Goal: Consume media (video, audio): Consume media (video, audio)

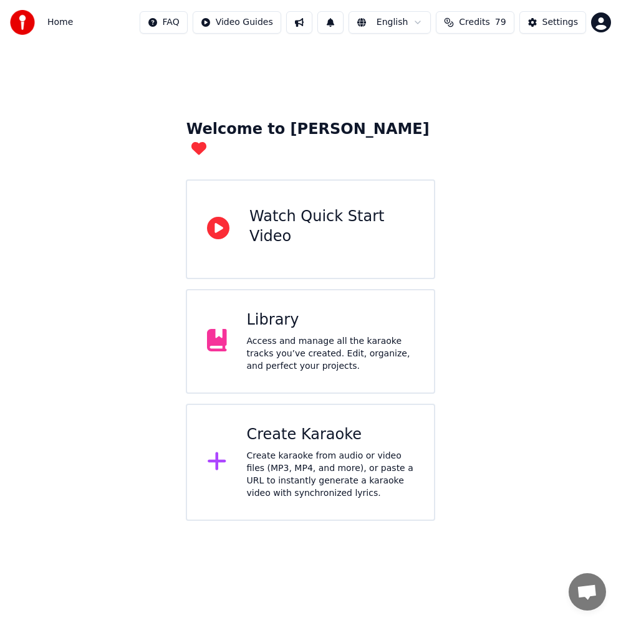
click at [279, 353] on div "Library Access and manage all the karaoke tracks you’ve created. Edit, organize…" at bounding box center [310, 341] width 249 height 105
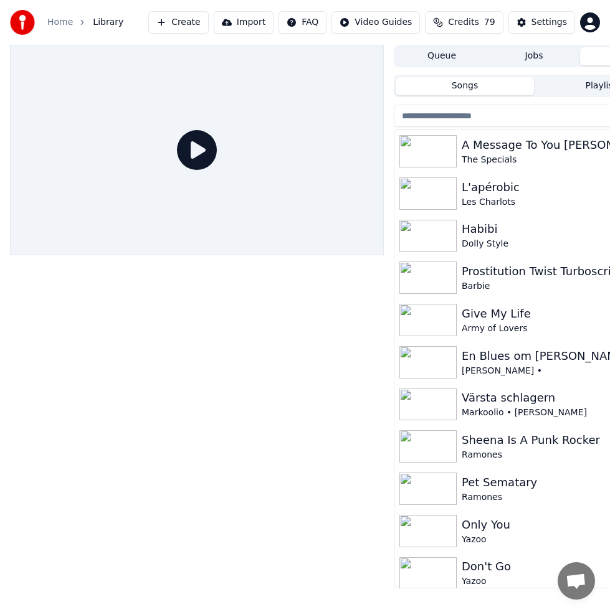
click at [583, 143] on div "A Message To You [PERSON_NAME]" at bounding box center [559, 144] width 194 height 17
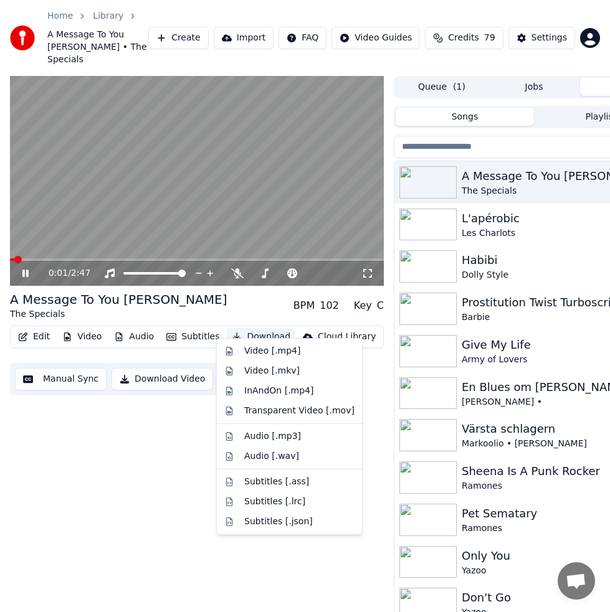
click at [254, 328] on button "Download" at bounding box center [261, 336] width 69 height 17
click at [264, 346] on div "Video [.mp4]" at bounding box center [272, 351] width 56 height 12
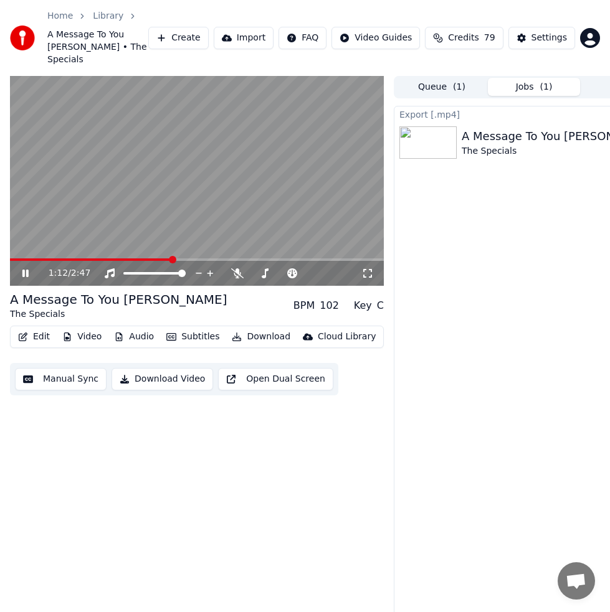
click at [30, 269] on icon at bounding box center [34, 274] width 29 height 10
click at [517, 78] on button "Jobs ( 1 )" at bounding box center [534, 87] width 92 height 18
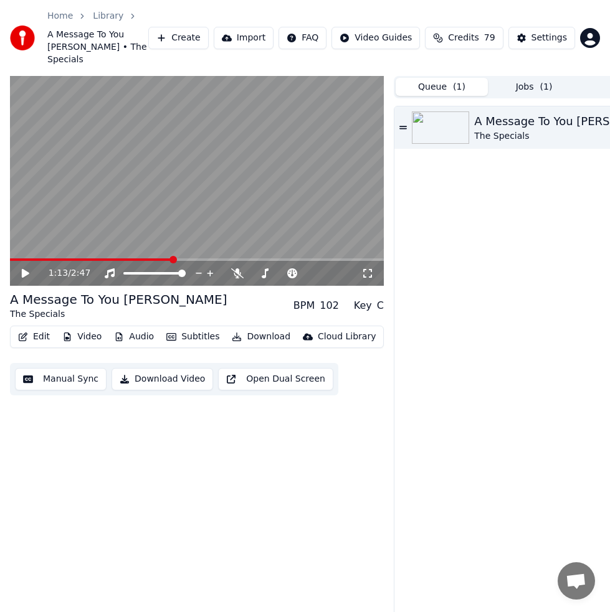
click at [460, 78] on button "Queue ( 1 )" at bounding box center [442, 87] width 92 height 18
click at [522, 80] on button "Jobs ( 1 )" at bounding box center [534, 87] width 92 height 18
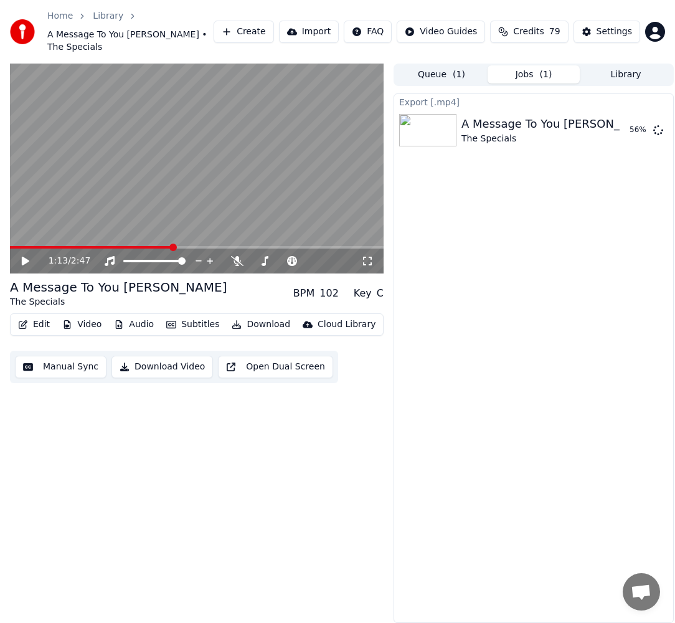
click at [22, 257] on icon at bounding box center [25, 261] width 7 height 9
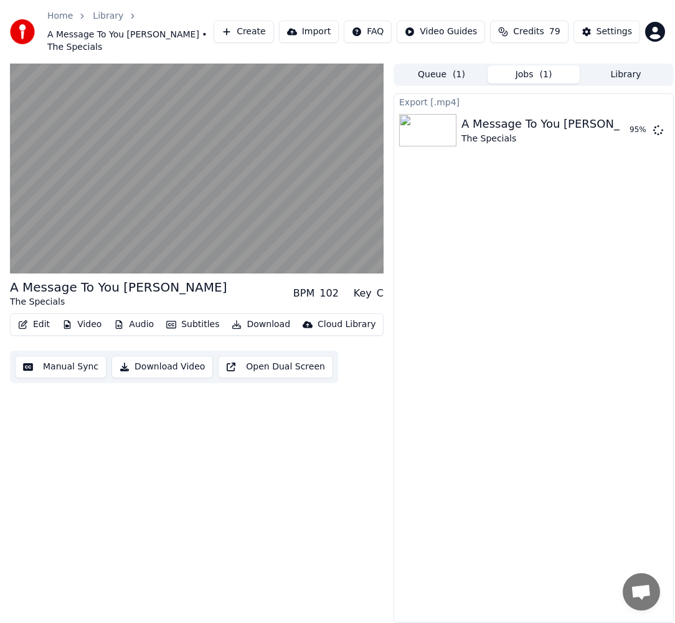
click at [412, 541] on div "Export [.mp4] A Message To You [PERSON_NAME] The Specials 95 %" at bounding box center [534, 358] width 280 height 530
click at [334, 548] on div "A Message To You [PERSON_NAME] The Specials BPM 102 Key C Edit Video Audio Subt…" at bounding box center [197, 344] width 374 height 560
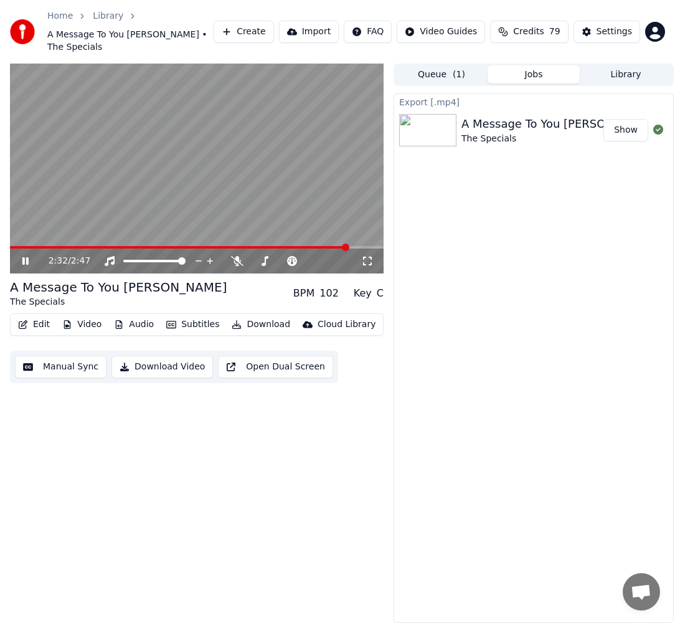
click at [21, 256] on icon at bounding box center [34, 261] width 29 height 10
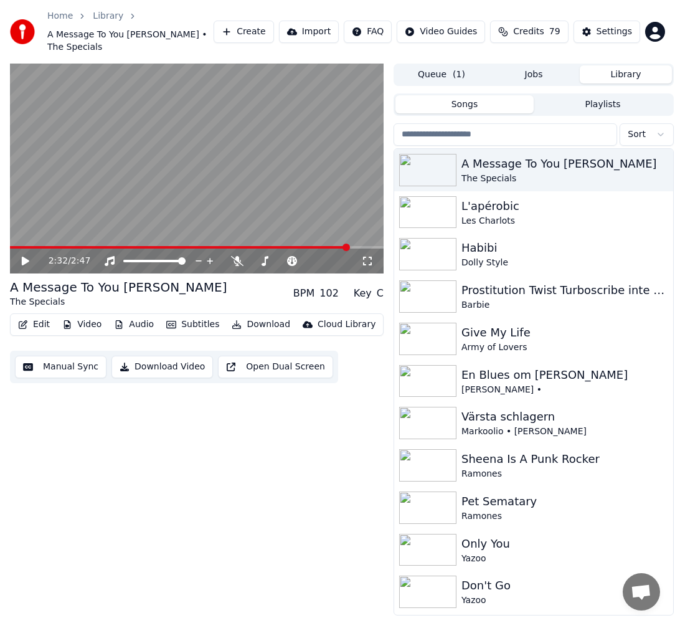
click at [644, 69] on button "Library" at bounding box center [626, 74] width 92 height 18
click at [543, 200] on div "L'apérobic" at bounding box center [559, 206] width 194 height 17
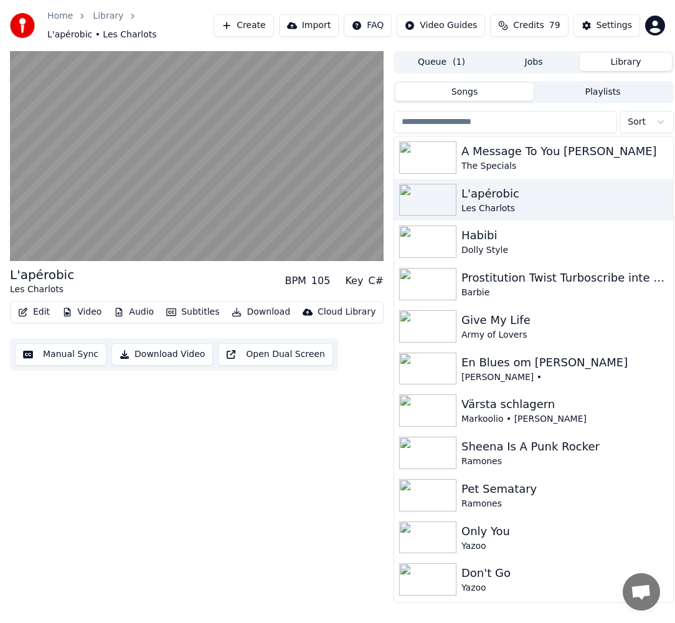
click at [232, 554] on div "L'apérobic Les Charlots BPM 105 Key C# Edit Video Audio Subtitles Download Clou…" at bounding box center [197, 327] width 374 height 552
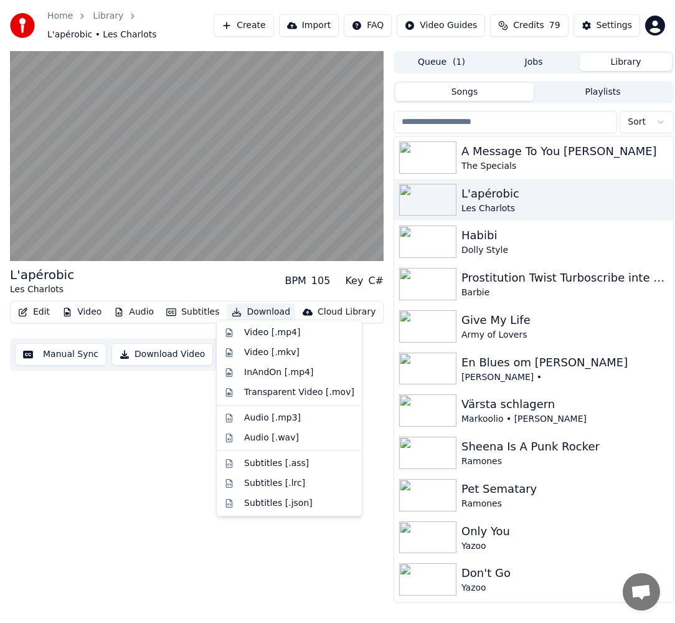
click at [240, 307] on button "Download" at bounding box center [261, 311] width 69 height 17
click at [259, 330] on div "Video [.mp4]" at bounding box center [272, 332] width 56 height 12
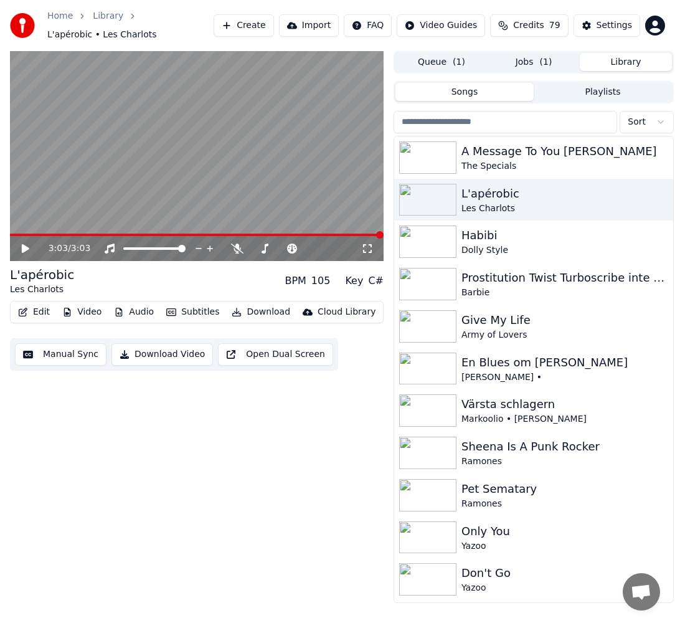
click at [636, 53] on button "Library" at bounding box center [626, 62] width 92 height 18
click at [539, 330] on div "Army of Lovers" at bounding box center [559, 335] width 194 height 12
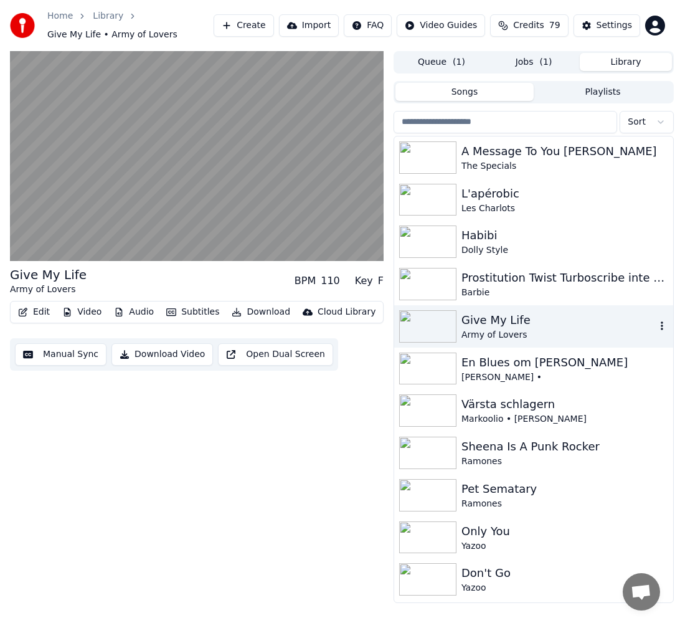
click at [539, 330] on div "Army of Lovers" at bounding box center [559, 335] width 194 height 12
click at [455, 65] on span "( 1 )" at bounding box center [459, 62] width 12 height 12
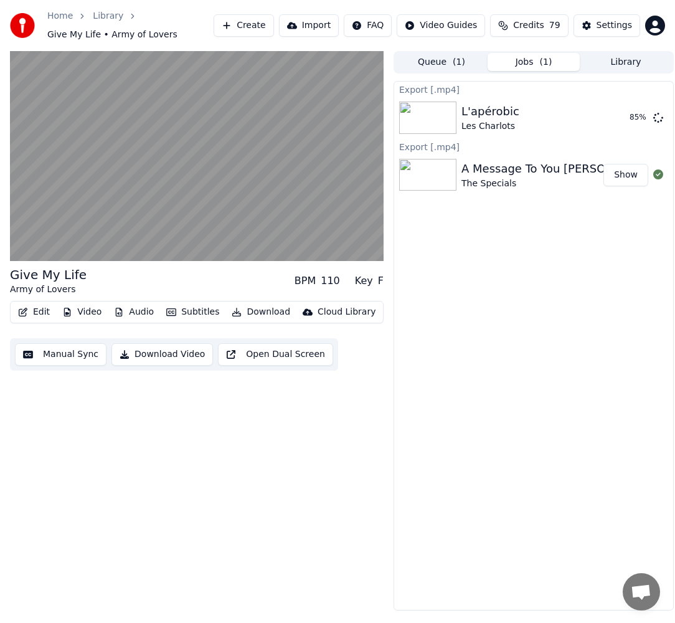
click at [545, 61] on span "( 1 )" at bounding box center [546, 62] width 12 height 12
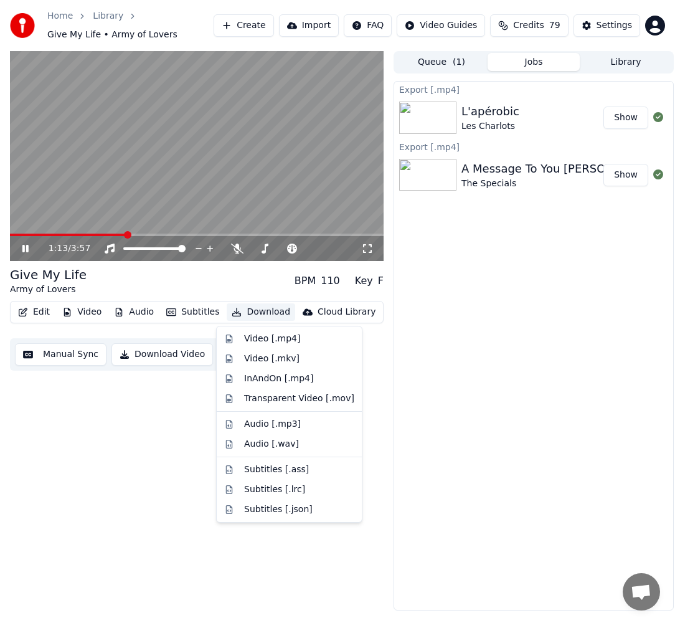
click at [241, 316] on button "Download" at bounding box center [261, 311] width 69 height 17
click at [251, 340] on div "Video [.mp4]" at bounding box center [272, 339] width 56 height 12
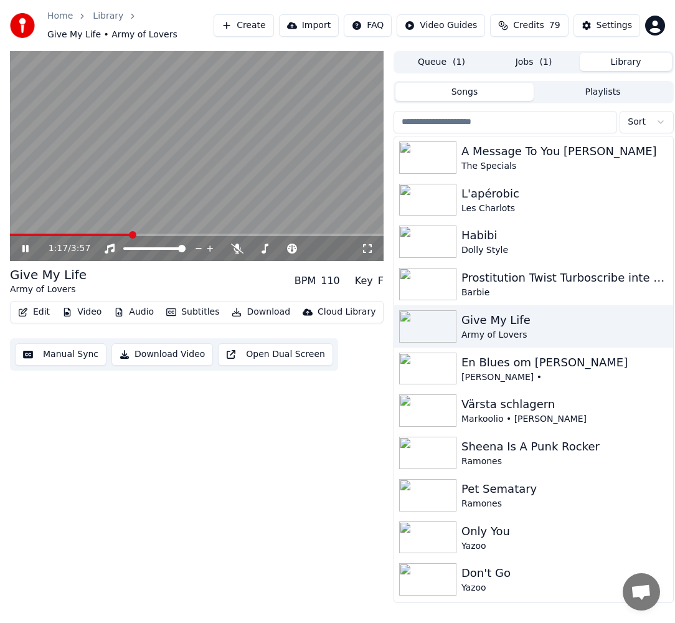
click at [638, 63] on button "Library" at bounding box center [626, 62] width 92 height 18
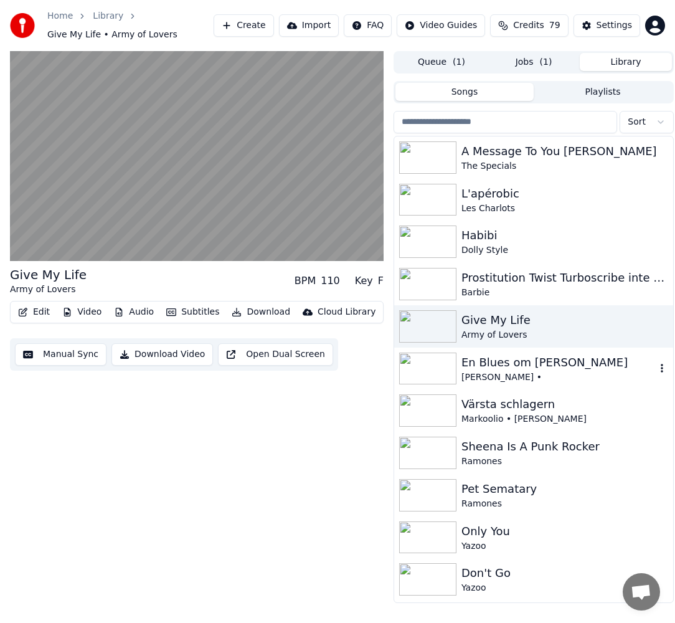
click at [540, 379] on div "[PERSON_NAME] •" at bounding box center [559, 377] width 194 height 12
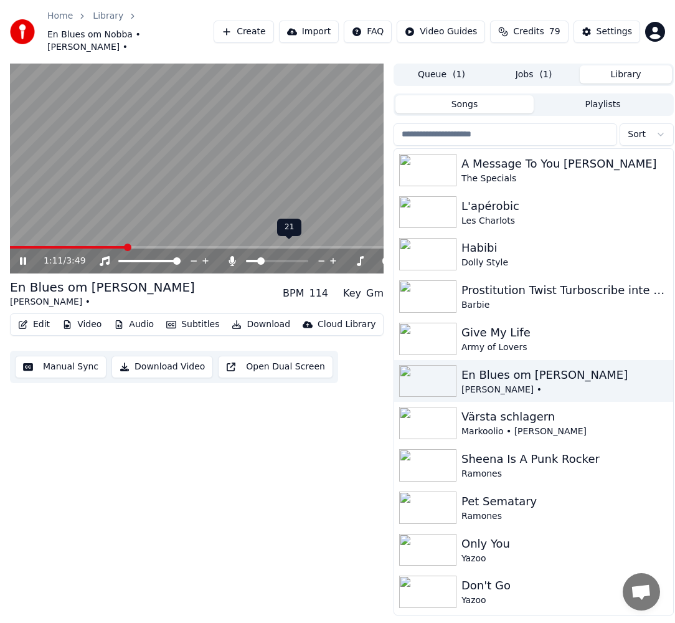
click at [259, 257] on span at bounding box center [260, 260] width 7 height 7
click at [257, 257] on span at bounding box center [259, 260] width 7 height 7
click at [17, 246] on span at bounding box center [14, 247] width 8 height 2
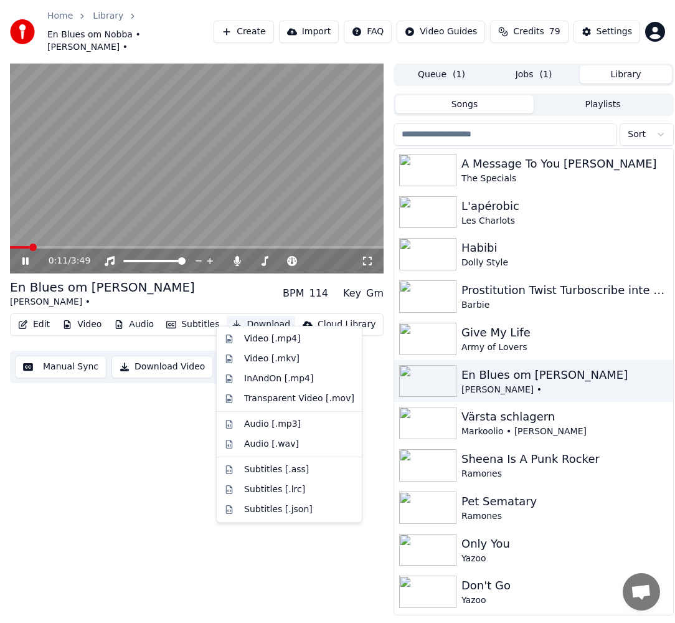
click at [262, 316] on button "Download" at bounding box center [261, 324] width 69 height 17
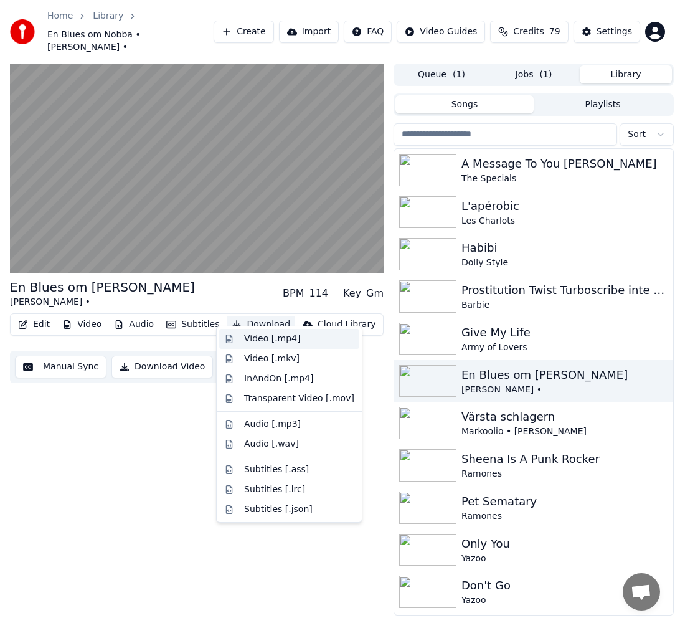
click at [269, 347] on div "Video [.mp4]" at bounding box center [289, 339] width 140 height 20
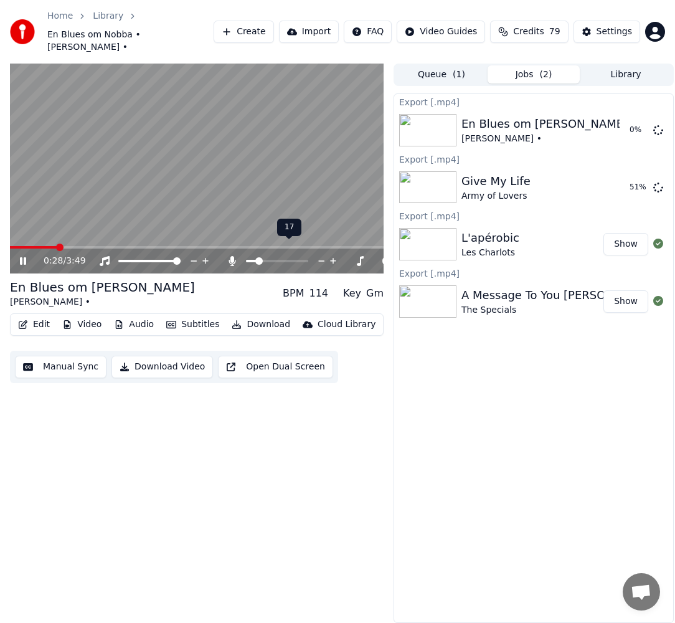
click at [262, 257] on span at bounding box center [258, 260] width 7 height 7
click at [246, 260] on span at bounding box center [277, 261] width 62 height 2
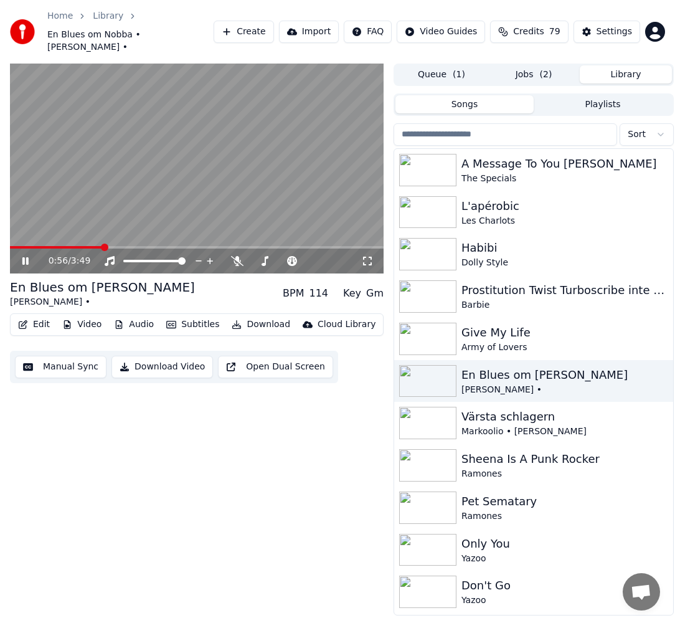
click at [632, 65] on button "Library" at bounding box center [626, 74] width 92 height 18
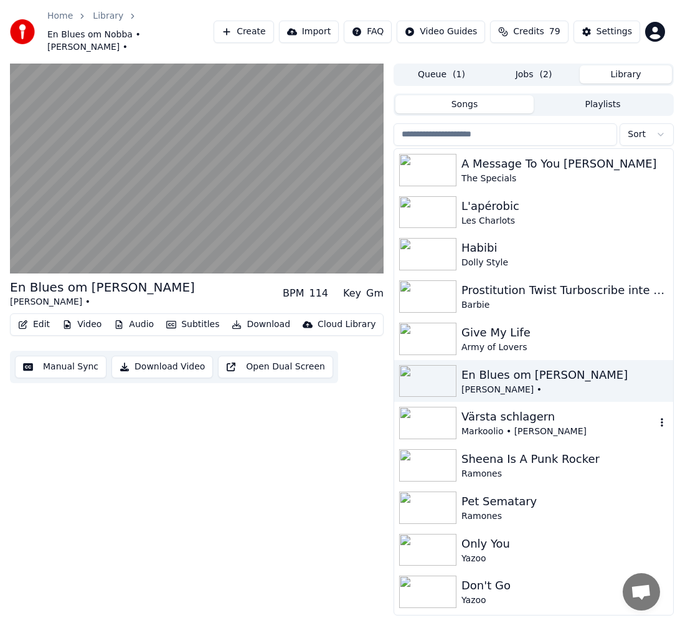
click at [555, 409] on div "Värsta schlagern" at bounding box center [559, 416] width 194 height 17
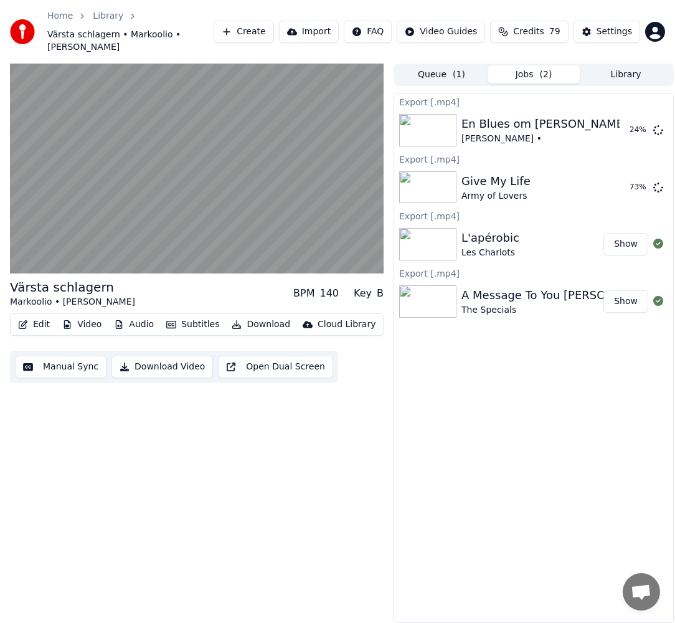
click at [530, 65] on button "Jobs ( 2 )" at bounding box center [534, 74] width 92 height 18
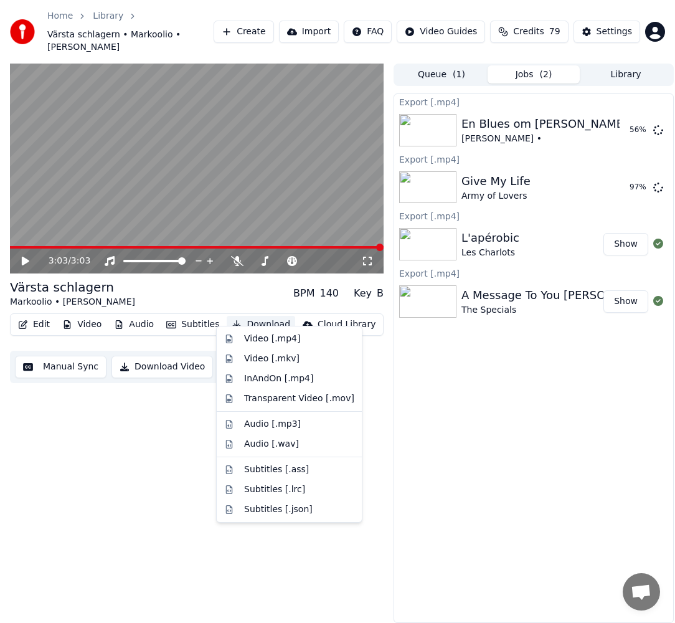
click at [244, 316] on button "Download" at bounding box center [261, 324] width 69 height 17
click at [256, 334] on div "Video [.mp4]" at bounding box center [272, 339] width 56 height 12
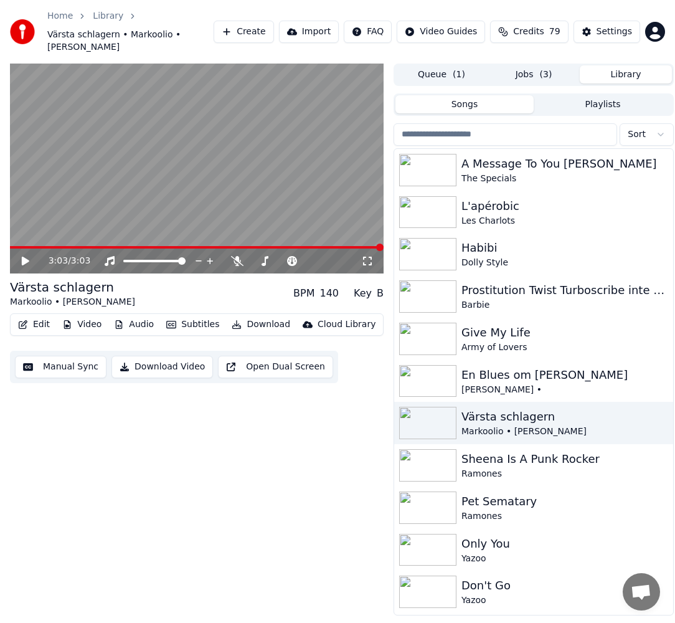
click at [639, 69] on button "Library" at bounding box center [626, 74] width 92 height 18
click at [331, 529] on div "3:03 / 3:03 Värsta schlagern Markoolio • [PERSON_NAME] BPM 140 Key B Edit Video…" at bounding box center [197, 340] width 374 height 552
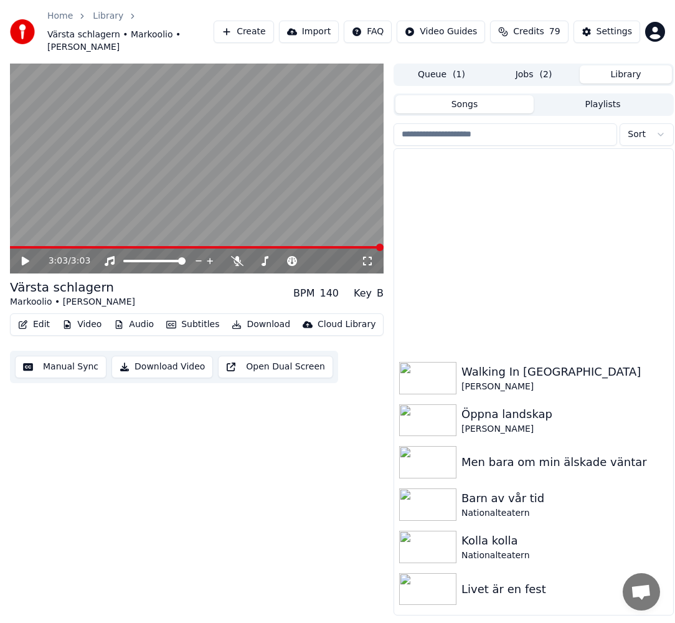
scroll to position [9785, 0]
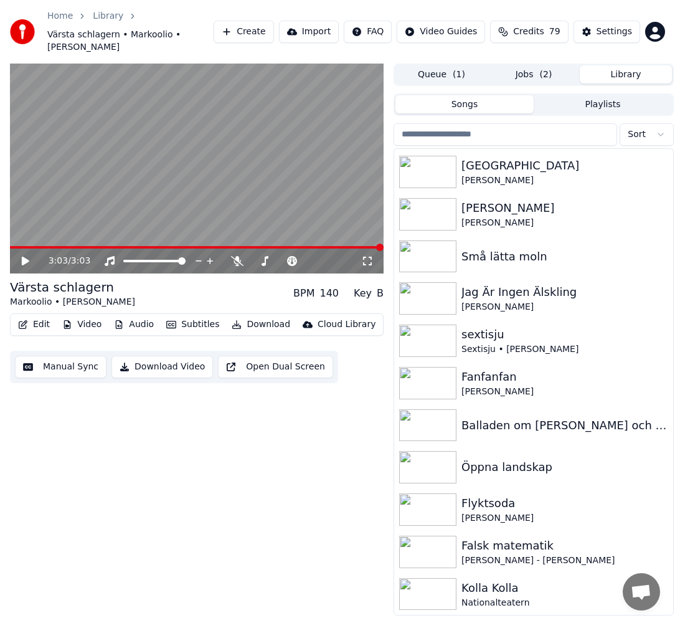
click at [604, 1] on div "Home Library Värsta schlagern • Markoolio • [PERSON_NAME] Create Import FAQ Vid…" at bounding box center [337, 32] width 675 height 64
click at [507, 386] on div "[PERSON_NAME]" at bounding box center [559, 392] width 194 height 12
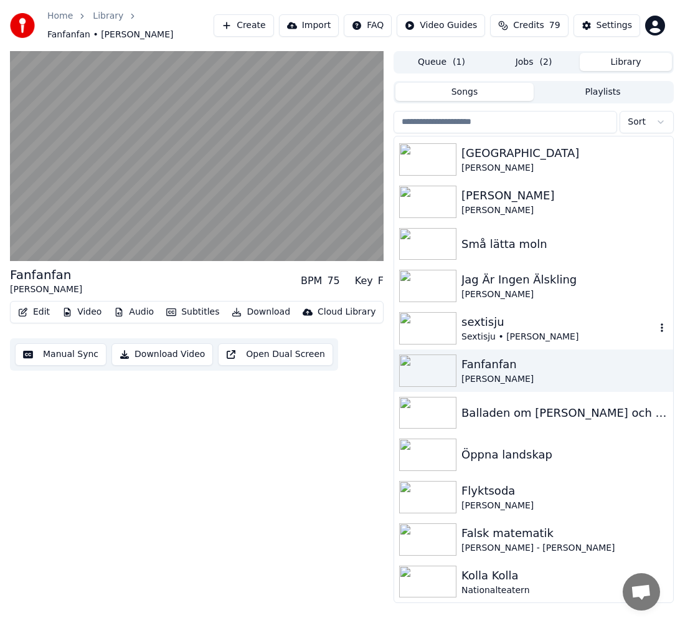
click at [519, 338] on div "Sextisju • [PERSON_NAME]" at bounding box center [559, 337] width 194 height 12
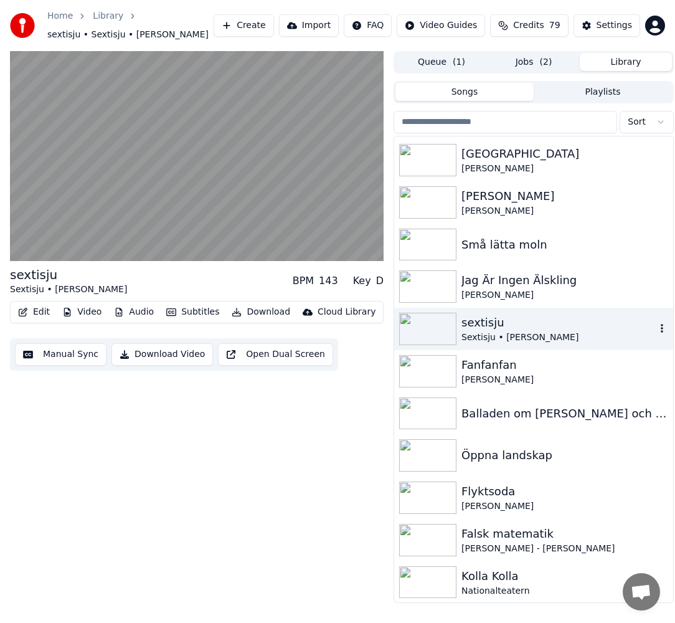
scroll to position [9783, 0]
click at [275, 548] on div "sextisju Sextisju • [PERSON_NAME] BPM 143 Key D Edit Video Audio Subtitles Down…" at bounding box center [197, 327] width 374 height 552
click at [522, 232] on div "Små lätta moln" at bounding box center [533, 245] width 279 height 42
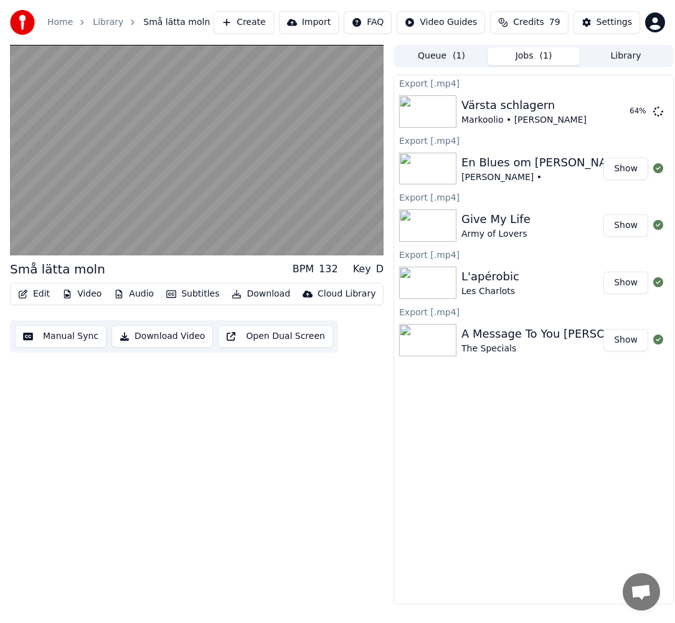
click at [524, 59] on button "Jobs ( 1 )" at bounding box center [534, 56] width 92 height 18
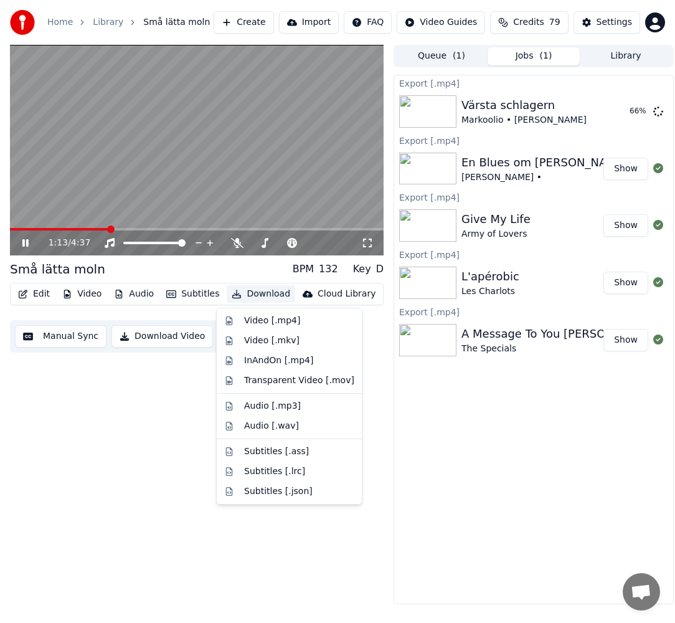
click at [264, 302] on button "Download" at bounding box center [261, 293] width 69 height 17
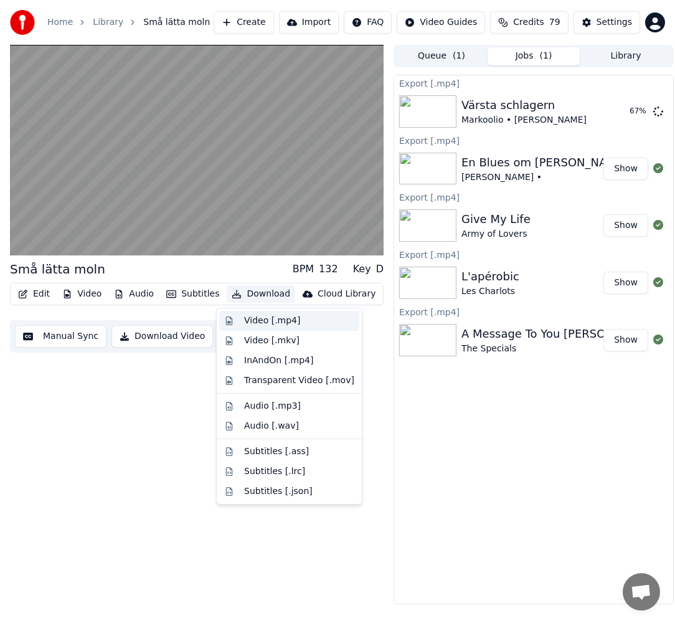
click at [255, 320] on div "Video [.mp4]" at bounding box center [272, 321] width 56 height 12
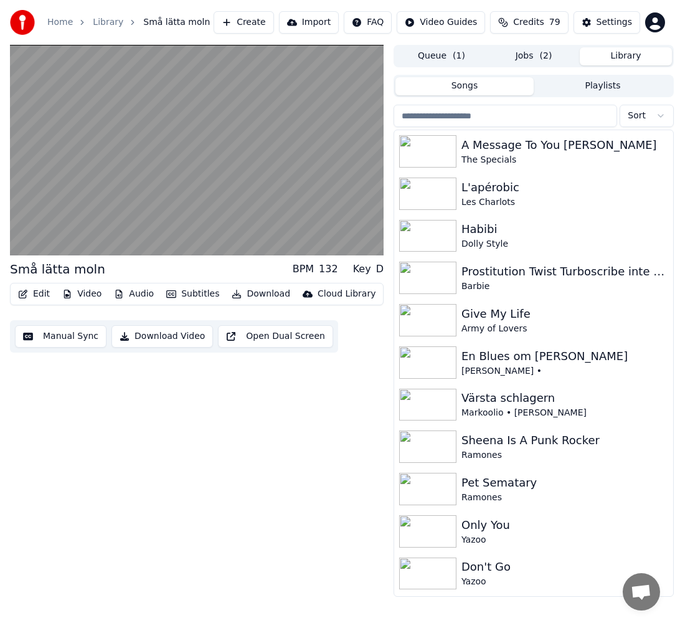
click at [597, 59] on button "Library" at bounding box center [626, 56] width 92 height 18
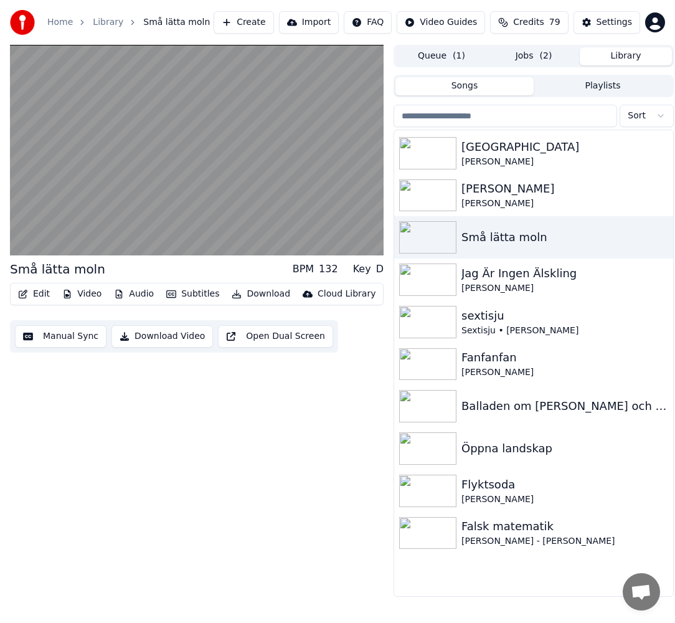
scroll to position [9469, 0]
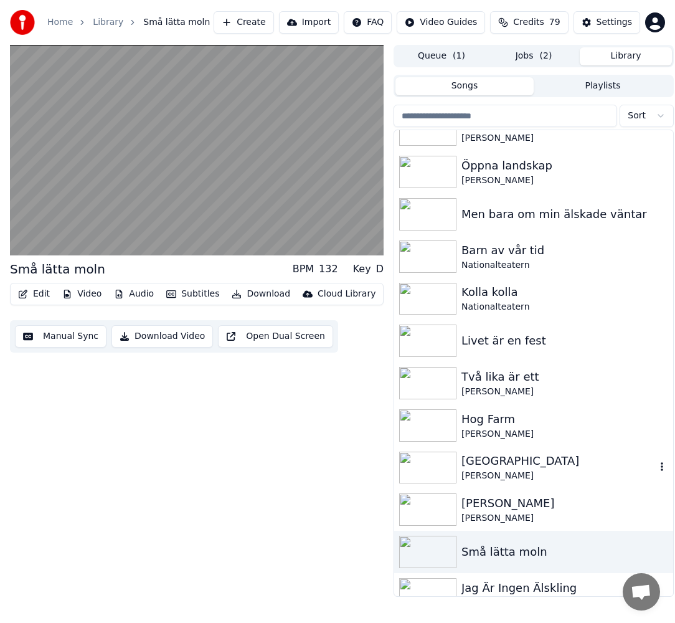
click at [588, 479] on div "[PERSON_NAME]" at bounding box center [559, 476] width 194 height 12
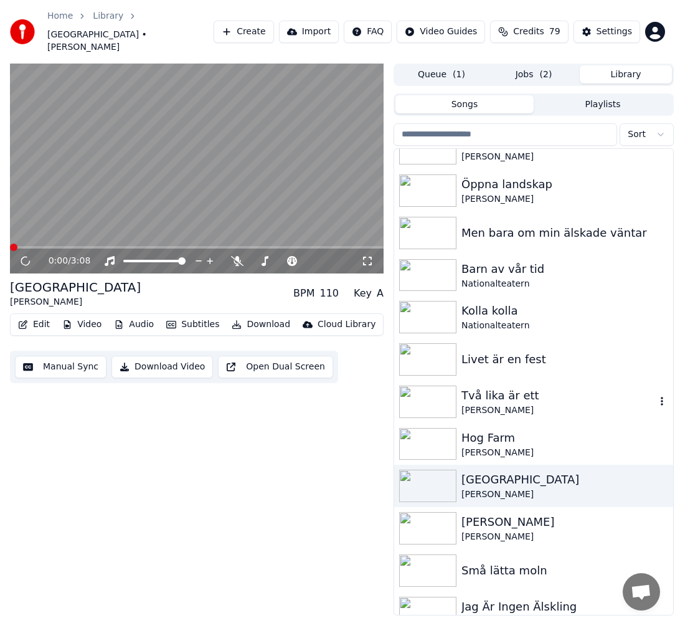
click at [565, 404] on div "[PERSON_NAME]" at bounding box center [559, 410] width 194 height 12
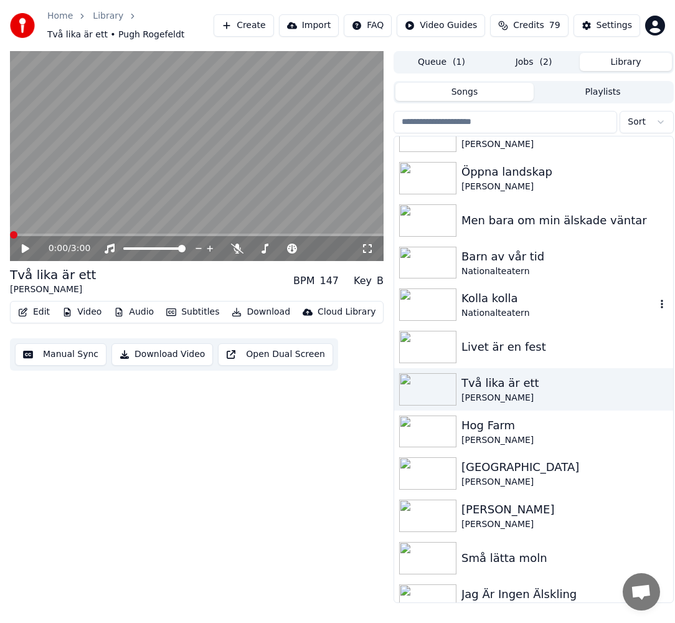
click at [584, 308] on div "Nationalteatern" at bounding box center [559, 313] width 194 height 12
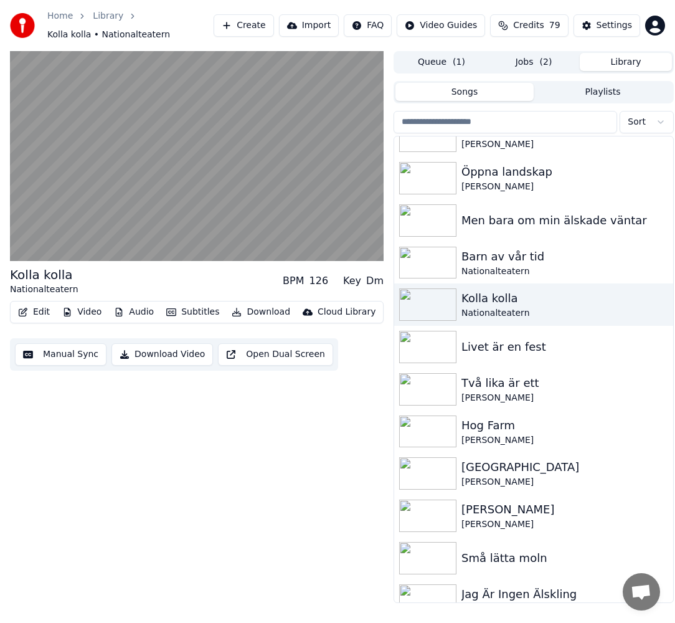
click at [535, 56] on button "Jobs ( 2 )" at bounding box center [534, 62] width 92 height 18
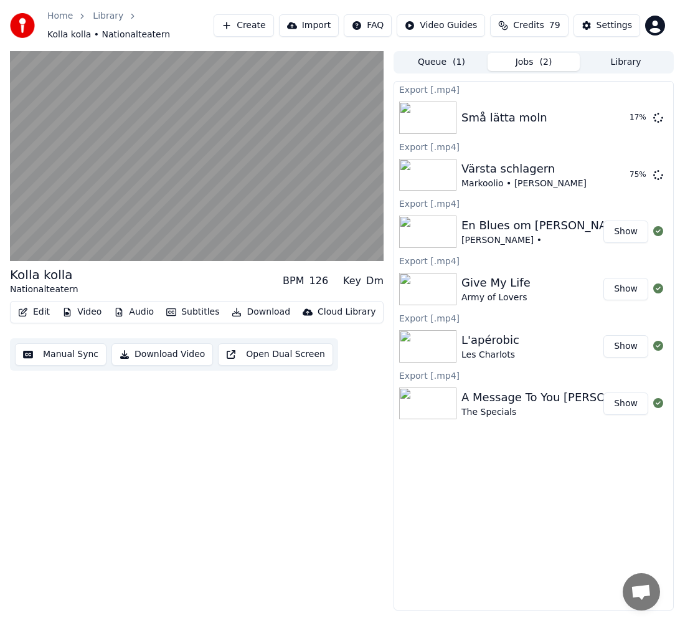
click at [612, 67] on button "Library" at bounding box center [626, 62] width 92 height 18
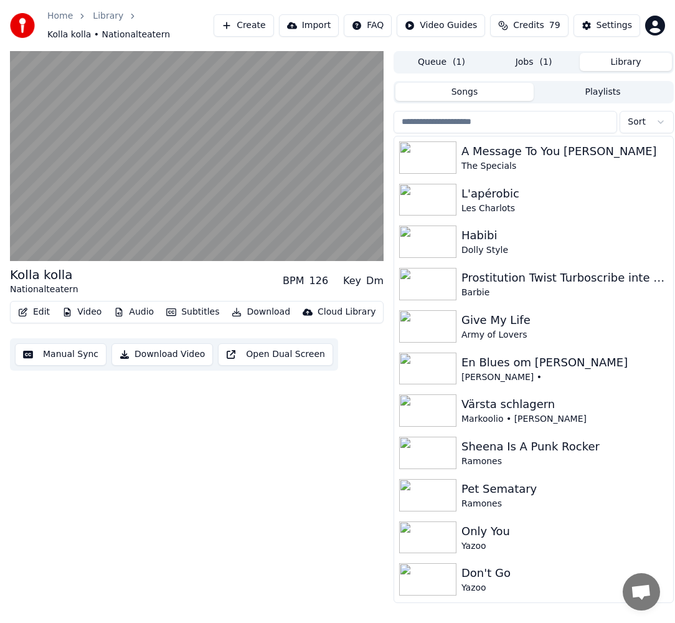
click at [551, 59] on button "Jobs ( 1 )" at bounding box center [534, 62] width 92 height 18
click at [604, 57] on button "Library" at bounding box center [626, 62] width 92 height 18
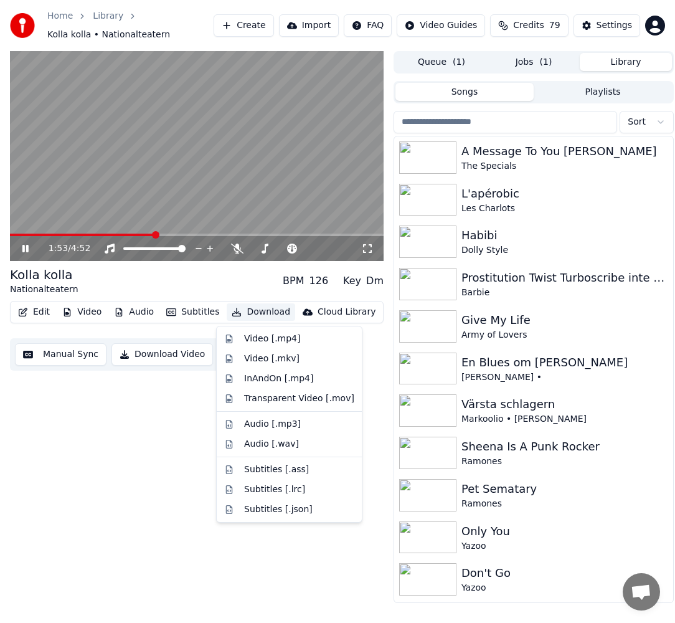
click at [232, 316] on icon "button" at bounding box center [237, 312] width 10 height 9
click at [239, 330] on div "Video [.mp4]" at bounding box center [289, 339] width 140 height 20
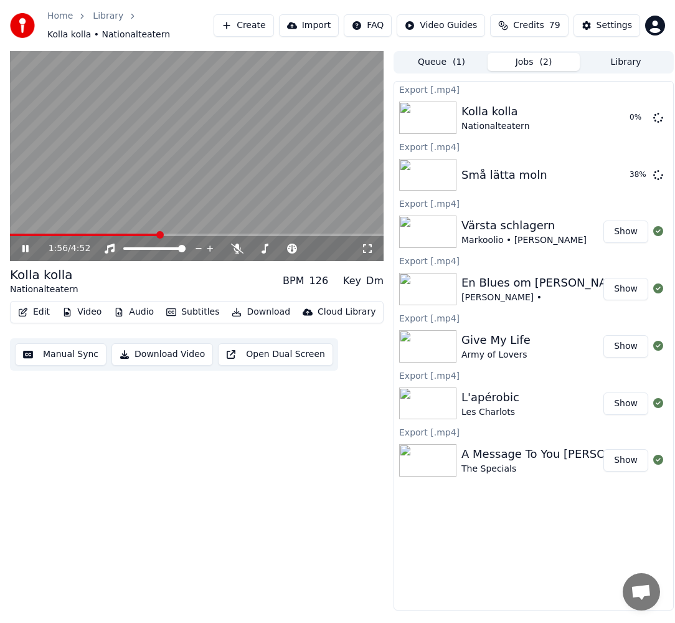
click at [634, 67] on button "Library" at bounding box center [626, 62] width 92 height 18
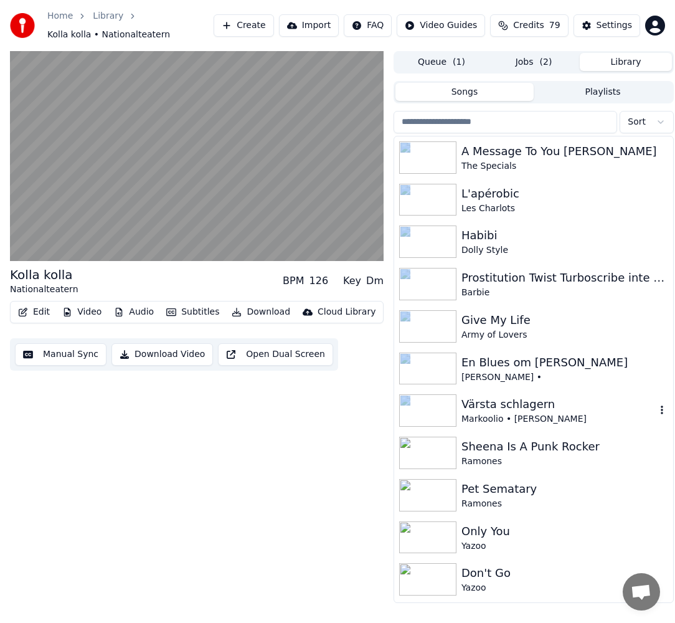
drag, startPoint x: 674, startPoint y: 160, endPoint x: 654, endPoint y: 400, distance: 241.3
click at [655, 404] on div "A Message To You [PERSON_NAME] The Specials L'apérobic Les Charlots Habibi Doll…" at bounding box center [534, 369] width 280 height 467
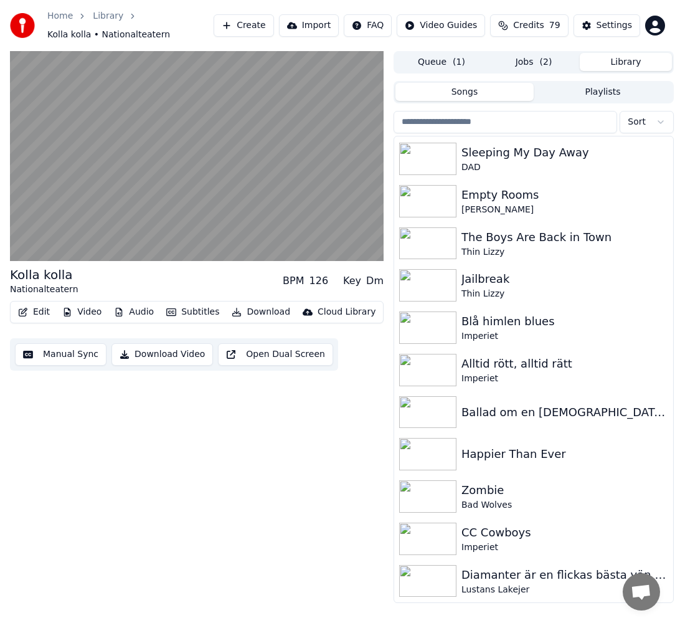
scroll to position [8939, 0]
click at [543, 65] on span "( 2 )" at bounding box center [546, 62] width 12 height 12
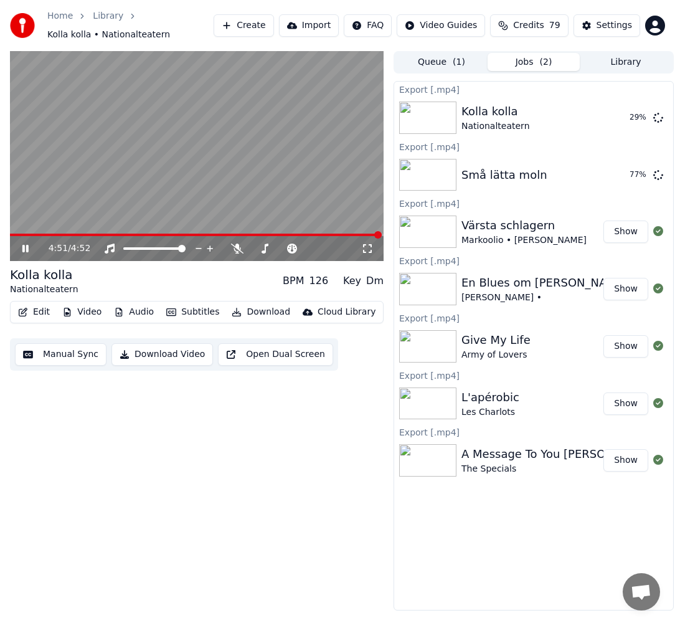
click at [616, 70] on button "Library" at bounding box center [626, 62] width 92 height 18
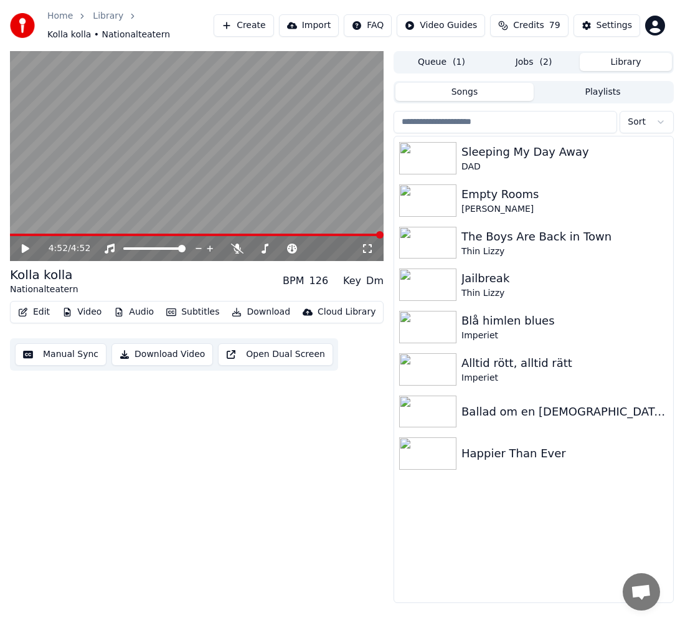
scroll to position [8795, 0]
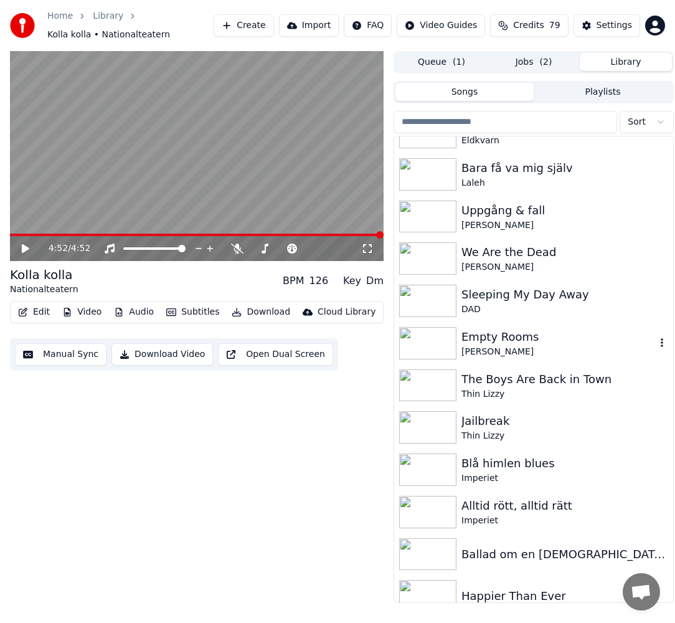
click at [535, 343] on div "Empty Rooms" at bounding box center [559, 336] width 194 height 17
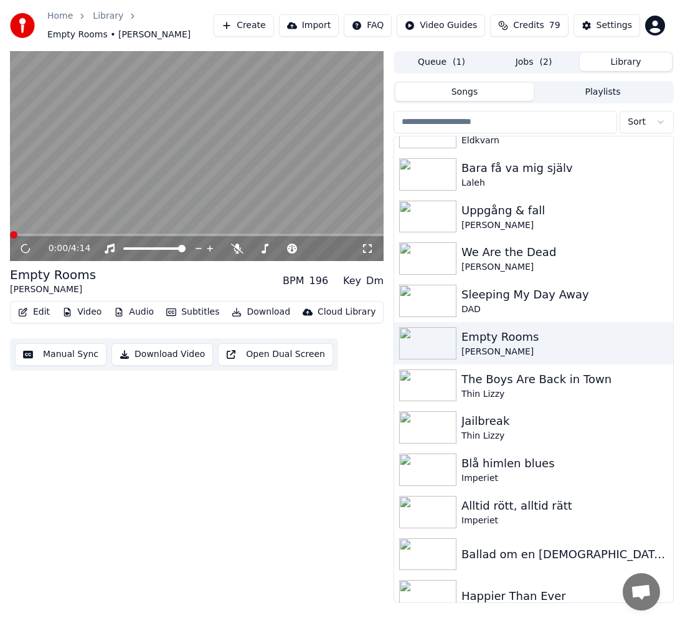
click at [530, 56] on button "Jobs ( 2 )" at bounding box center [534, 62] width 92 height 18
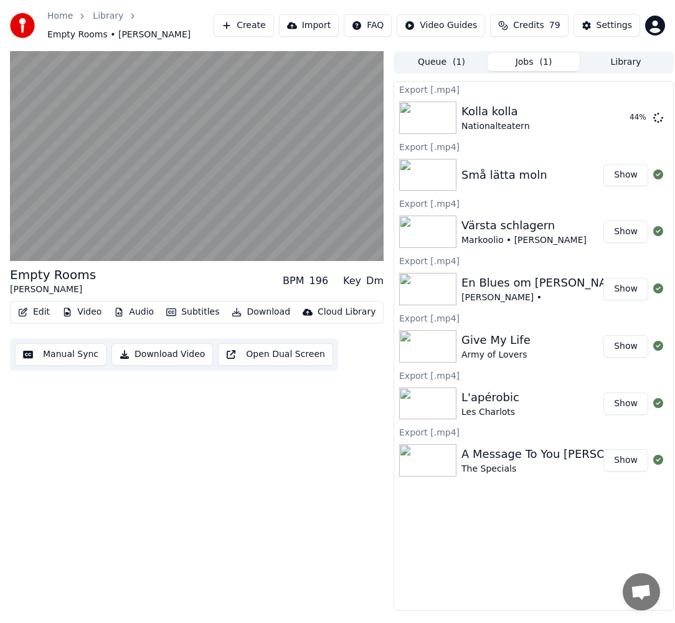
click at [530, 467] on div "The Specials" at bounding box center [560, 469] width 196 height 12
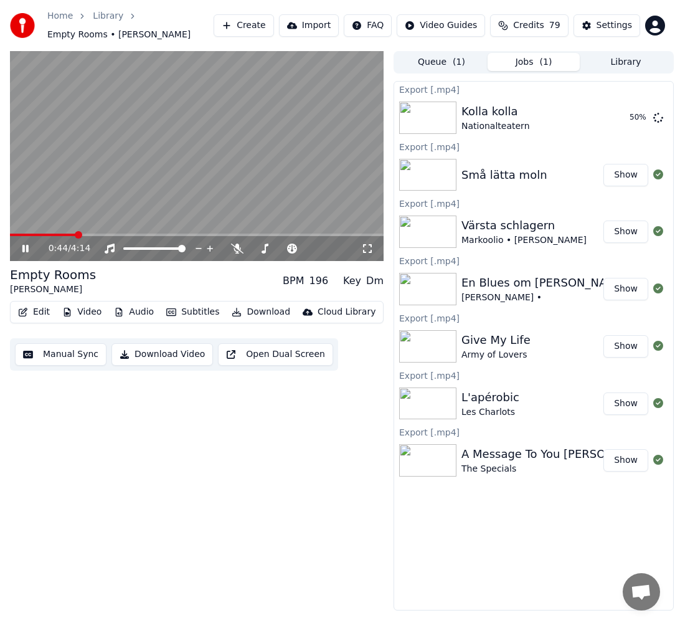
click at [20, 248] on icon at bounding box center [34, 249] width 29 height 10
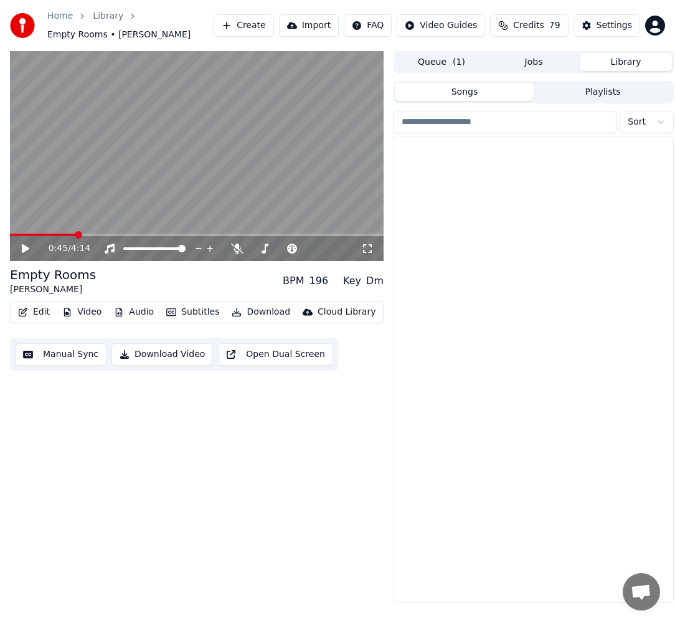
click at [623, 62] on button "Library" at bounding box center [626, 62] width 92 height 18
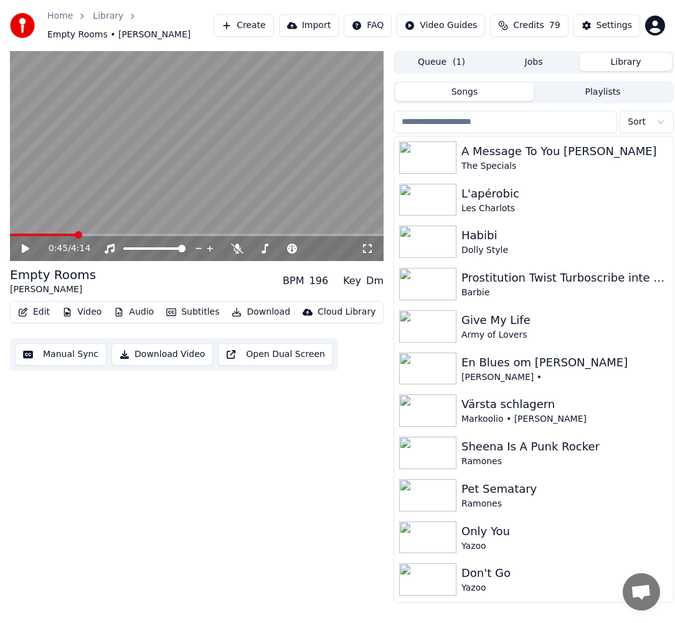
scroll to position [408, 0]
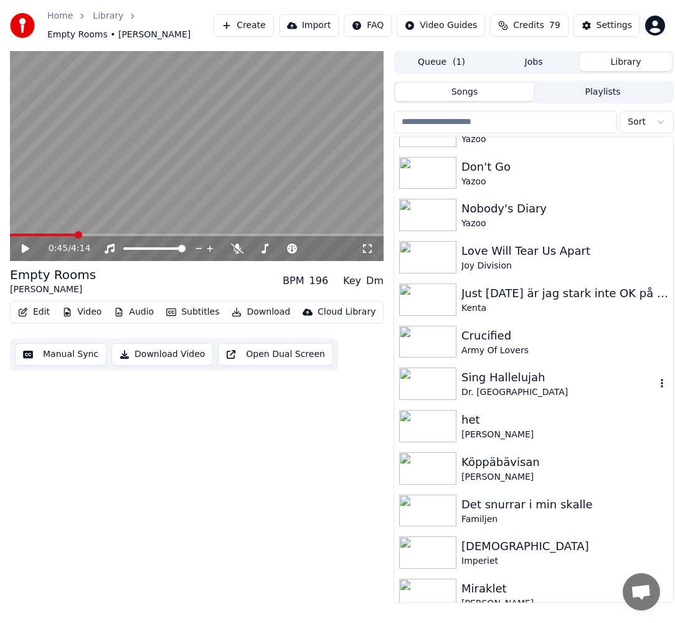
click at [628, 384] on div "Sing Hallelujah" at bounding box center [559, 377] width 194 height 17
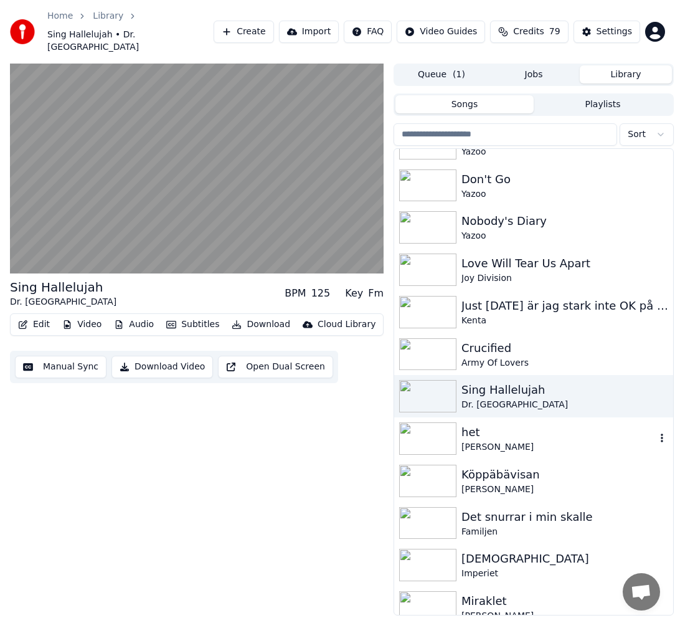
click at [574, 446] on div "het [PERSON_NAME]" at bounding box center [533, 438] width 279 height 42
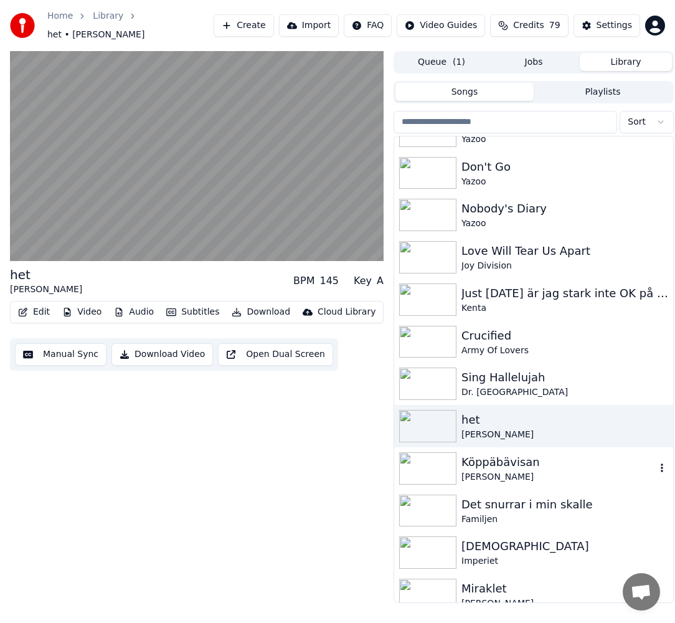
click at [507, 474] on div "[PERSON_NAME]" at bounding box center [559, 477] width 194 height 12
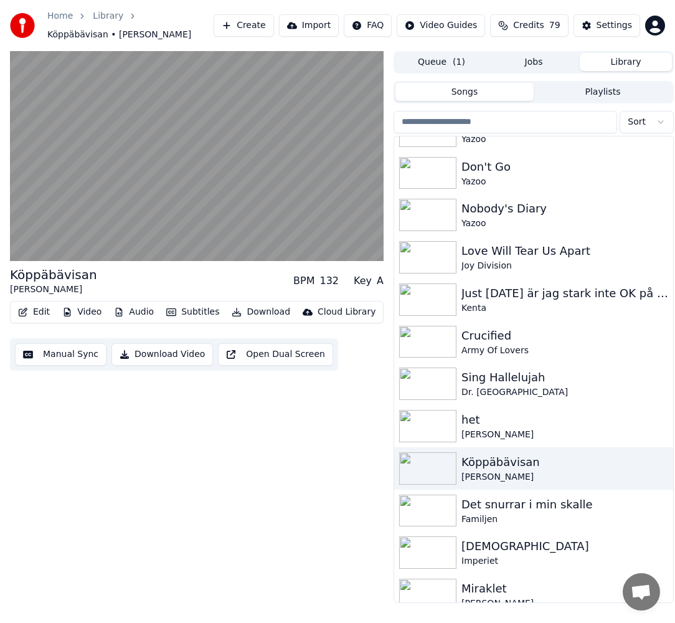
click at [330, 523] on div "Köppäbävisan [PERSON_NAME] BPM 132 Key A Edit Video Audio Subtitles Download Cl…" at bounding box center [197, 327] width 374 height 552
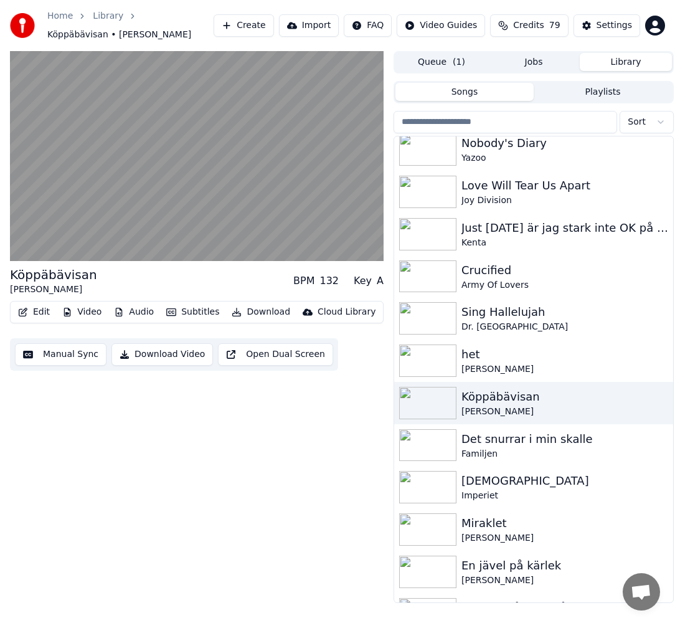
scroll to position [588, 0]
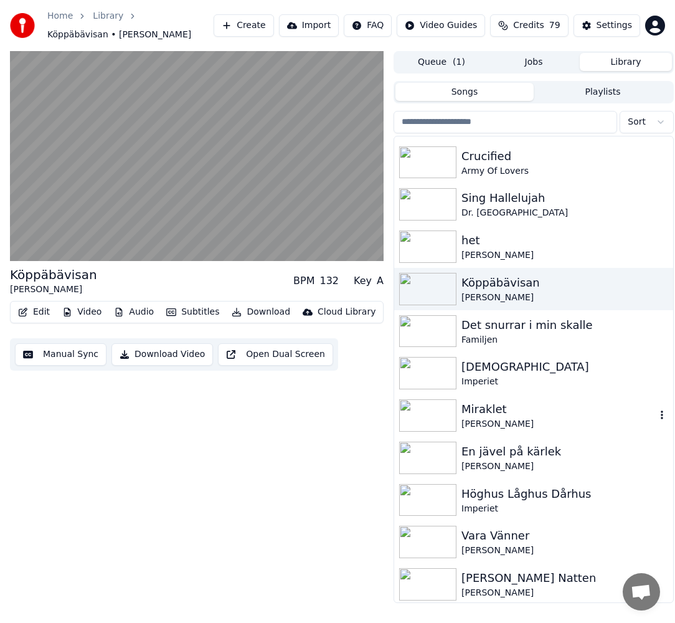
click at [517, 408] on div "Miraklet" at bounding box center [559, 409] width 194 height 17
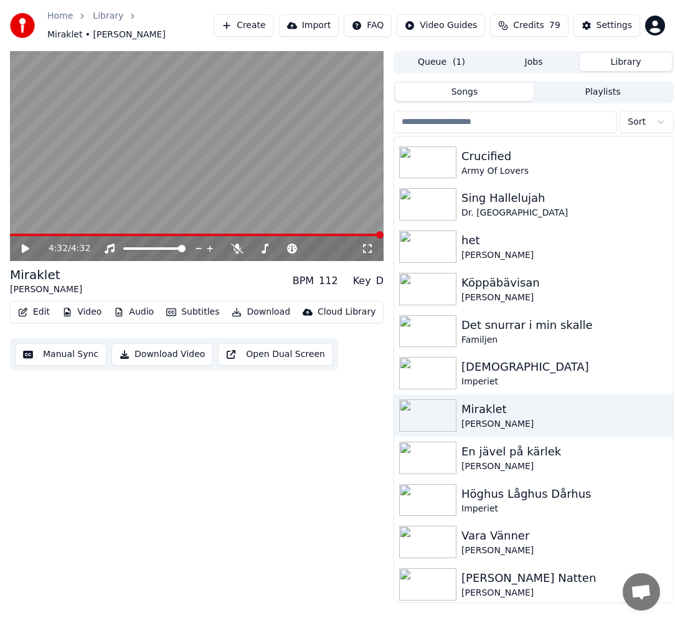
click at [265, 495] on div "4:32 / 4:32 Miraklet [PERSON_NAME] BPM 112 Key D Edit Video Audio Subtitles Dow…" at bounding box center [197, 327] width 374 height 552
click at [559, 457] on div "En jävel på kärlek" at bounding box center [559, 451] width 194 height 17
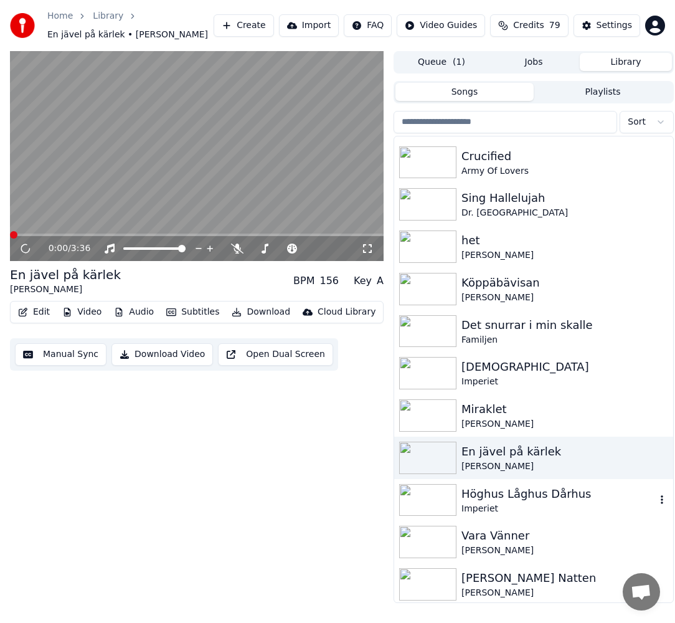
click at [527, 515] on div "Imperiet" at bounding box center [559, 509] width 194 height 12
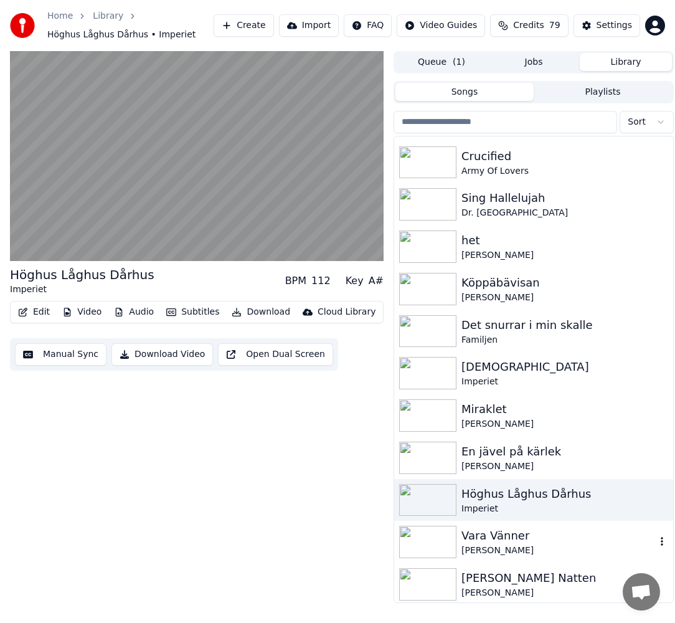
click at [510, 543] on div "Vara Vänner" at bounding box center [559, 535] width 194 height 17
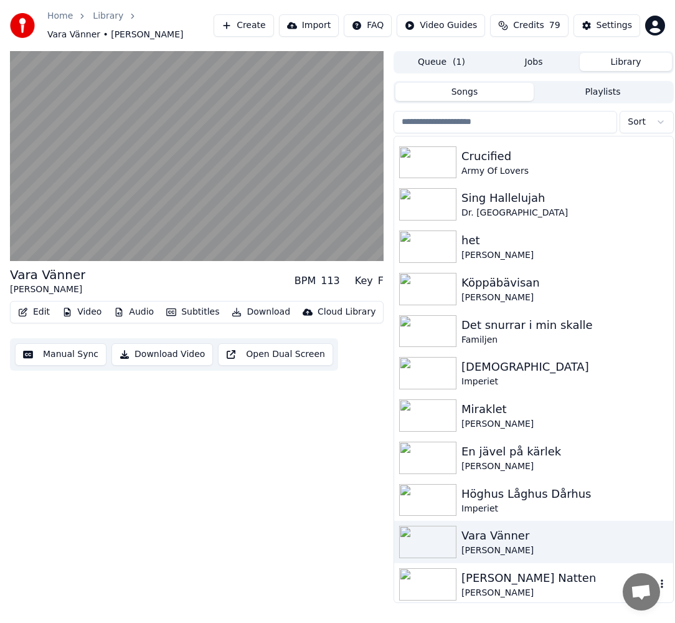
click at [487, 583] on div "[PERSON_NAME] Natten" at bounding box center [559, 577] width 194 height 17
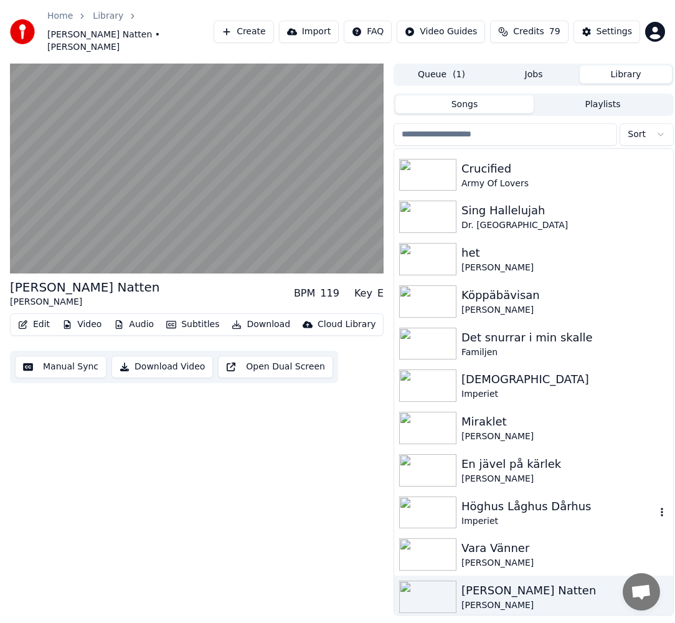
click at [474, 498] on div "Höghus Låghus Dårhus" at bounding box center [559, 506] width 194 height 17
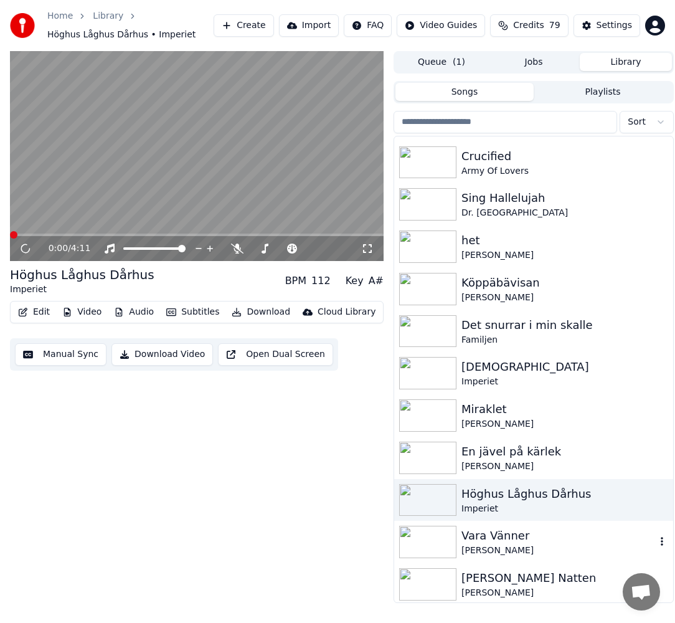
click at [479, 522] on div "Vara Vänner [PERSON_NAME]" at bounding box center [533, 542] width 279 height 42
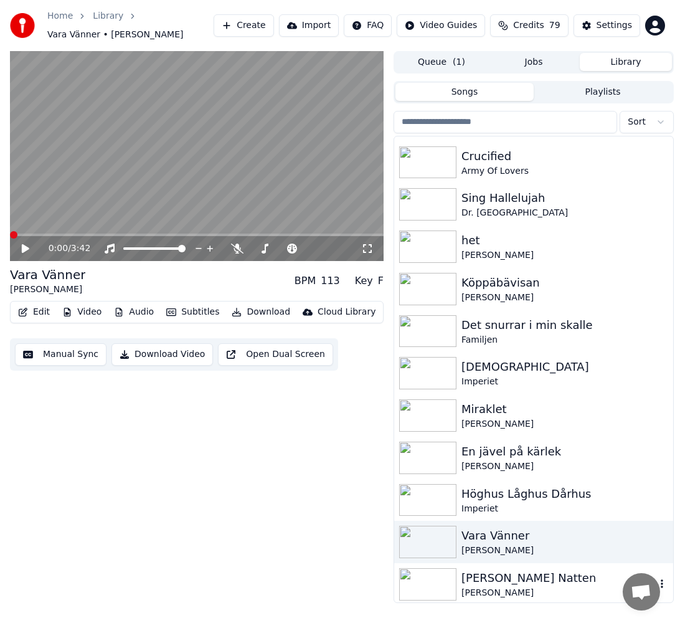
click at [487, 597] on div "[PERSON_NAME]" at bounding box center [559, 593] width 194 height 12
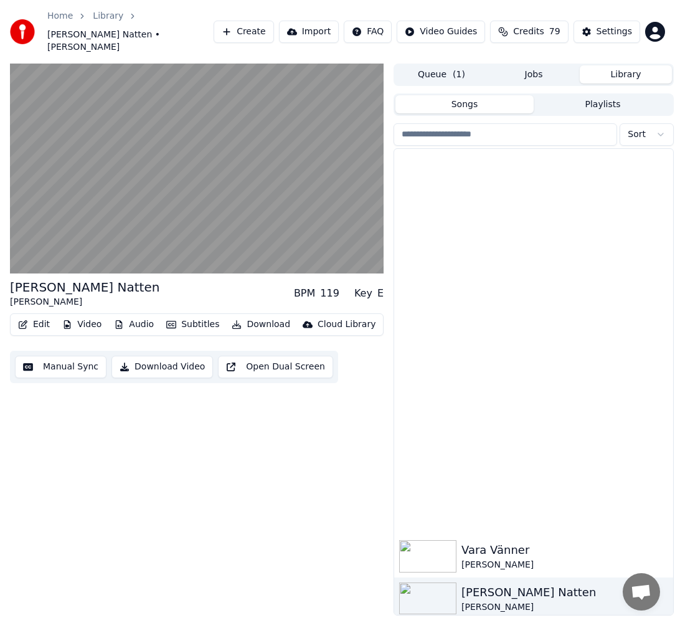
scroll to position [996, 0]
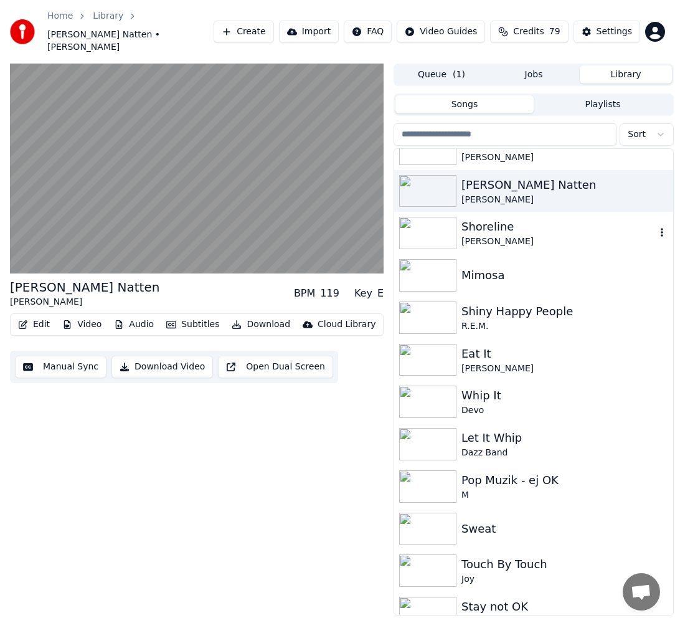
click at [565, 218] on div "Shoreline" at bounding box center [559, 226] width 194 height 17
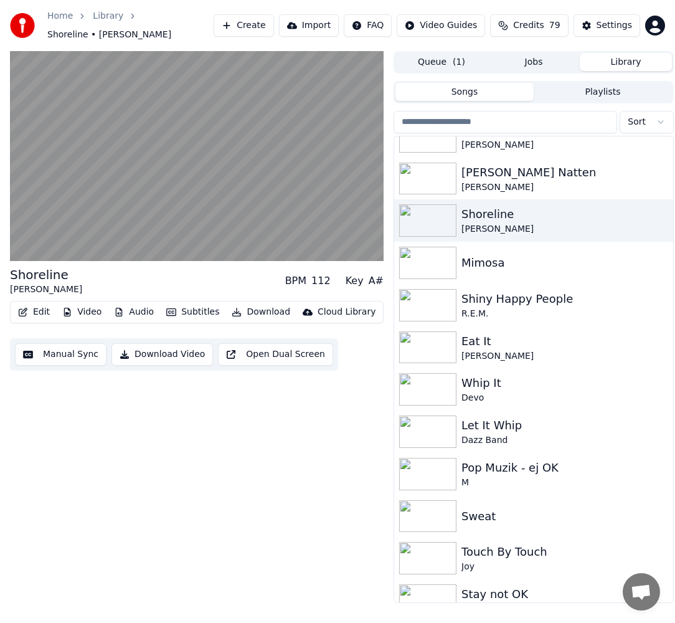
click at [193, 570] on div "Shoreline Broder [PERSON_NAME] BPM 112 Key A# Edit Video Audio Subtitles Downlo…" at bounding box center [197, 327] width 374 height 552
click at [255, 317] on button "Download" at bounding box center [261, 311] width 69 height 17
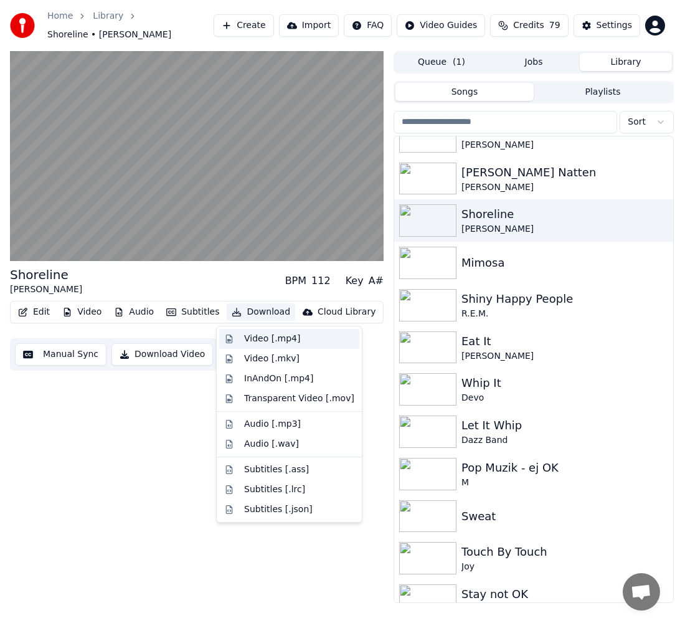
click at [259, 330] on div "Video [.mp4]" at bounding box center [289, 339] width 140 height 20
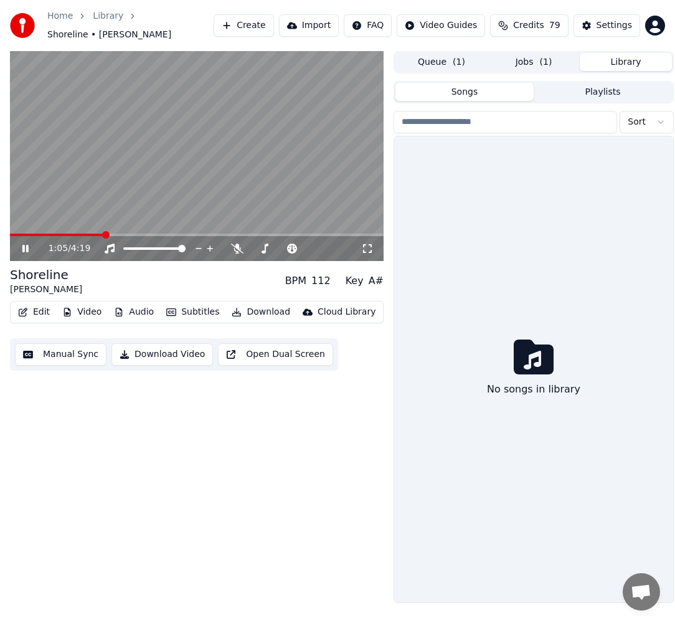
click at [626, 61] on button "Library" at bounding box center [626, 62] width 92 height 18
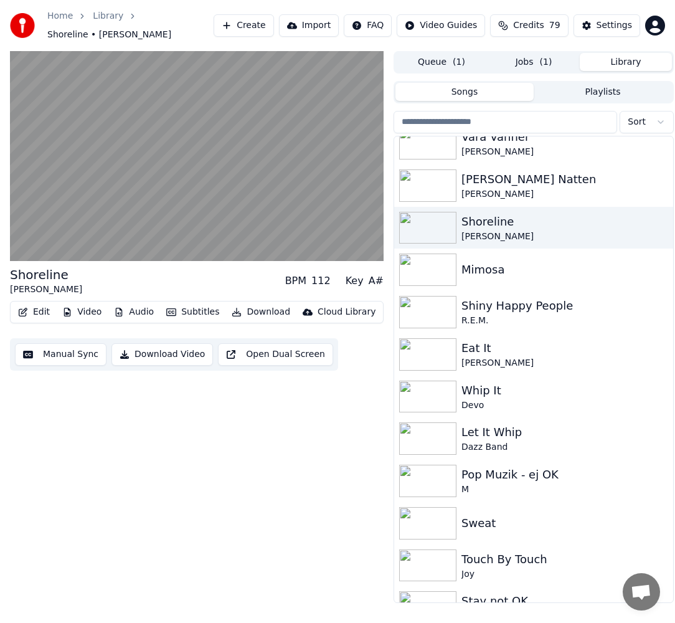
scroll to position [984, 0]
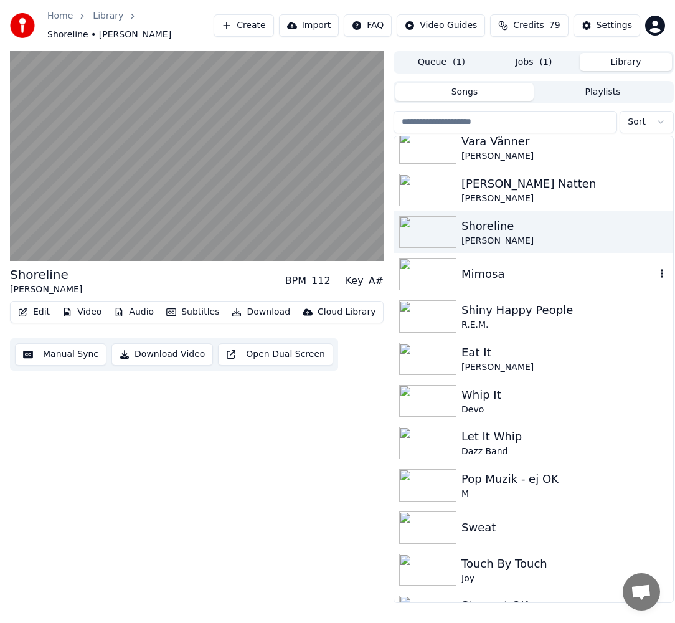
click at [515, 270] on div "Mimosa" at bounding box center [559, 273] width 194 height 17
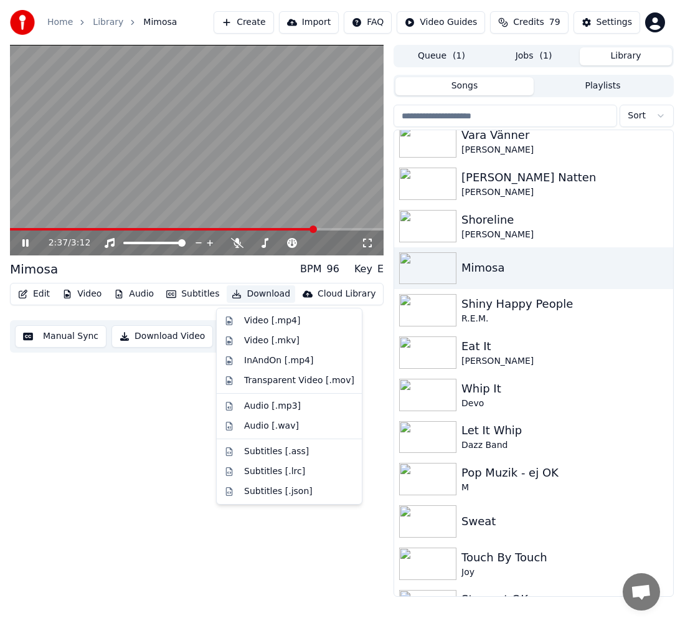
click at [272, 291] on button "Download" at bounding box center [261, 293] width 69 height 17
click at [274, 328] on div "Video [.mp4]" at bounding box center [289, 321] width 140 height 20
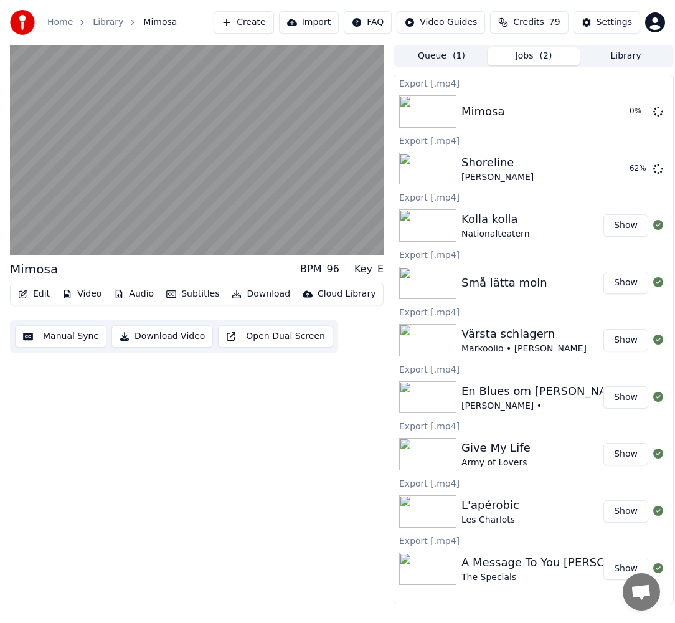
click at [642, 51] on button "Library" at bounding box center [626, 56] width 92 height 18
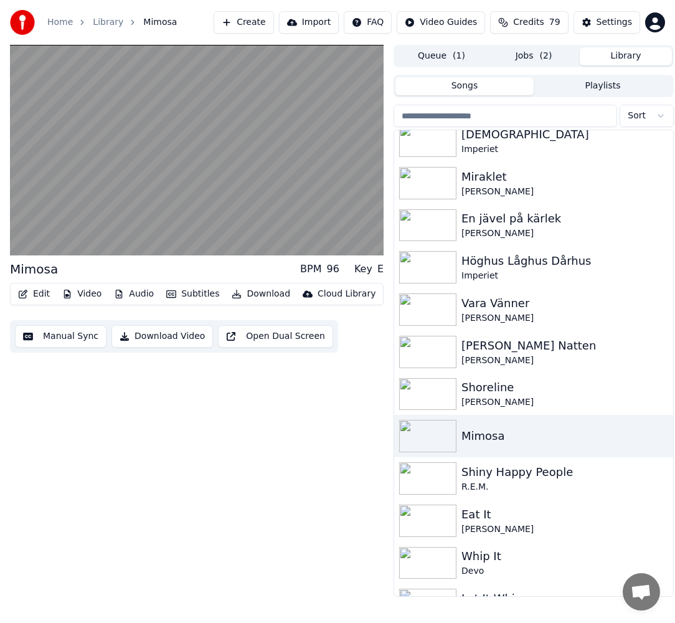
scroll to position [1224, 0]
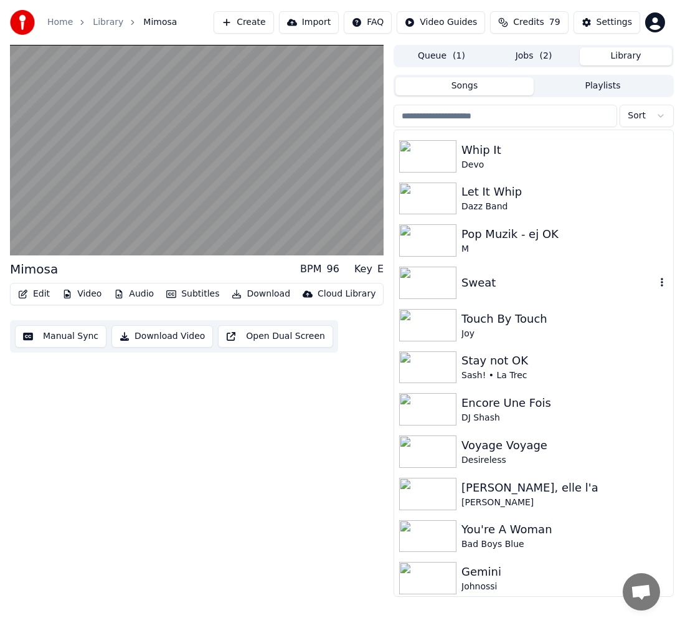
click at [492, 297] on div "Sweat" at bounding box center [533, 283] width 279 height 42
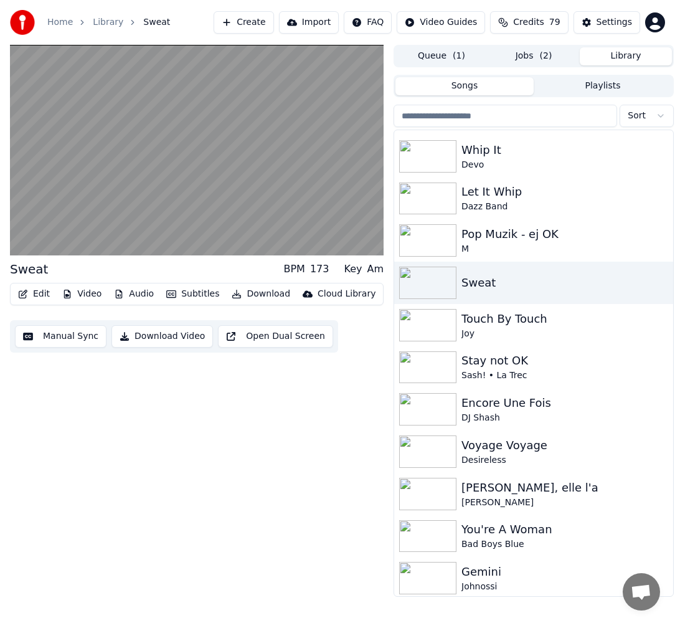
click at [568, 123] on input "search" at bounding box center [506, 116] width 224 height 22
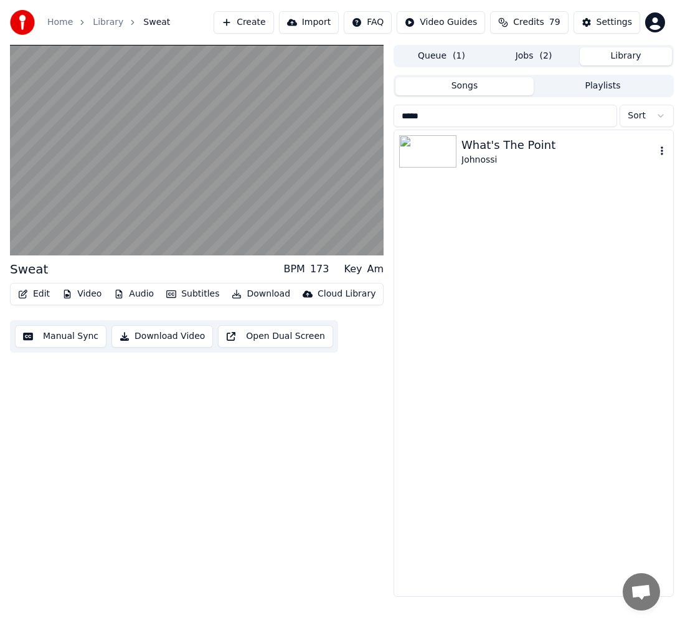
type input "*****"
click at [505, 152] on div "What's The Point" at bounding box center [559, 144] width 194 height 17
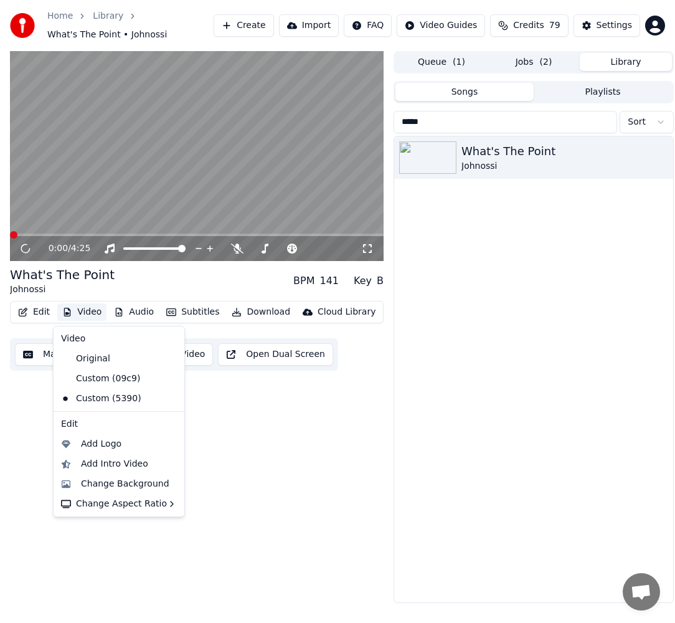
click at [88, 309] on button "Video" at bounding box center [81, 311] width 49 height 17
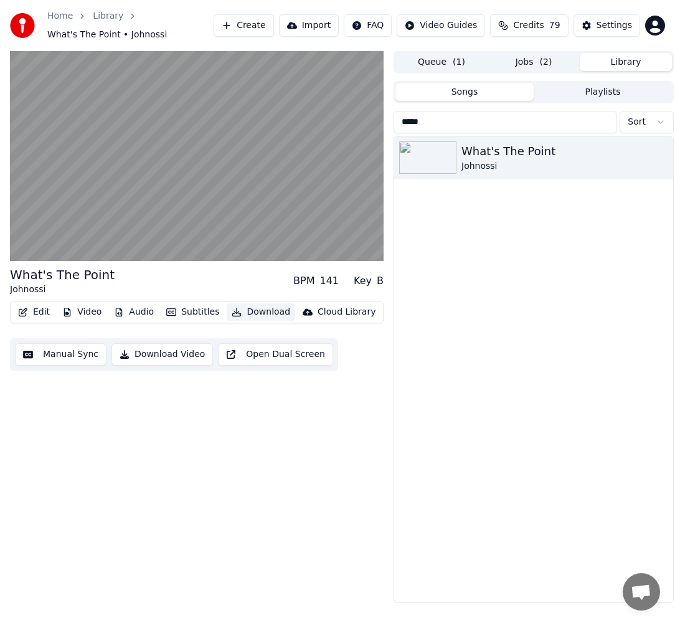
click at [255, 305] on button "Download" at bounding box center [261, 311] width 69 height 17
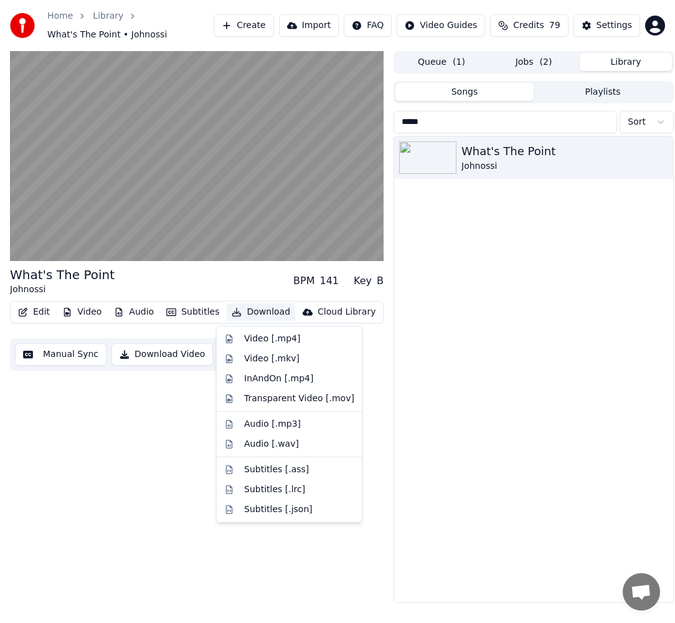
click at [255, 305] on button "Download" at bounding box center [261, 311] width 69 height 17
click at [261, 336] on div "Video [.mp4]" at bounding box center [272, 339] width 56 height 12
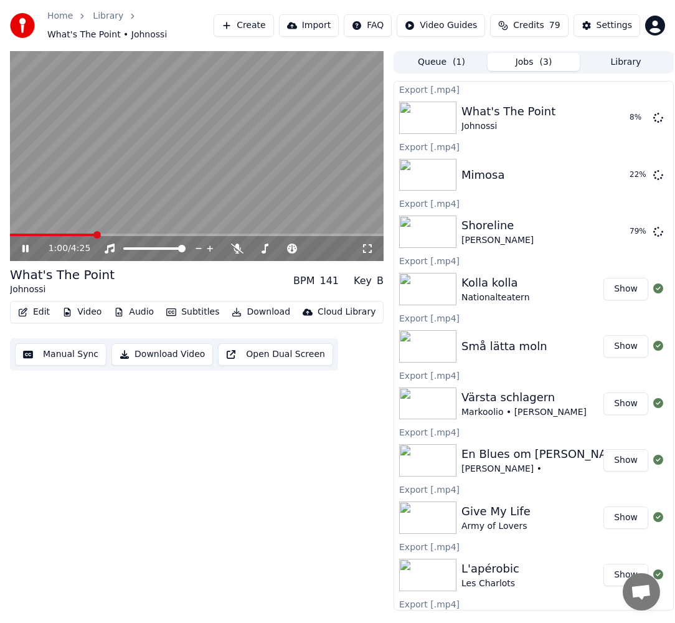
click at [26, 256] on div "1:00 / 4:25" at bounding box center [197, 248] width 374 height 25
click at [27, 249] on icon at bounding box center [25, 248] width 6 height 7
click at [624, 65] on button "Library" at bounding box center [626, 62] width 92 height 18
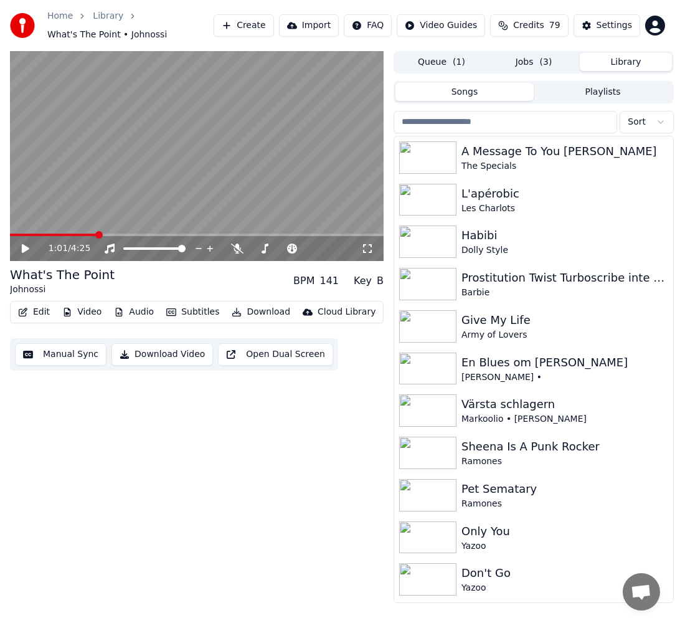
scroll to position [408, 0]
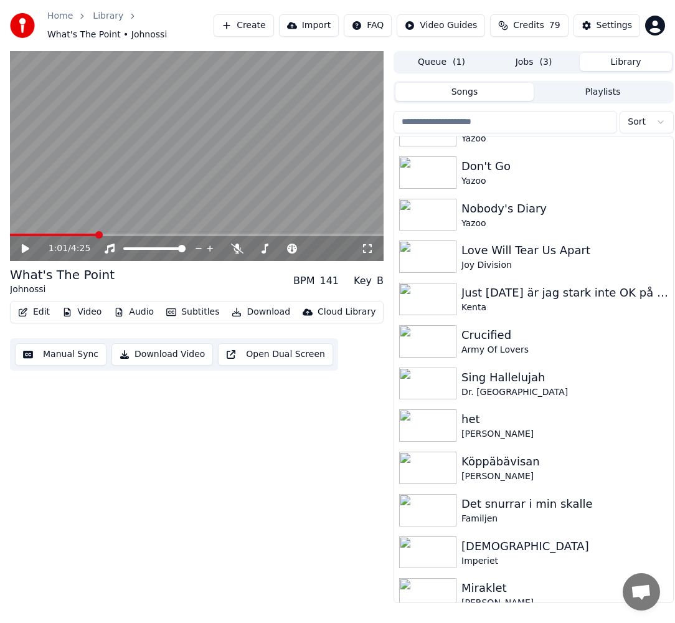
click at [363, 455] on div "1:01 / 4:25 What's The Point Johnossi BPM 141 Key B Edit Video Audio Subtitles …" at bounding box center [197, 327] width 374 height 552
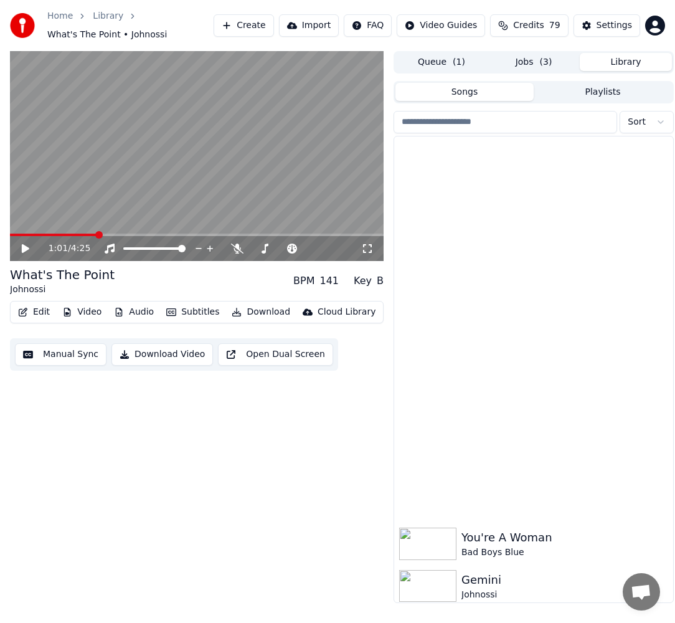
scroll to position [1631, 0]
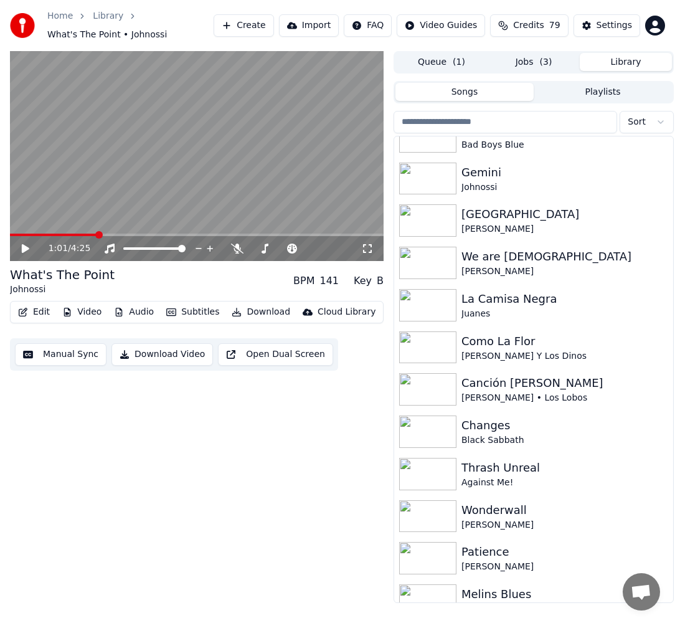
click at [265, 427] on div "1:01 / 4:25 What's The Point Johnossi BPM 141 Key B Edit Video Audio Subtitles …" at bounding box center [197, 327] width 374 height 552
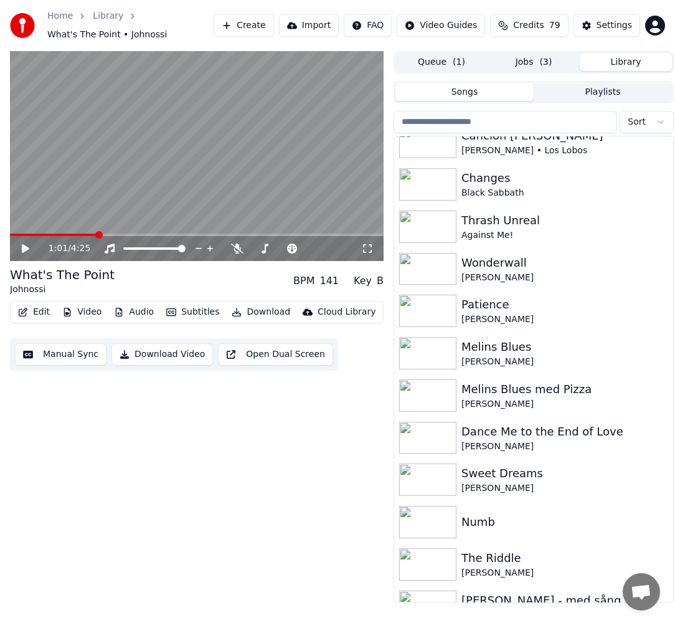
scroll to position [1966, 0]
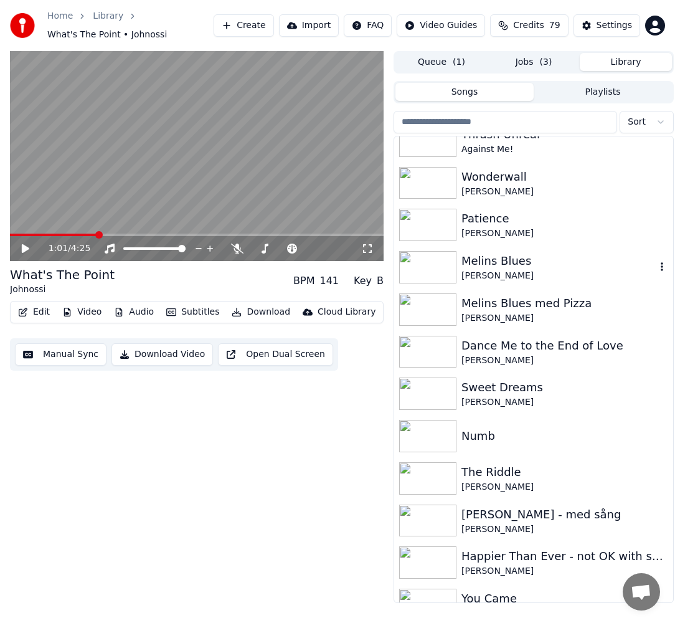
click at [499, 279] on div "[PERSON_NAME]" at bounding box center [559, 276] width 194 height 12
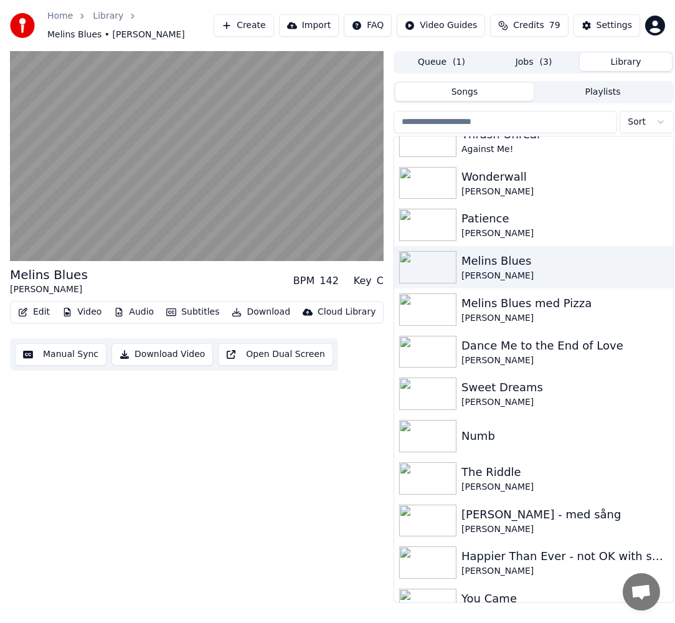
click at [76, 313] on button "Video" at bounding box center [81, 311] width 49 height 17
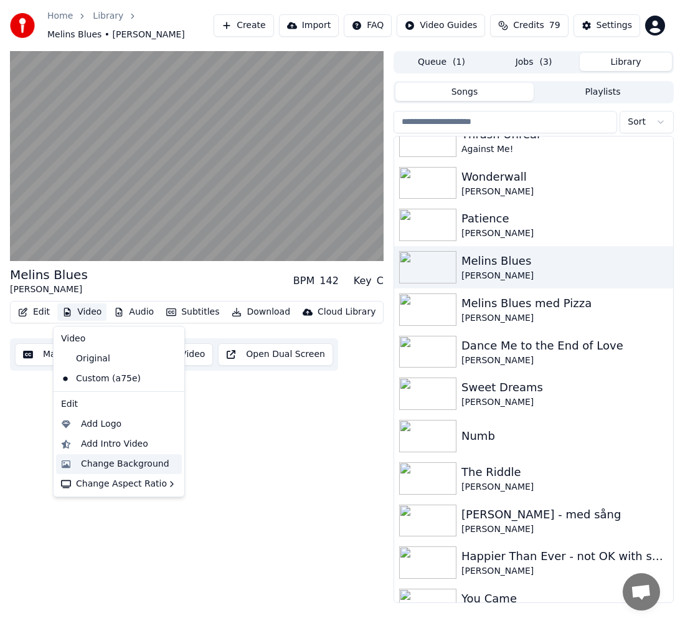
click at [123, 457] on div "Change Background" at bounding box center [119, 464] width 126 height 20
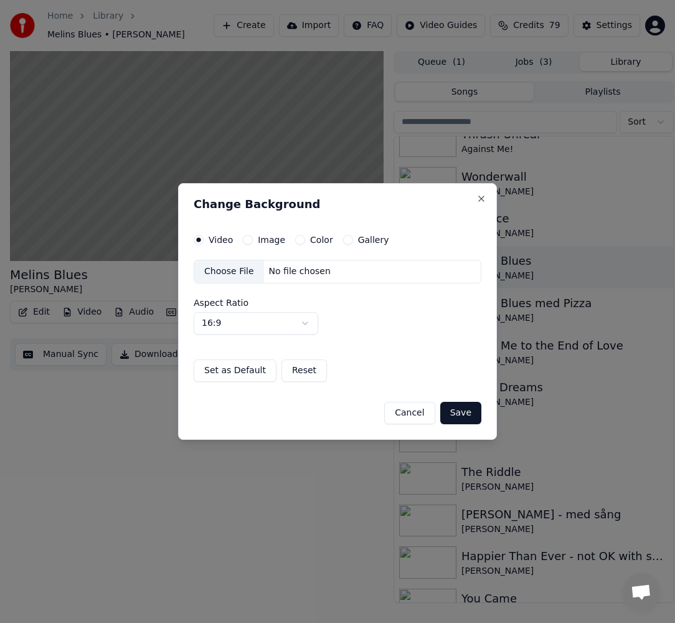
click at [343, 241] on button "Gallery" at bounding box center [348, 240] width 10 height 10
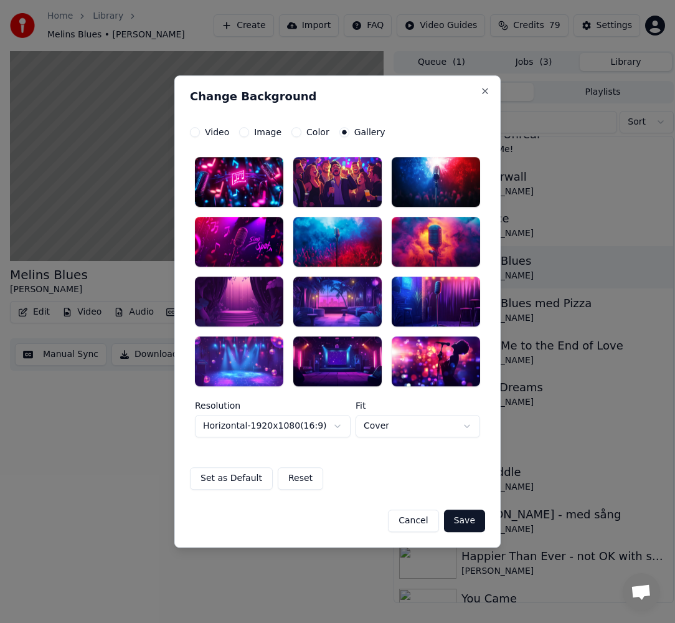
click at [252, 353] on div at bounding box center [239, 361] width 88 height 50
click at [475, 520] on button "Save" at bounding box center [464, 521] width 41 height 22
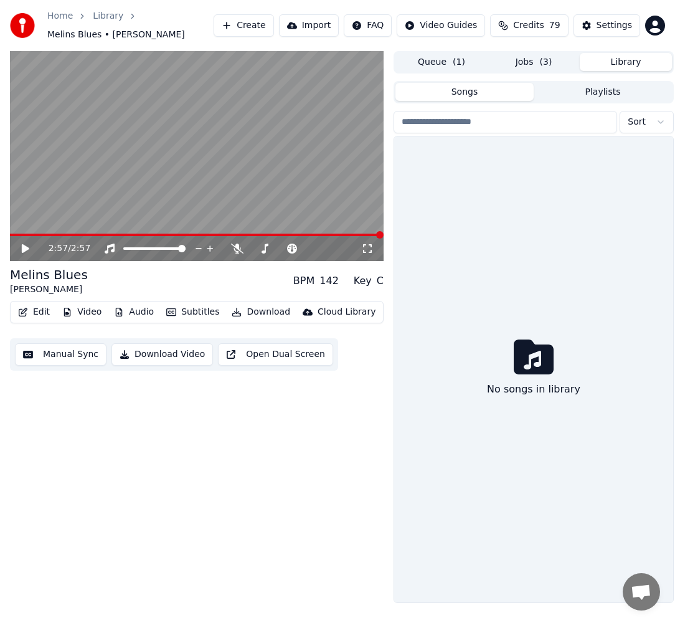
click at [621, 59] on button "Library" at bounding box center [626, 62] width 92 height 18
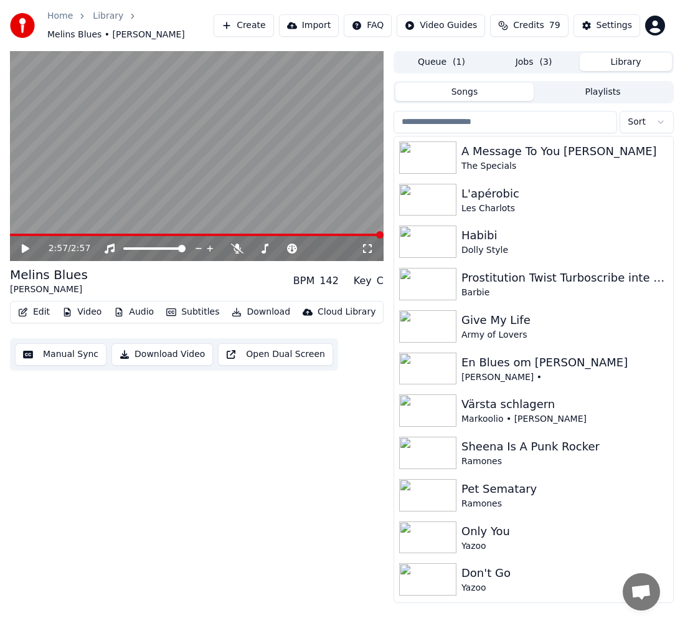
click at [674, 490] on div "A Message To You [PERSON_NAME] The Specials L'apérobic Les Charlots Habibi Doll…" at bounding box center [534, 369] width 280 height 467
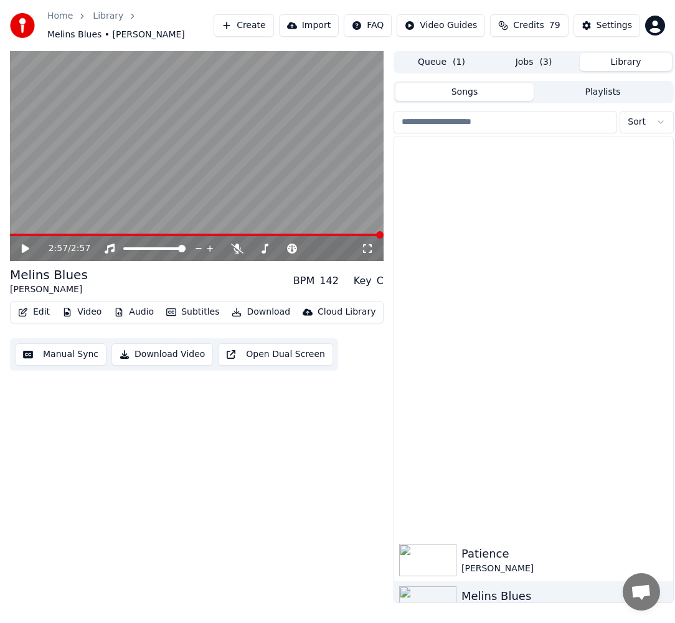
scroll to position [2039, 0]
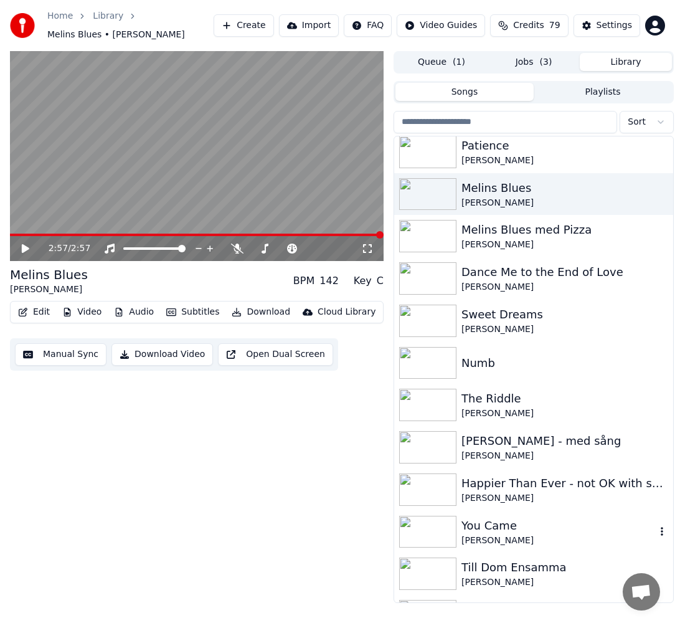
click at [469, 527] on div "You Came" at bounding box center [559, 525] width 194 height 17
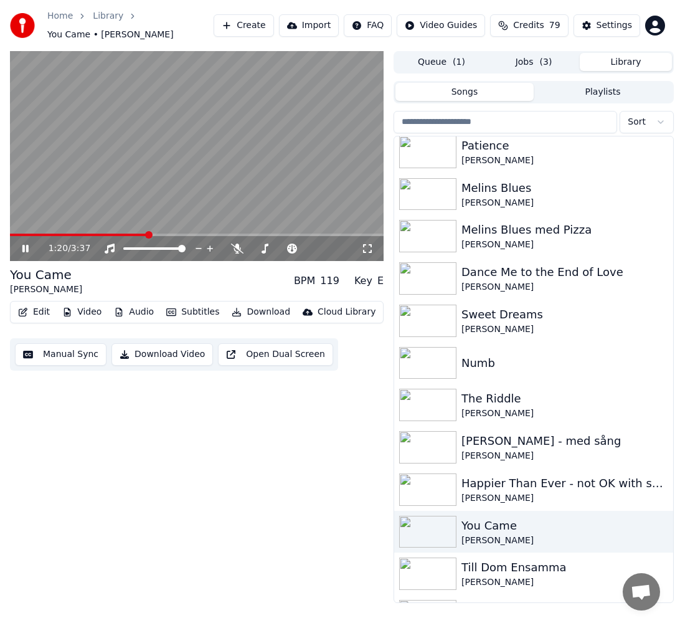
click at [531, 57] on button "Jobs ( 3 )" at bounding box center [534, 62] width 92 height 18
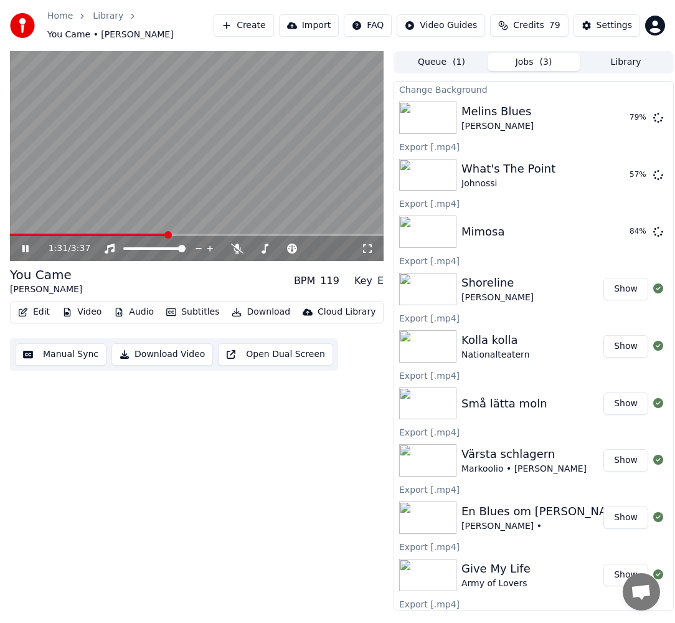
click at [535, 56] on button "Jobs ( 3 )" at bounding box center [534, 62] width 92 height 18
click at [255, 438] on div "3:37 / 3:37 You Came [PERSON_NAME] BPM 119 Key E Edit Video Audio Subtitles Dow…" at bounding box center [197, 331] width 374 height 560
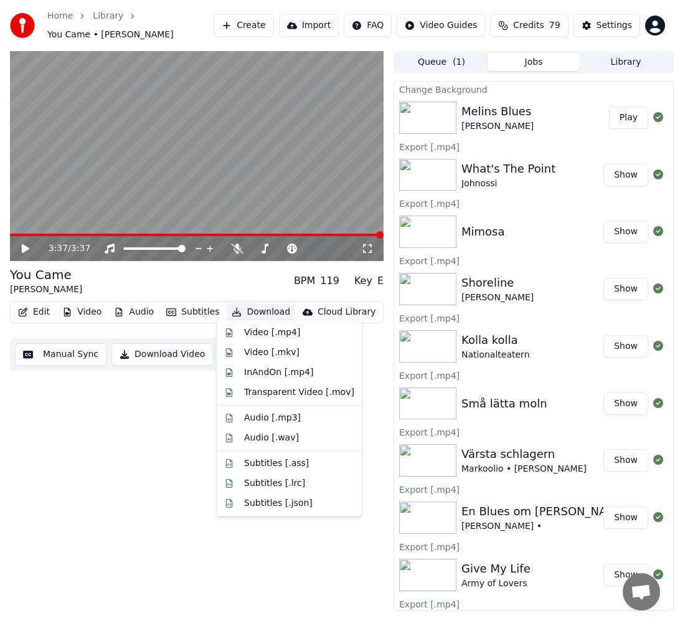
click at [265, 303] on button "Download" at bounding box center [261, 311] width 69 height 17
click at [267, 330] on div "Video [.mp4]" at bounding box center [272, 332] width 56 height 12
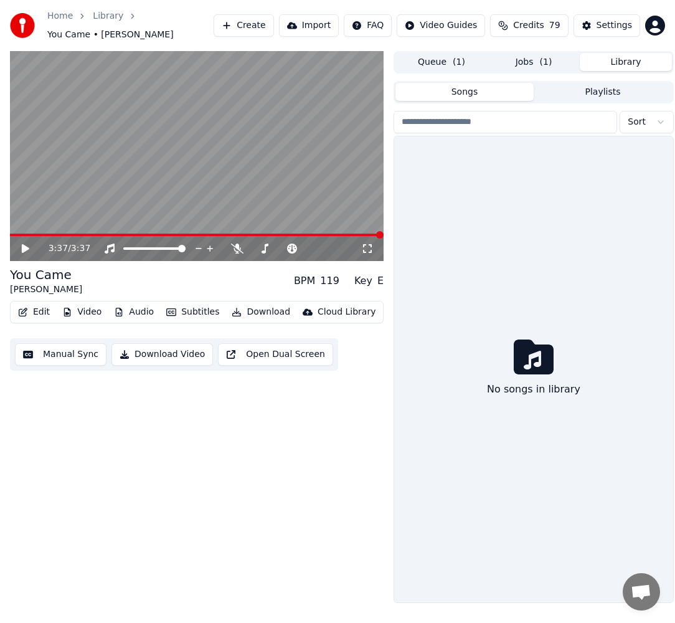
click at [634, 53] on button "Library" at bounding box center [626, 62] width 92 height 18
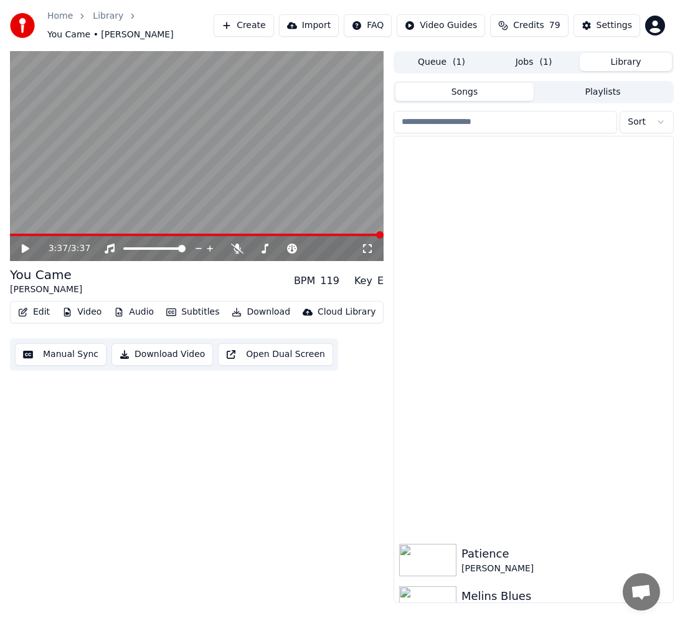
scroll to position [2039, 0]
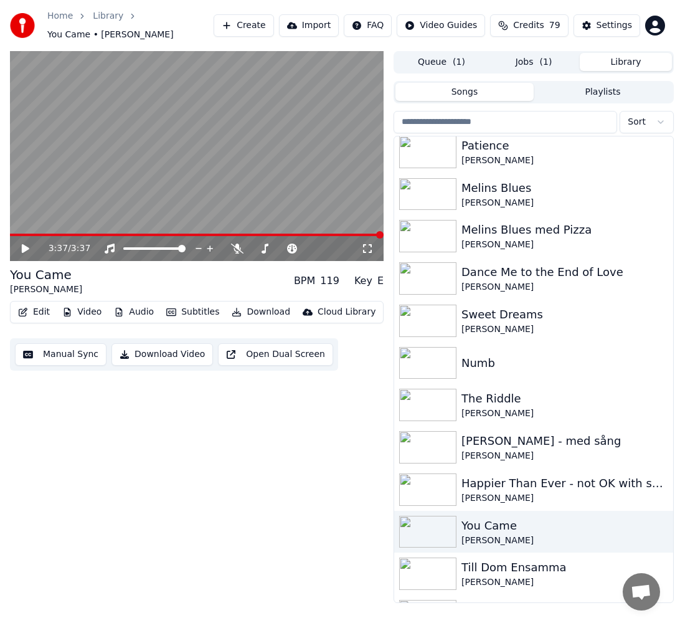
click at [257, 554] on div "3:37 / 3:37 You Came [PERSON_NAME] BPM 119 Key E Edit Video Audio Subtitles Dow…" at bounding box center [197, 327] width 374 height 552
click at [508, 576] on div "[PERSON_NAME]" at bounding box center [559, 582] width 194 height 12
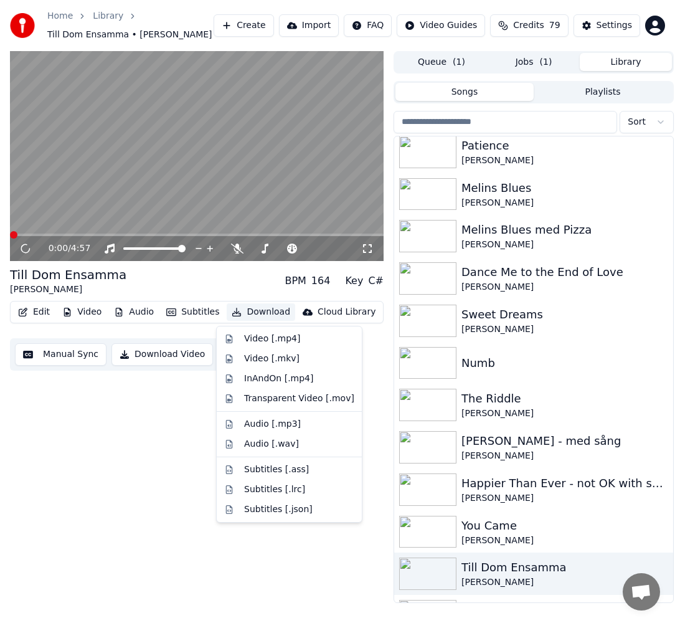
click at [260, 309] on button "Download" at bounding box center [261, 311] width 69 height 17
click at [557, 59] on button "Jobs ( 1 )" at bounding box center [534, 62] width 92 height 18
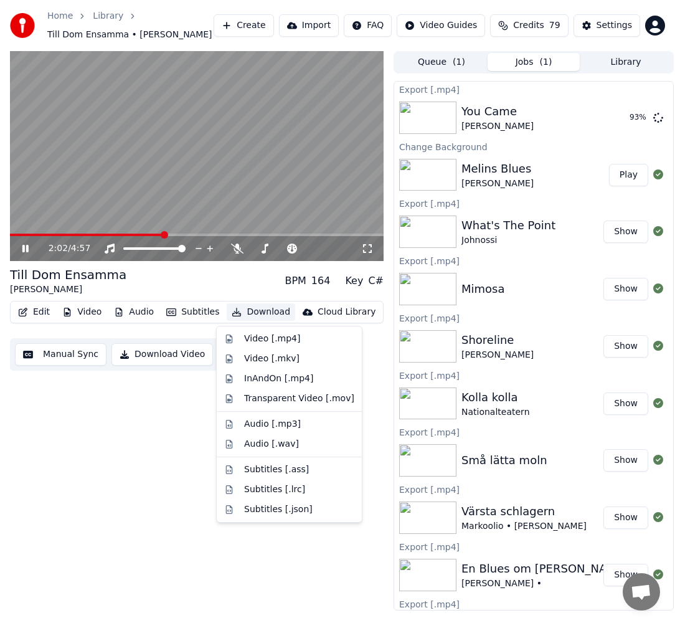
click at [245, 316] on button "Download" at bounding box center [261, 311] width 69 height 17
click at [255, 340] on div "Video [.mp4]" at bounding box center [272, 339] width 56 height 12
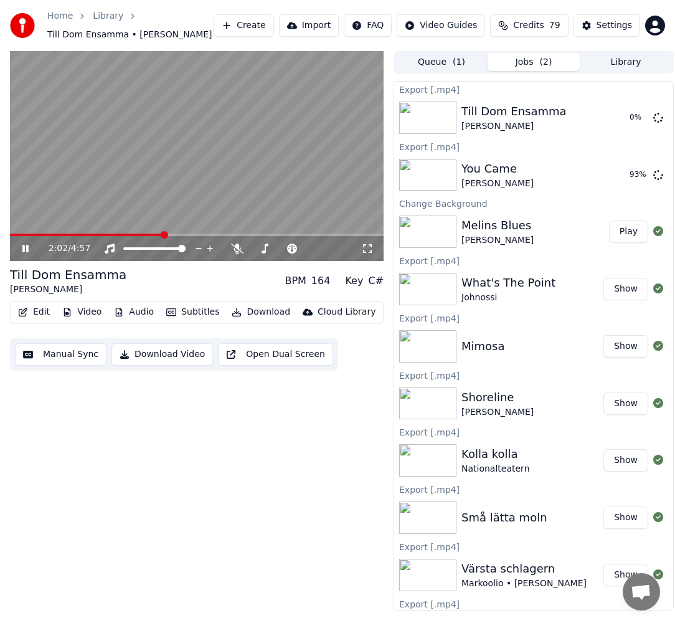
click at [27, 249] on icon at bounding box center [25, 248] width 6 height 7
click at [614, 70] on button "Library" at bounding box center [626, 62] width 92 height 18
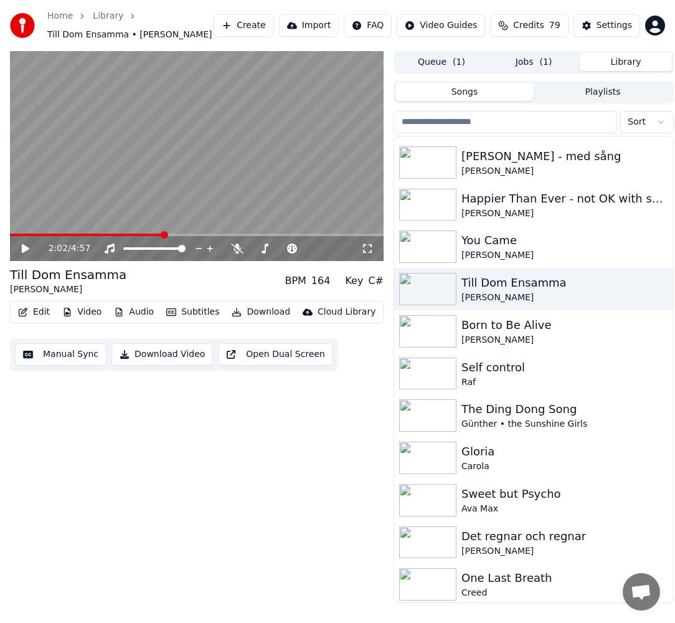
scroll to position [2338, 0]
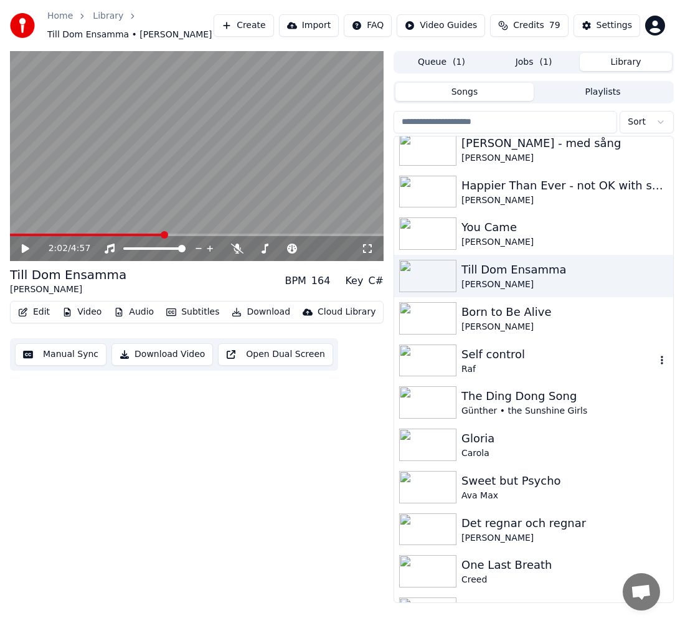
click at [524, 355] on div "Self control" at bounding box center [559, 354] width 194 height 17
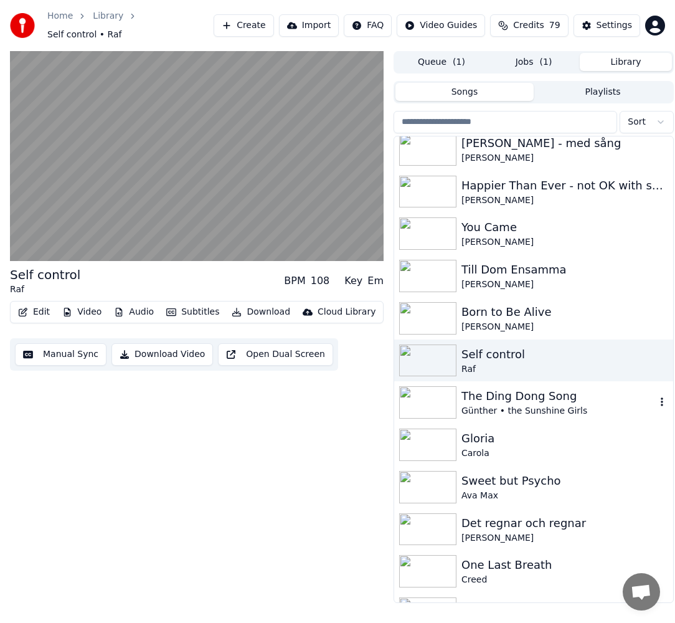
click at [517, 389] on div "The Ding Dong Song" at bounding box center [559, 396] width 194 height 17
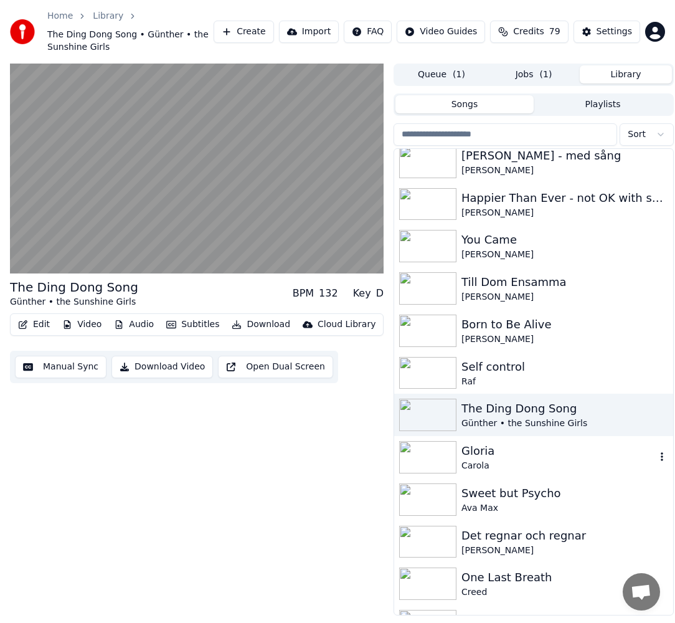
click at [541, 450] on div "Gloria" at bounding box center [559, 450] width 194 height 17
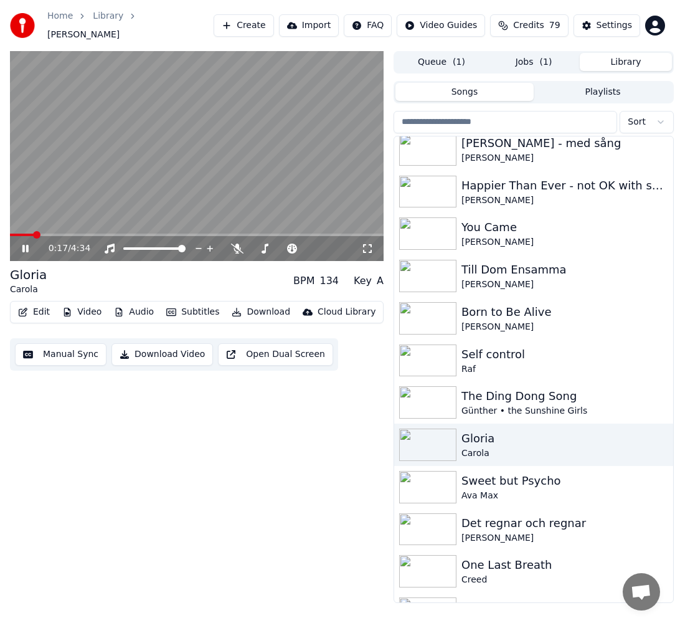
click at [536, 55] on button "Jobs ( 1 )" at bounding box center [534, 62] width 92 height 18
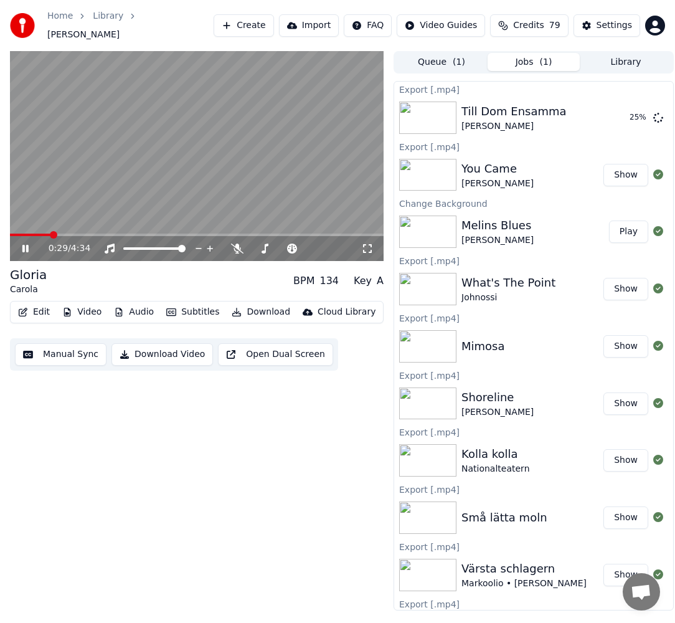
click at [22, 245] on icon at bounding box center [25, 248] width 6 height 7
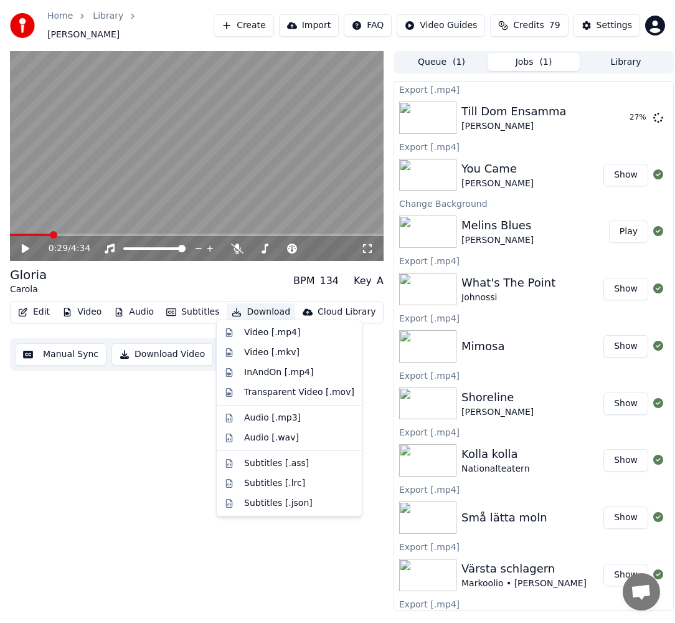
click at [267, 310] on button "Download" at bounding box center [261, 311] width 69 height 17
click at [269, 325] on div "Video [.mp4]" at bounding box center [289, 333] width 140 height 20
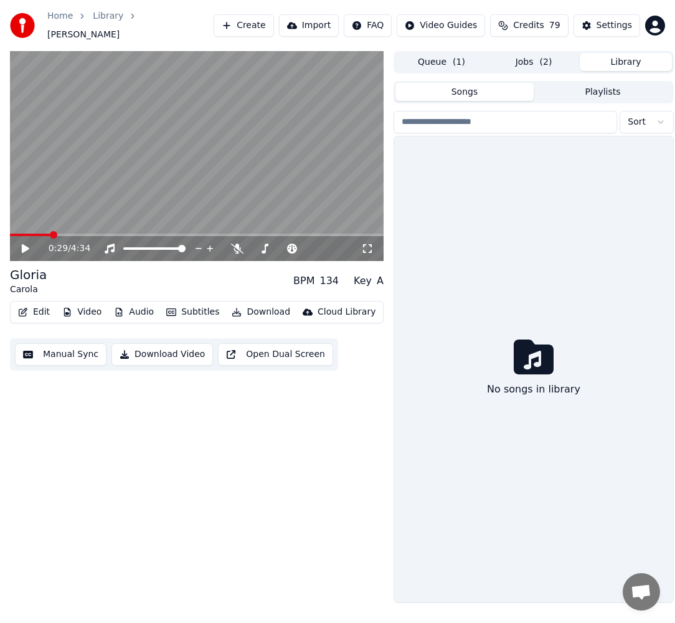
click at [639, 53] on button "Library" at bounding box center [626, 62] width 92 height 18
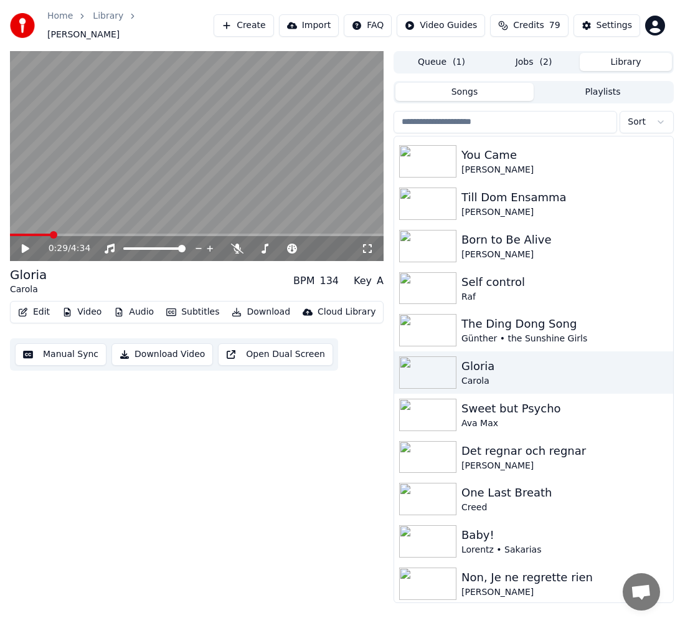
scroll to position [2424, 0]
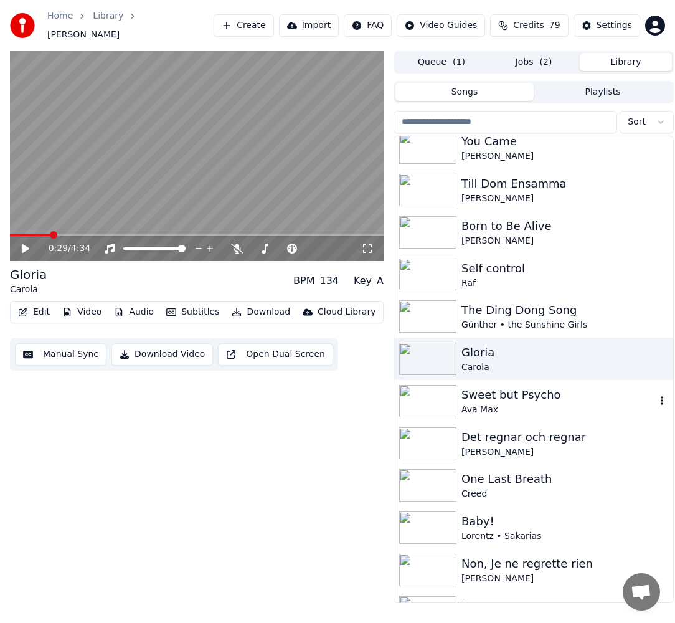
click at [548, 404] on div "Ava Max" at bounding box center [559, 410] width 194 height 12
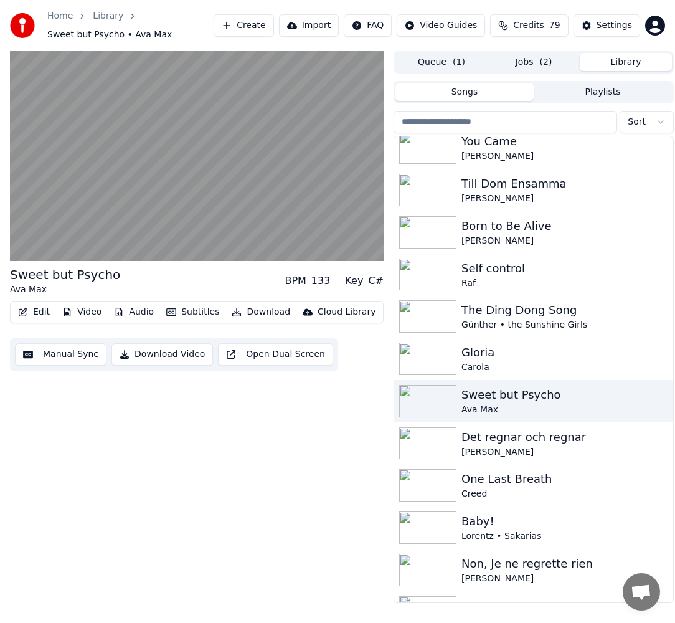
click at [540, 63] on span "( 2 )" at bounding box center [546, 62] width 12 height 12
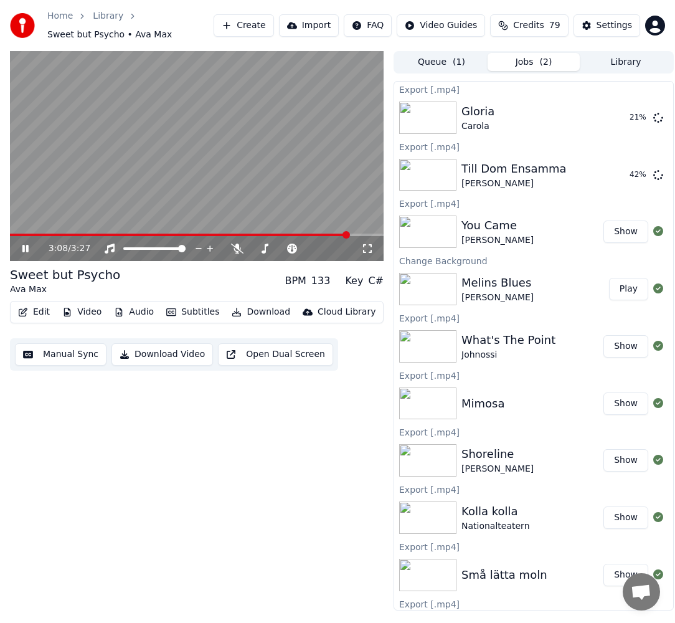
click at [365, 232] on video at bounding box center [197, 156] width 374 height 211
click at [371, 234] on span at bounding box center [197, 235] width 374 height 2
click at [26, 249] on icon at bounding box center [25, 248] width 7 height 9
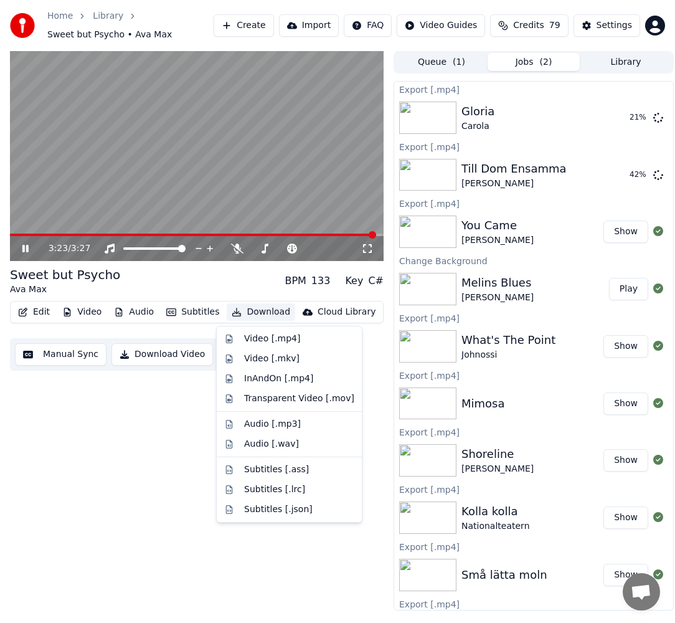
click at [241, 313] on button "Download" at bounding box center [261, 311] width 69 height 17
click at [270, 335] on div "Video [.mp4]" at bounding box center [272, 339] width 56 height 12
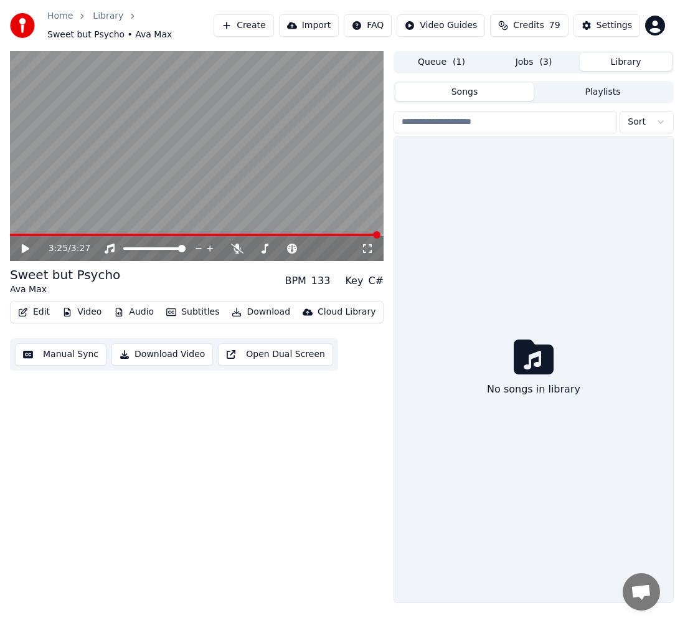
click at [631, 63] on button "Library" at bounding box center [626, 62] width 92 height 18
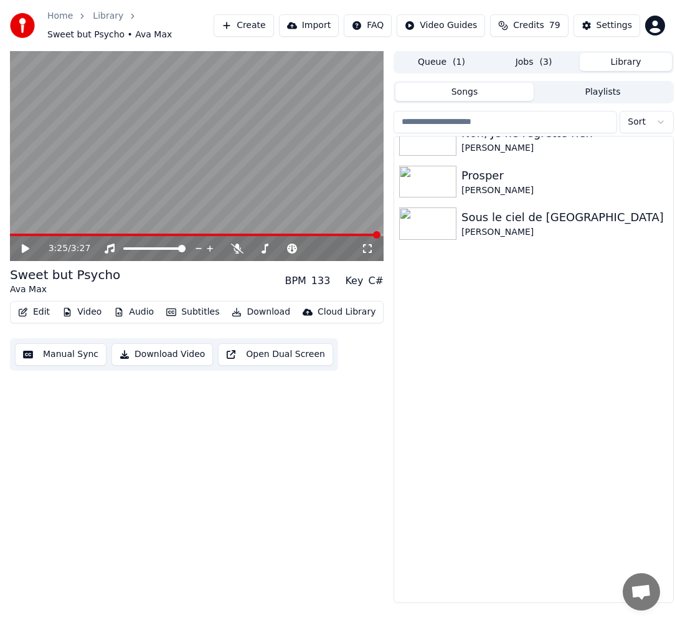
scroll to position [2447, 0]
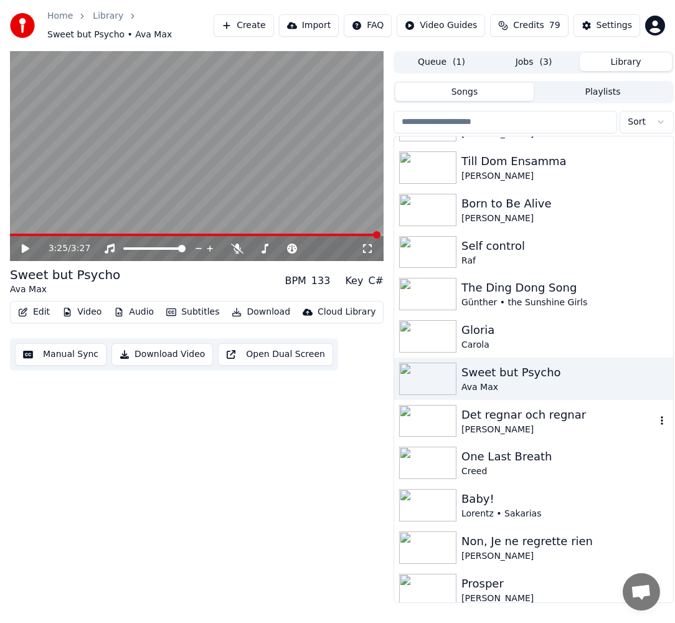
click at [556, 412] on div "Det regnar och regnar" at bounding box center [559, 414] width 194 height 17
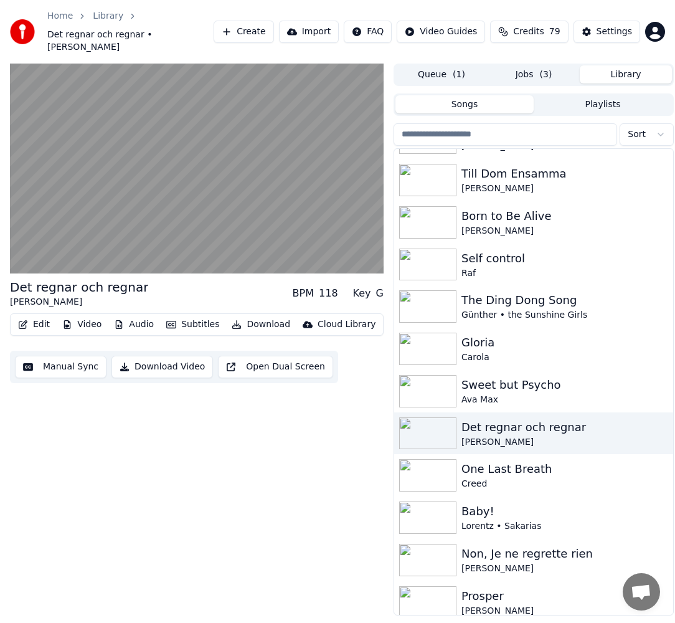
click at [536, 65] on button "Jobs ( 3 )" at bounding box center [534, 74] width 92 height 18
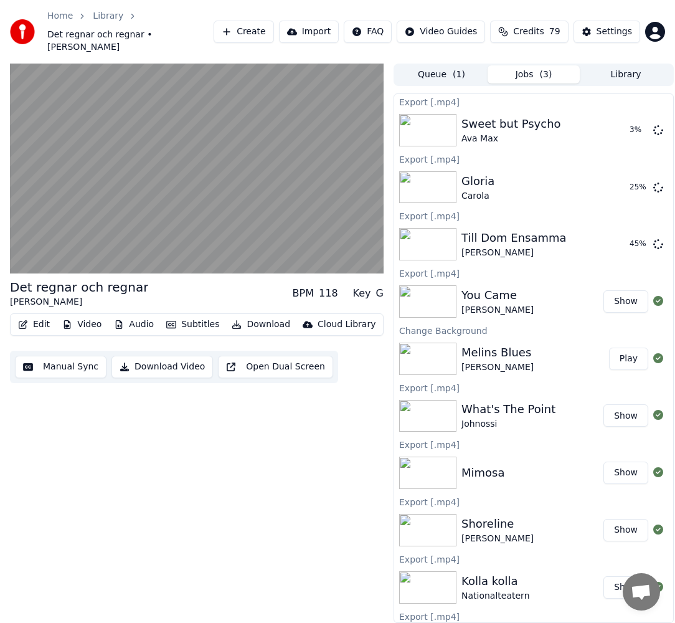
click at [618, 65] on button "Library" at bounding box center [626, 74] width 92 height 18
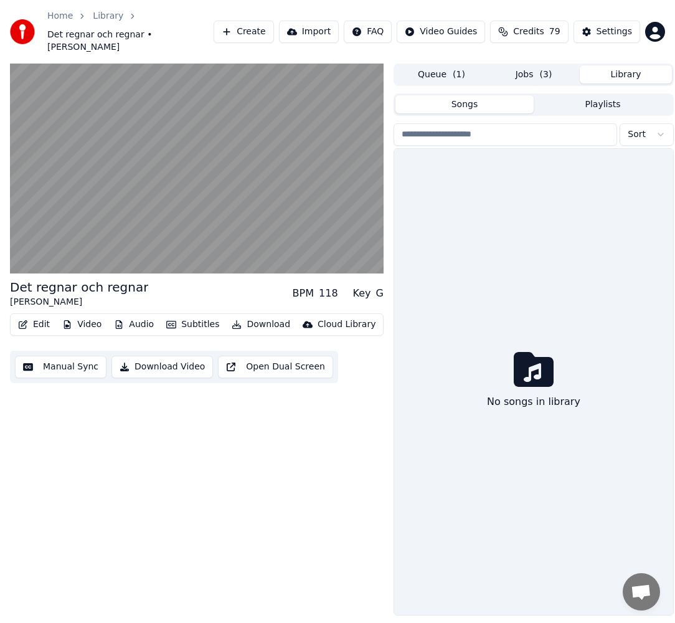
click at [618, 65] on button "Library" at bounding box center [626, 74] width 92 height 18
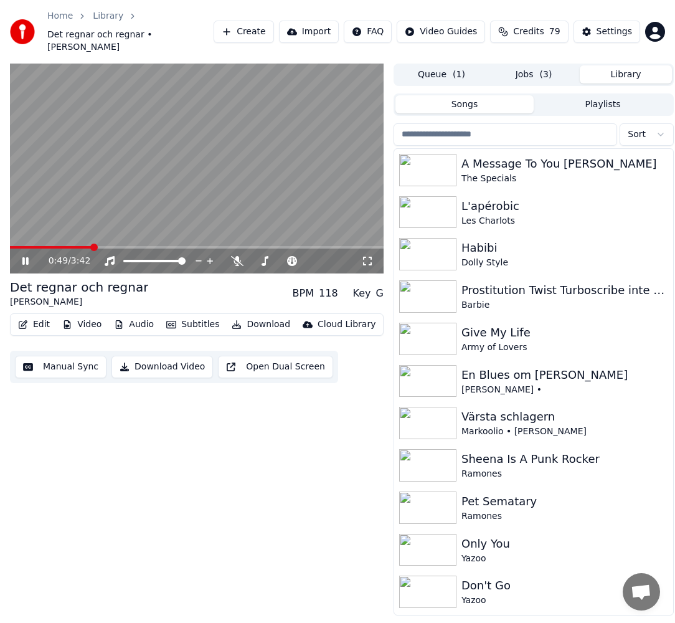
click at [515, 68] on button "Jobs ( 3 )" at bounding box center [534, 74] width 92 height 18
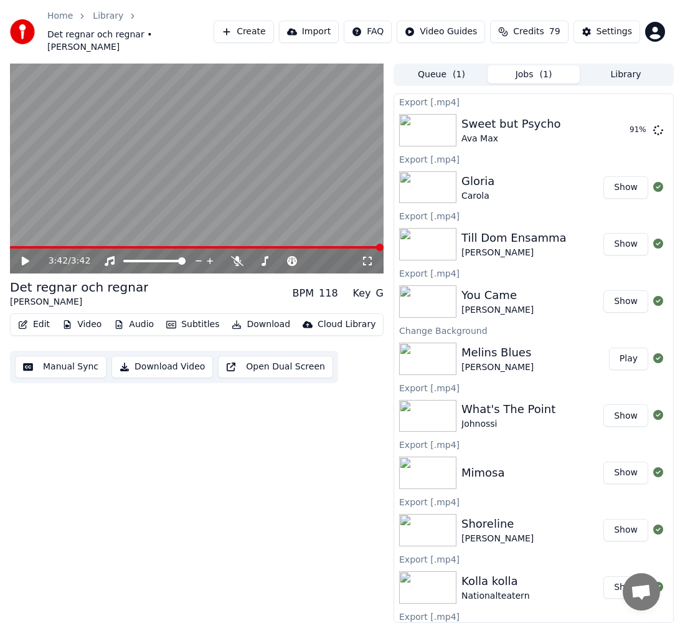
click at [26, 256] on icon at bounding box center [34, 261] width 29 height 10
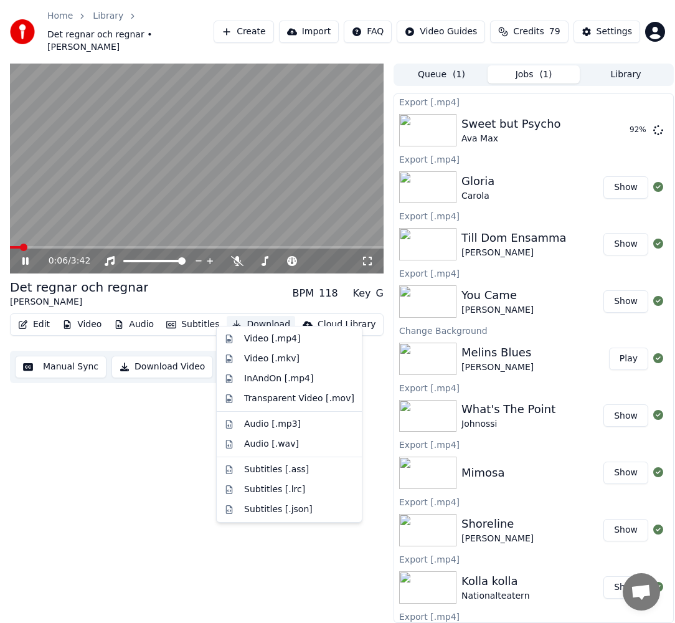
click at [262, 316] on button "Download" at bounding box center [261, 324] width 69 height 17
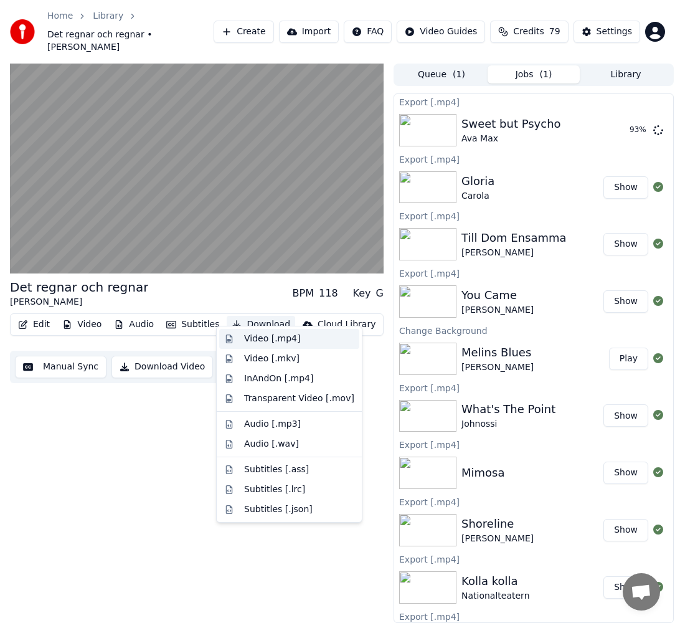
click at [272, 335] on div "Video [.mp4]" at bounding box center [272, 339] width 56 height 12
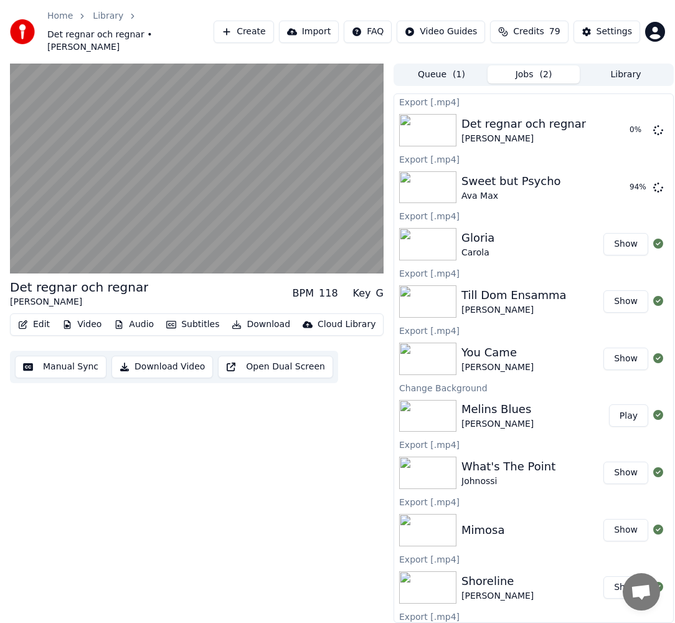
click at [641, 65] on button "Library" at bounding box center [626, 74] width 92 height 18
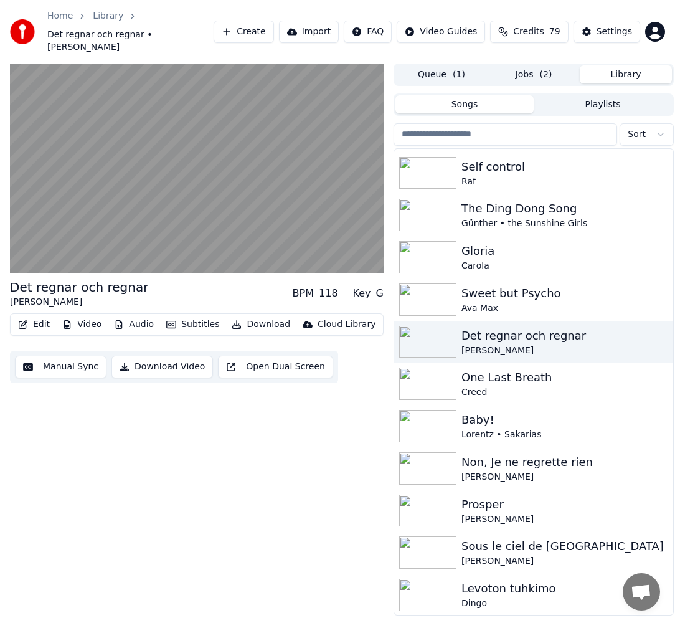
scroll to position [2540, 0]
click at [551, 386] on div "Creed" at bounding box center [559, 392] width 194 height 12
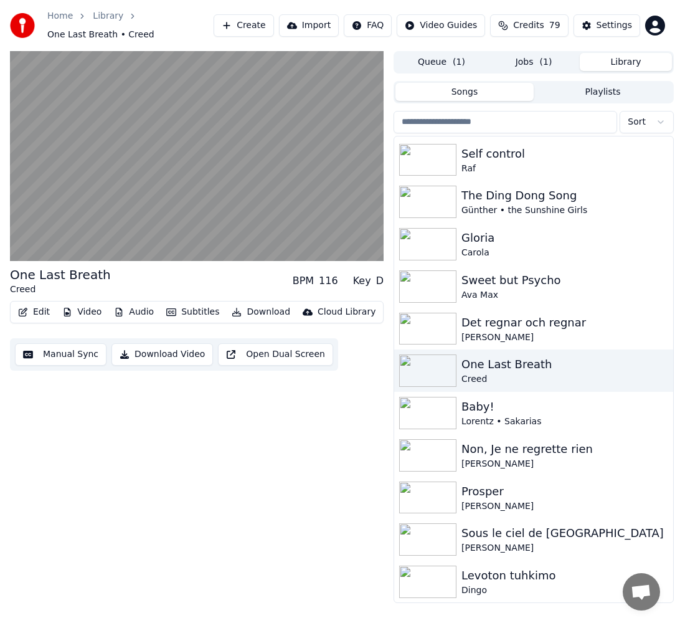
click at [250, 303] on button "Download" at bounding box center [261, 311] width 69 height 17
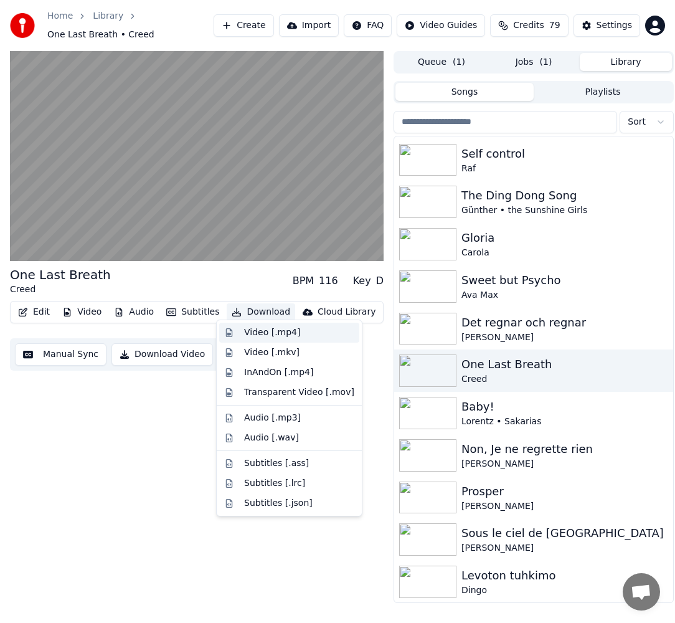
click at [262, 335] on div "Video [.mp4]" at bounding box center [272, 332] width 56 height 12
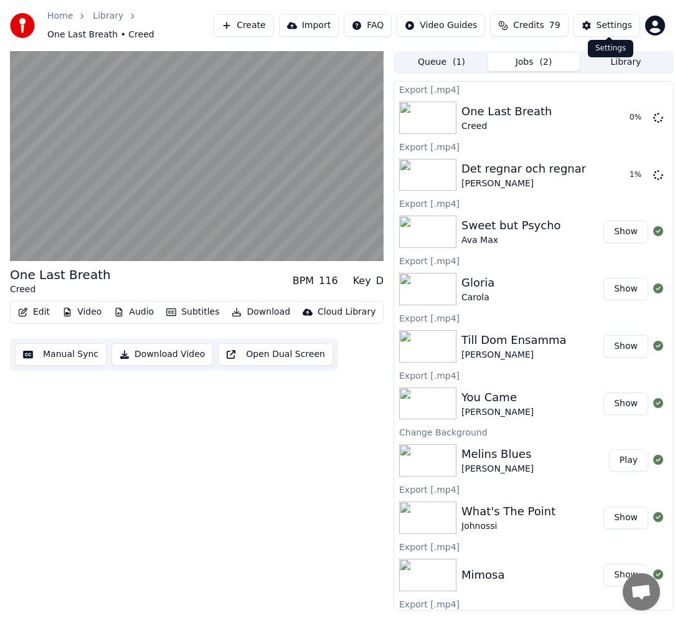
click at [616, 65] on div "Queue ( 1 ) Jobs ( 2 ) Library" at bounding box center [534, 62] width 280 height 22
click at [624, 62] on button "Library" at bounding box center [626, 62] width 92 height 18
click at [630, 58] on button "Library" at bounding box center [626, 62] width 92 height 18
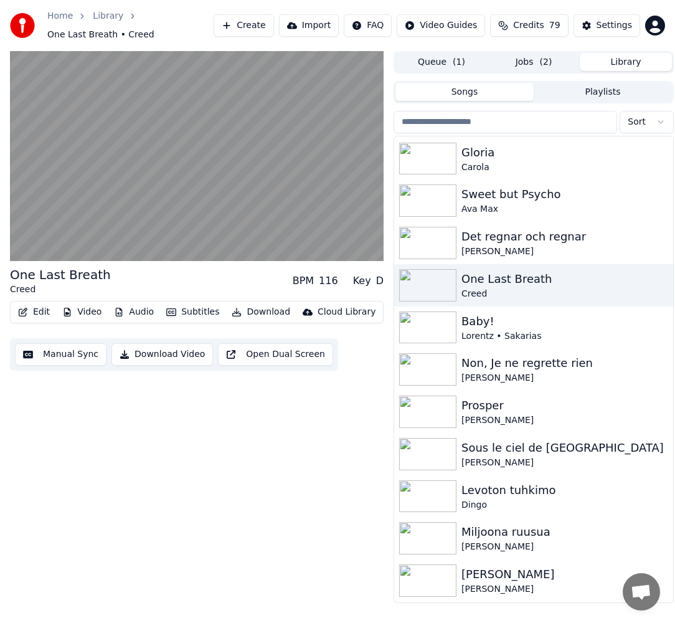
scroll to position [2669, 0]
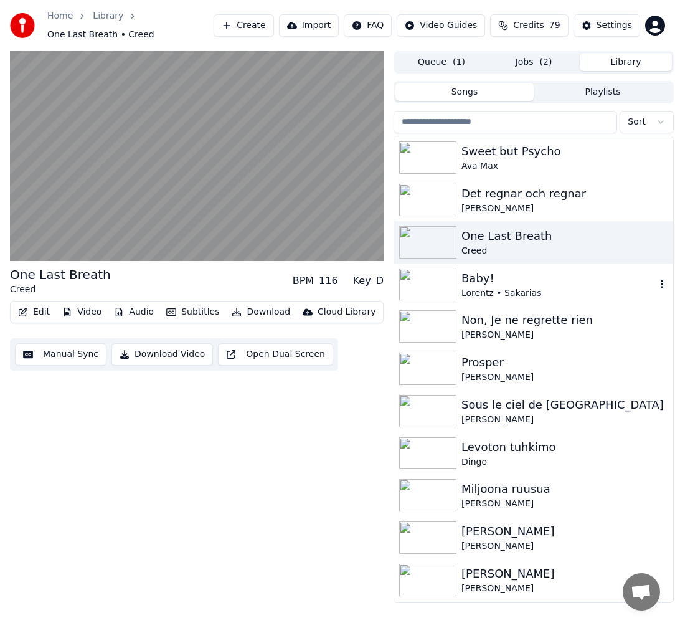
click at [565, 289] on div "Lorentz • Sakarias" at bounding box center [559, 293] width 194 height 12
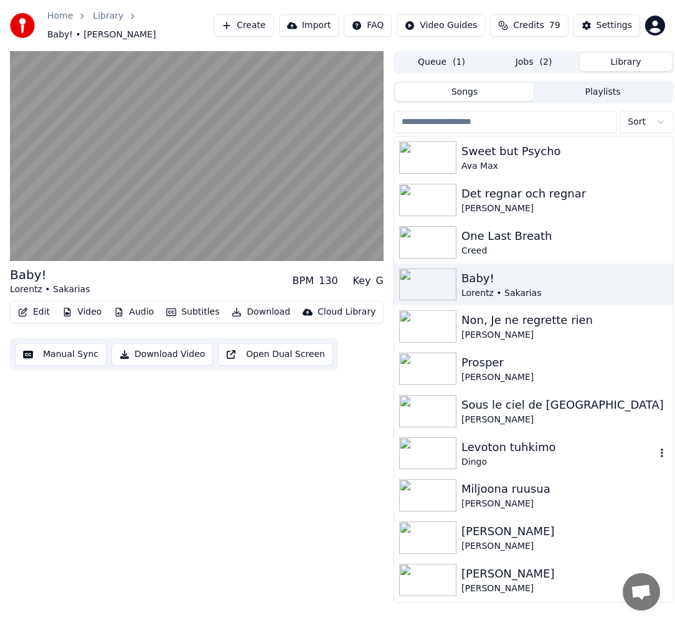
click at [492, 446] on div "Levoton tuhkimo" at bounding box center [559, 447] width 194 height 17
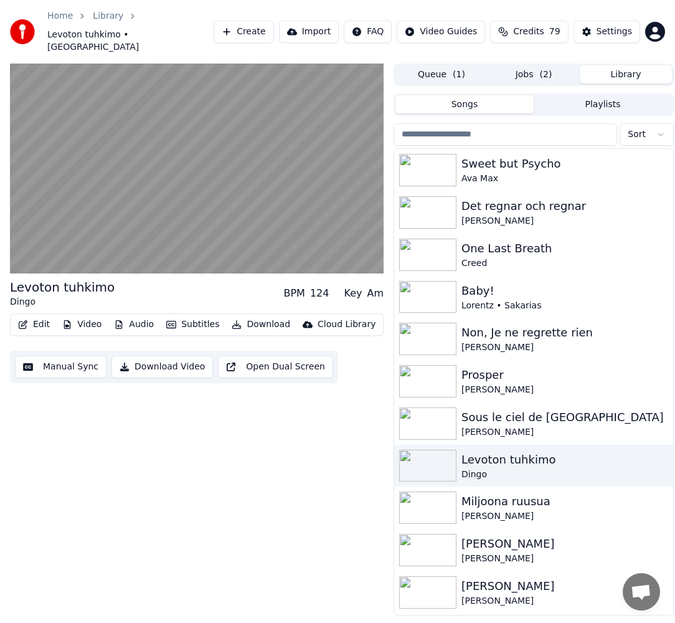
click at [239, 316] on button "Download" at bounding box center [261, 324] width 69 height 17
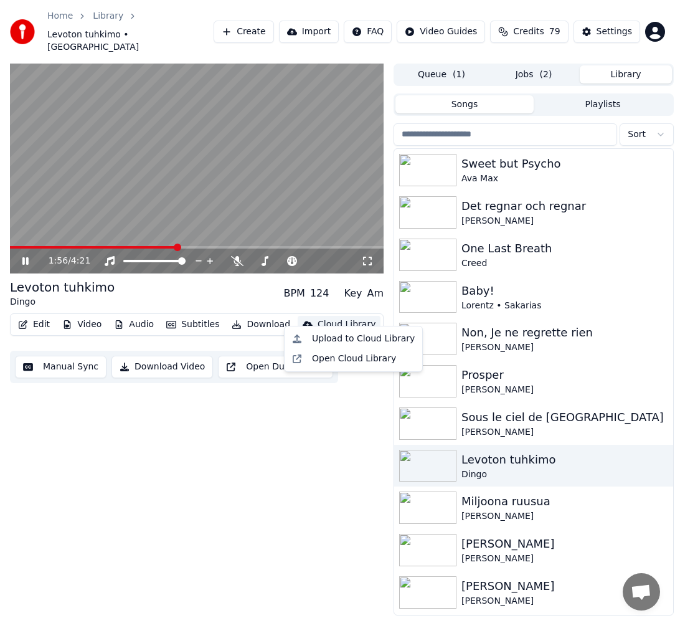
click at [560, 65] on button "Jobs ( 2 )" at bounding box center [534, 74] width 92 height 18
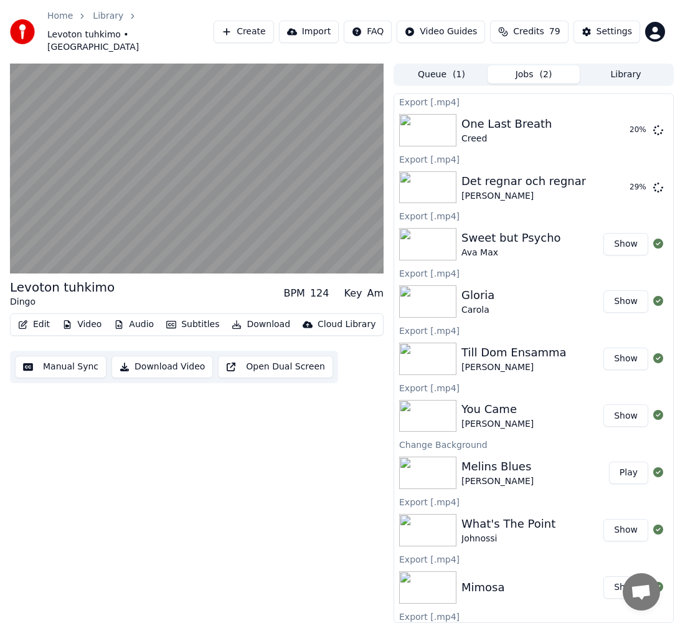
click at [625, 65] on button "Library" at bounding box center [626, 74] width 92 height 18
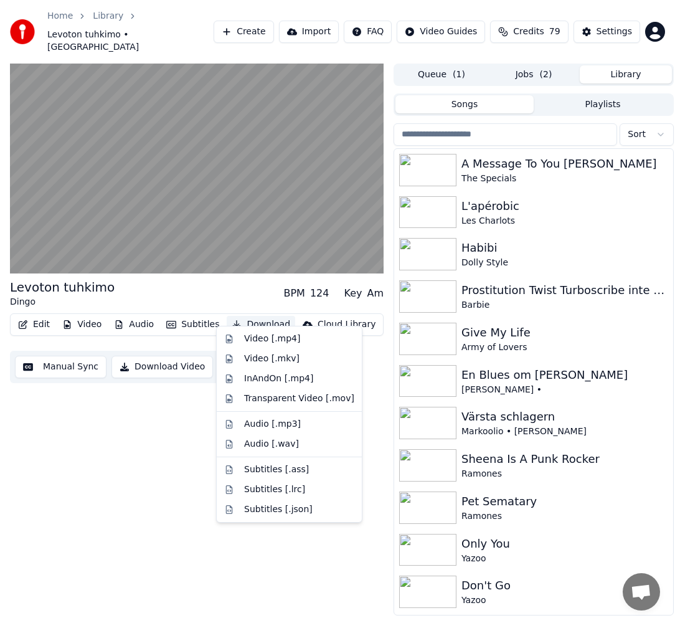
click at [257, 316] on button "Download" at bounding box center [261, 324] width 69 height 17
click at [267, 341] on div "Video [.mp4]" at bounding box center [272, 339] width 56 height 12
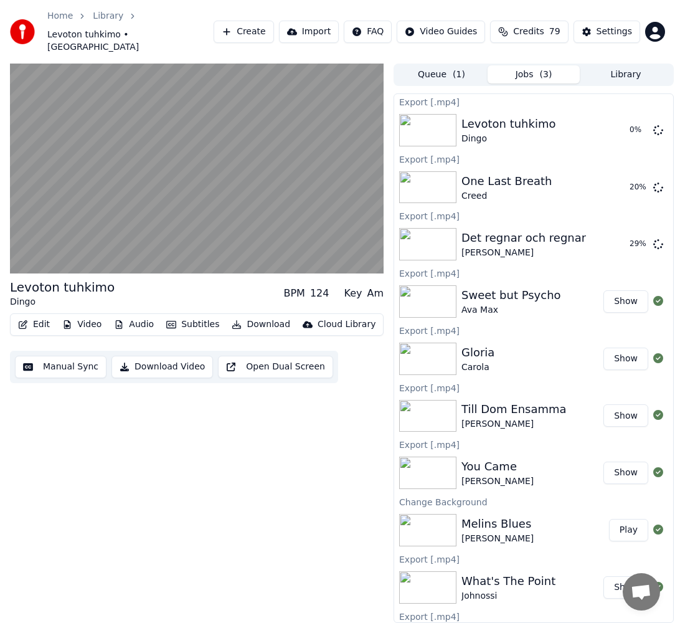
click at [644, 65] on button "Library" at bounding box center [626, 74] width 92 height 18
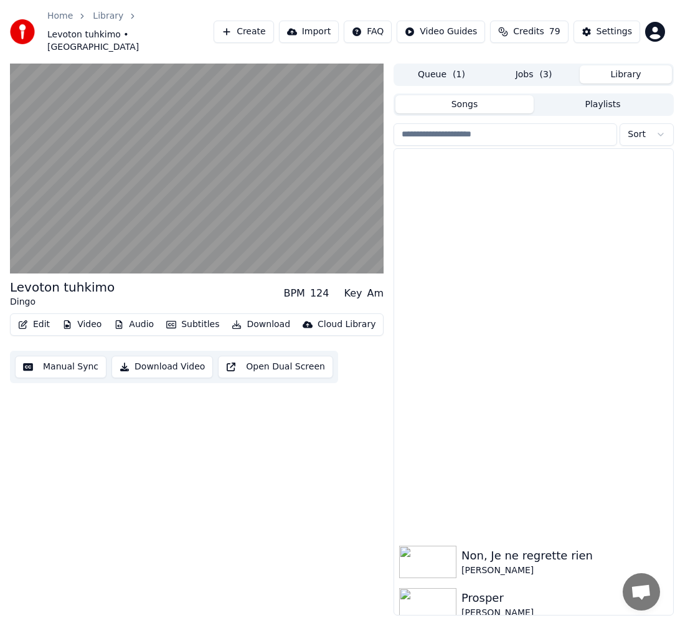
scroll to position [2855, 0]
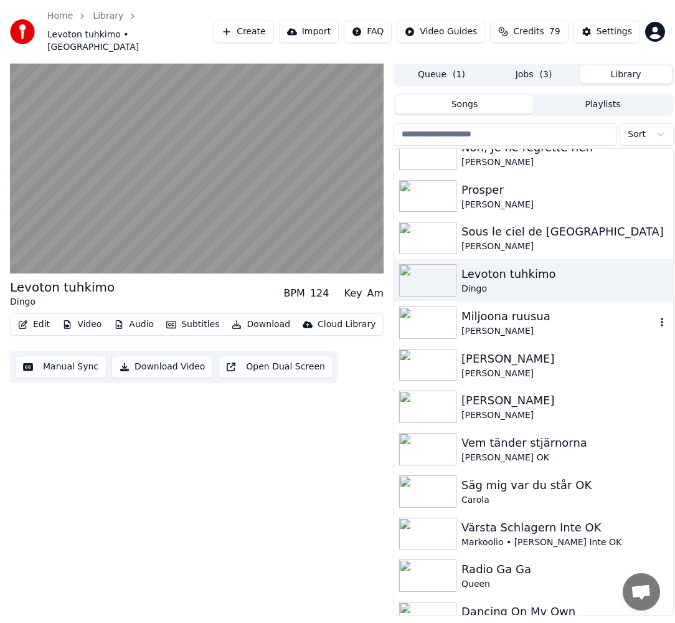
click at [563, 328] on div "Miljoona [PERSON_NAME]" at bounding box center [533, 323] width 279 height 42
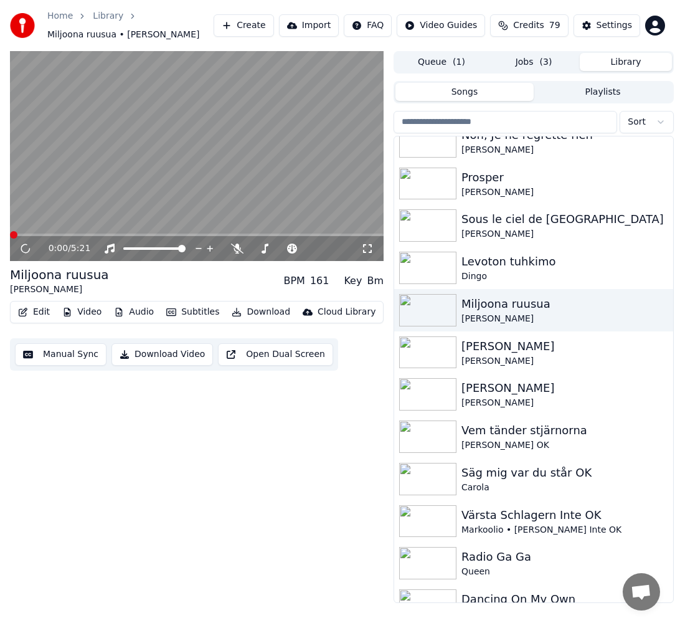
click at [539, 61] on button "Jobs ( 3 )" at bounding box center [534, 62] width 92 height 18
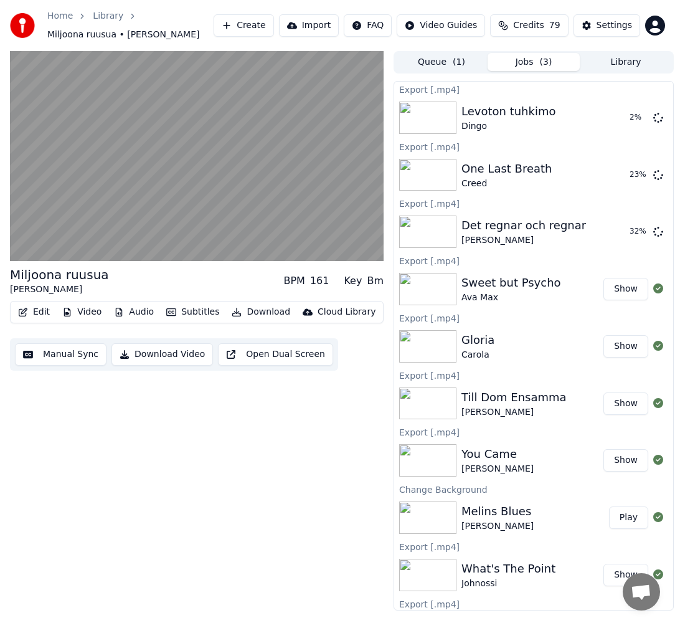
click at [615, 62] on button "Library" at bounding box center [626, 62] width 92 height 18
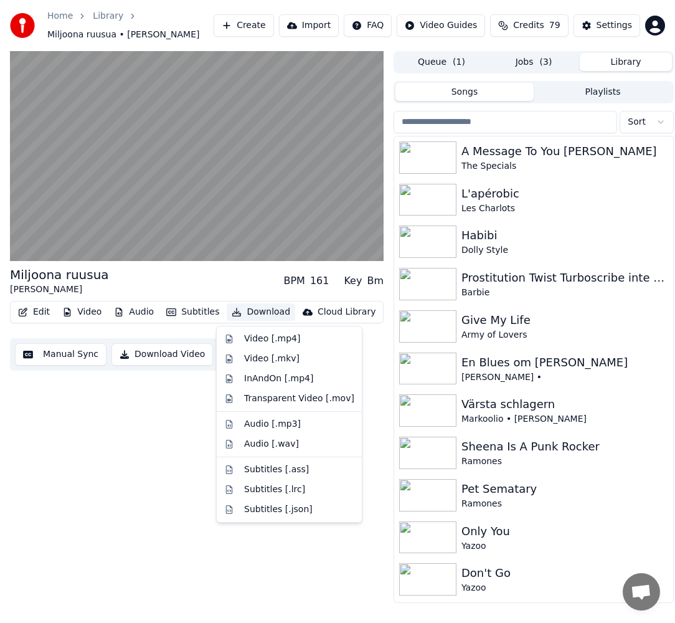
click at [247, 310] on button "Download" at bounding box center [261, 311] width 69 height 17
click at [293, 337] on div "Video [.mp4]" at bounding box center [272, 339] width 56 height 12
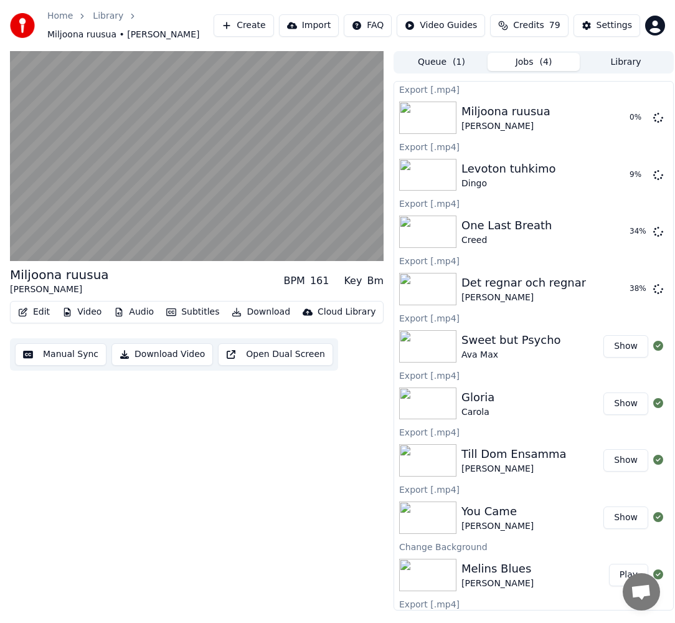
click at [641, 60] on button "Library" at bounding box center [626, 62] width 92 height 18
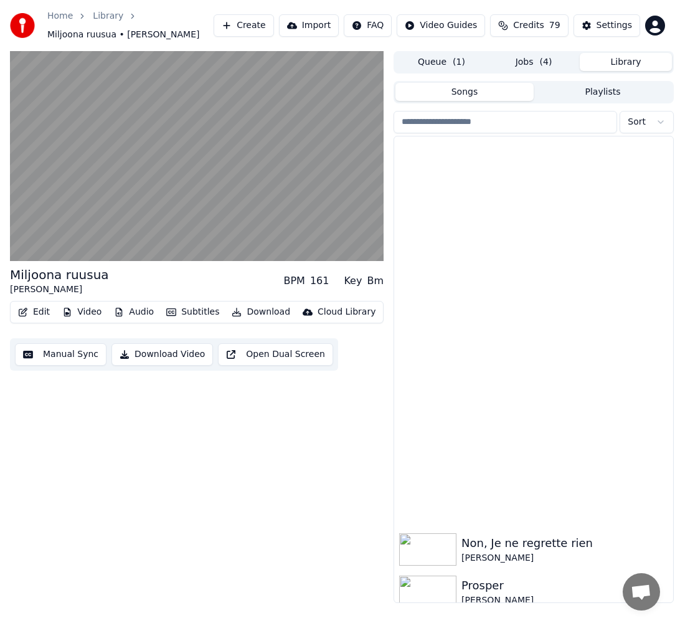
scroll to position [2855, 0]
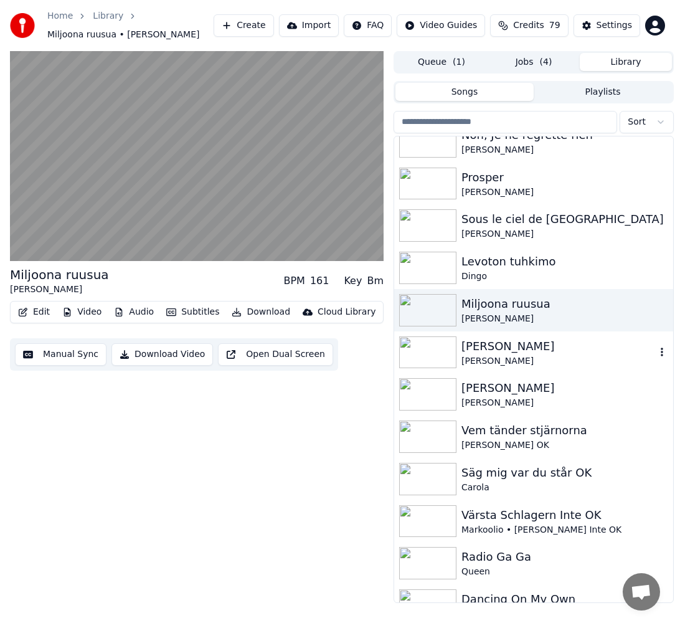
click at [560, 355] on div "[PERSON_NAME]" at bounding box center [559, 361] width 194 height 12
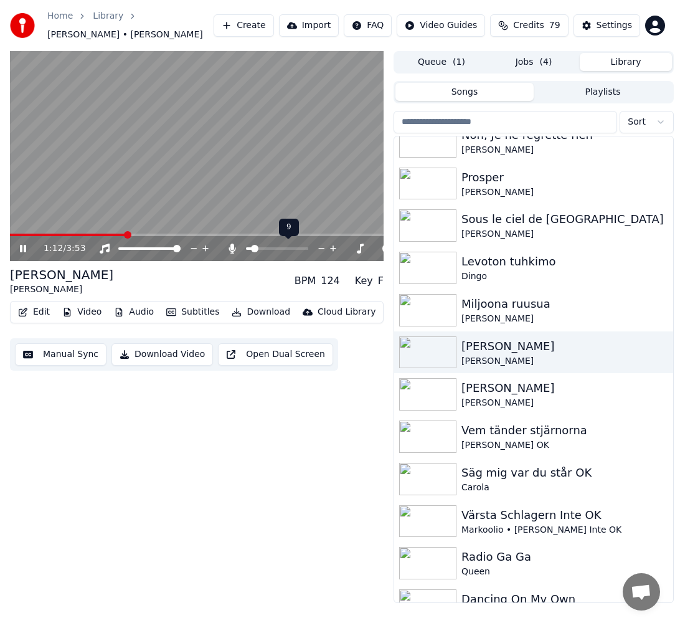
click at [252, 252] on span at bounding box center [254, 248] width 7 height 7
click at [263, 252] on span at bounding box center [264, 248] width 7 height 7
click at [87, 235] on span at bounding box center [74, 235] width 128 height 2
click at [257, 249] on span at bounding box center [251, 248] width 11 height 2
click at [257, 249] on span at bounding box center [259, 248] width 7 height 7
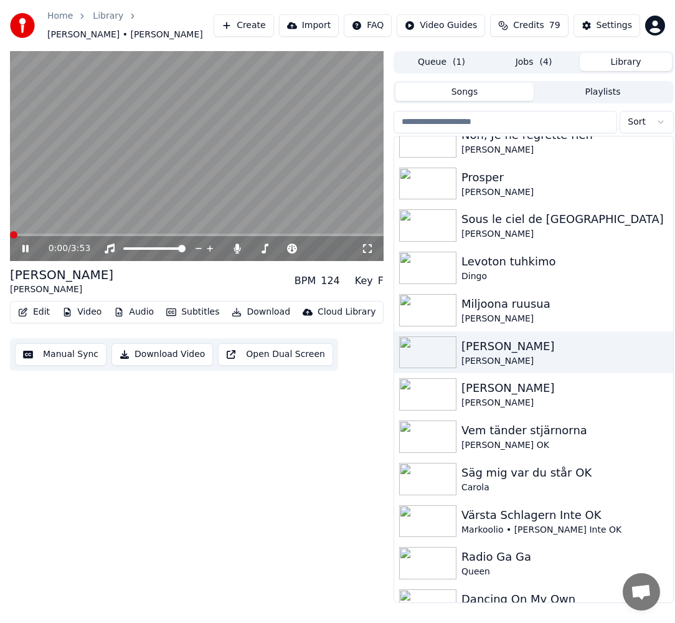
click at [10, 239] on span at bounding box center [13, 234] width 7 height 7
click at [540, 60] on span "( 4 )" at bounding box center [546, 62] width 12 height 12
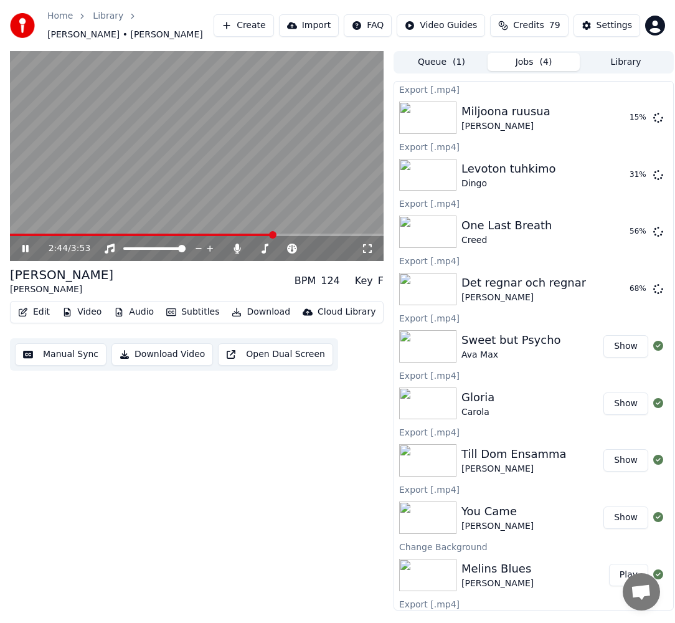
click at [293, 236] on span at bounding box center [197, 235] width 374 height 2
click at [325, 236] on span at bounding box center [197, 235] width 374 height 2
click at [352, 235] on span at bounding box center [197, 235] width 374 height 2
click at [371, 234] on span at bounding box center [197, 235] width 374 height 2
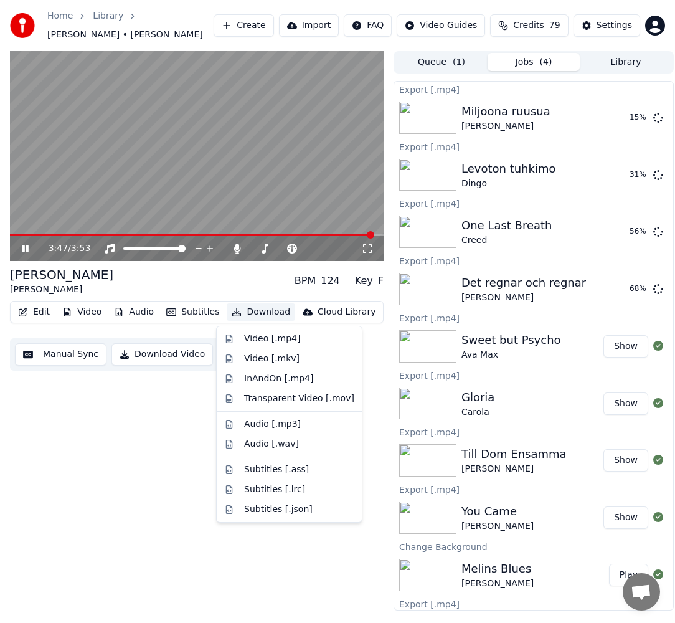
click at [231, 317] on button "Download" at bounding box center [261, 311] width 69 height 17
click at [247, 336] on div "Video [.mp4]" at bounding box center [272, 339] width 56 height 12
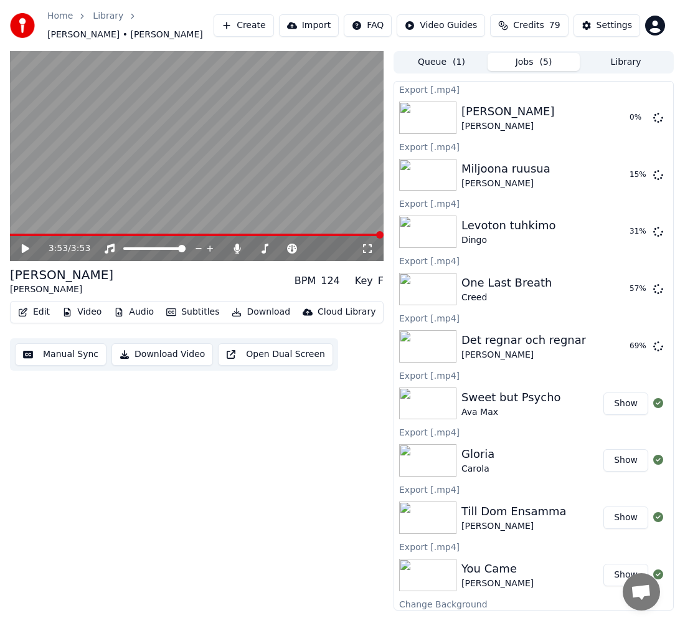
click at [630, 65] on button "Library" at bounding box center [626, 62] width 92 height 18
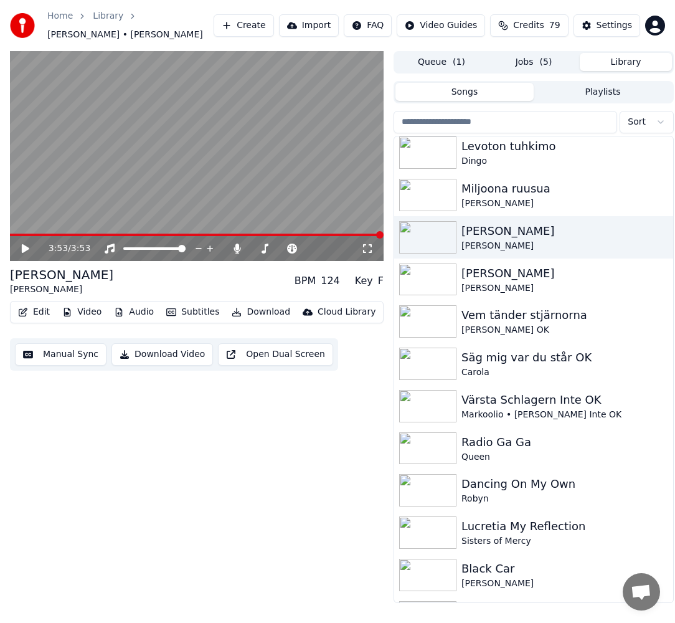
scroll to position [3042, 0]
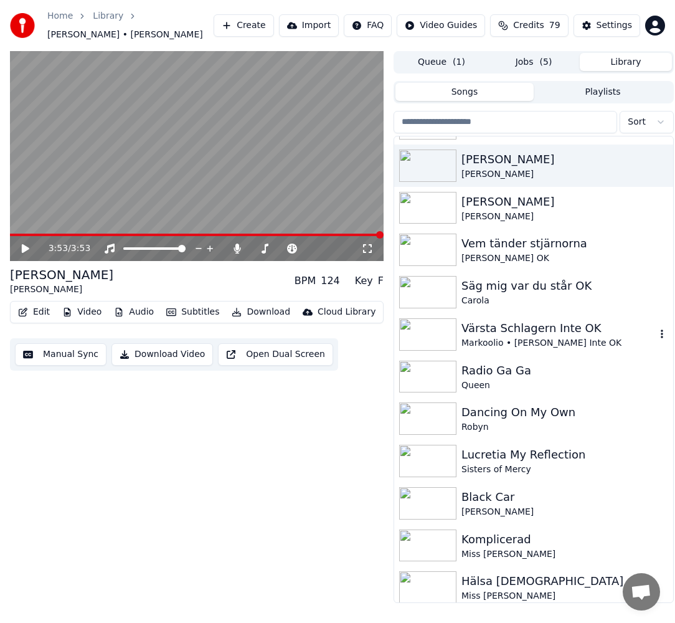
click at [583, 344] on div "Markoolio • [PERSON_NAME] Inte OK" at bounding box center [559, 343] width 194 height 12
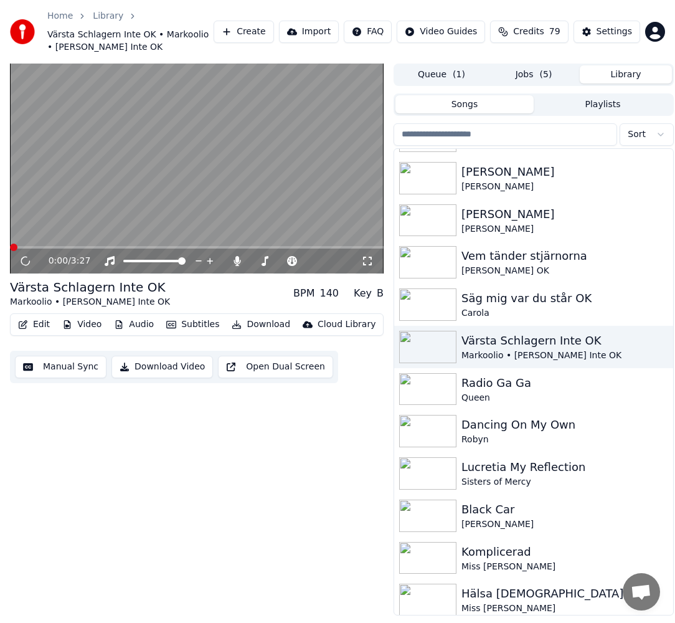
click at [165, 245] on video at bounding box center [197, 169] width 374 height 211
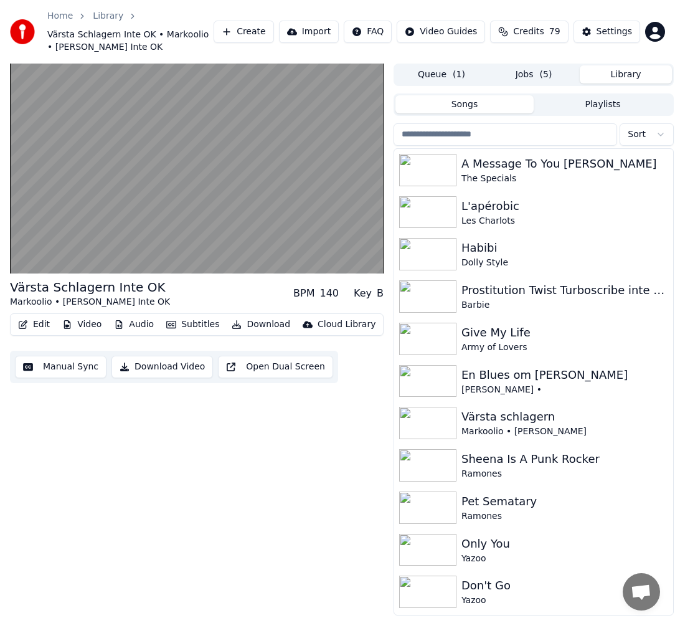
click at [563, 133] on input "search" at bounding box center [506, 134] width 224 height 22
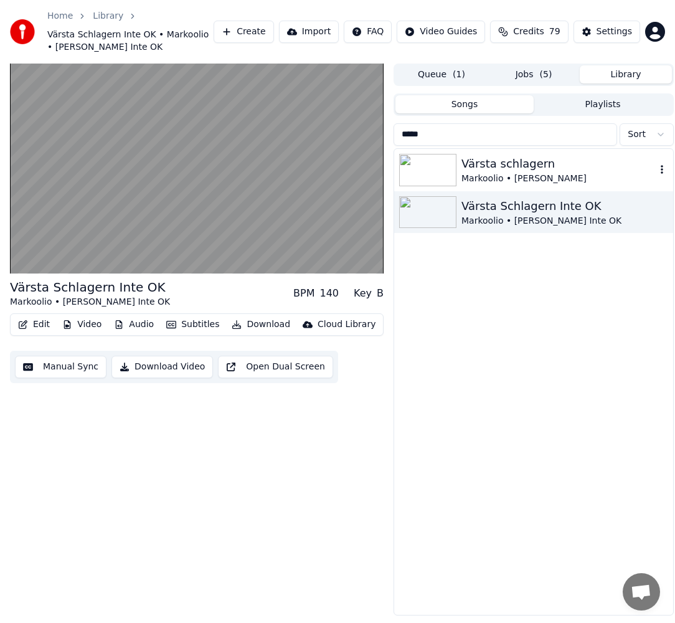
type input "*****"
click at [560, 158] on div "Värsta schlagern" at bounding box center [559, 163] width 194 height 17
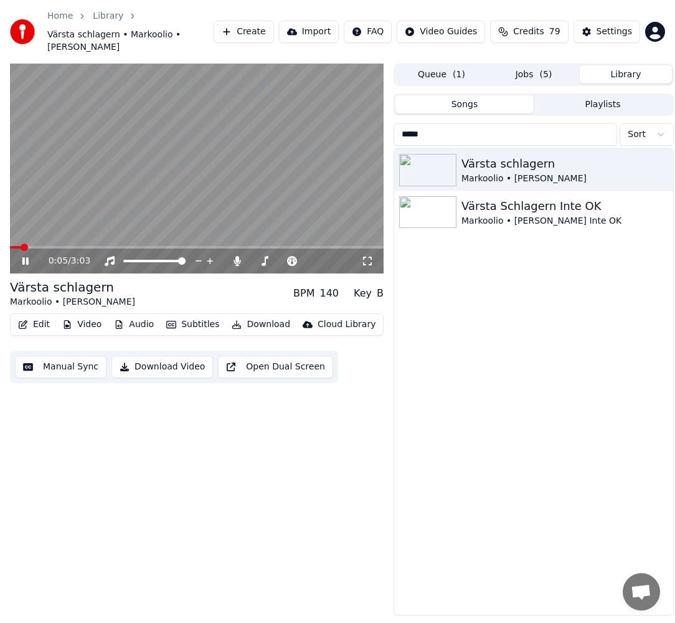
drag, startPoint x: 259, startPoint y: 242, endPoint x: 245, endPoint y: 255, distance: 18.1
click at [246, 257] on span at bounding box center [249, 260] width 7 height 7
click at [521, 65] on button "Jobs ( 5 )" at bounding box center [534, 74] width 92 height 18
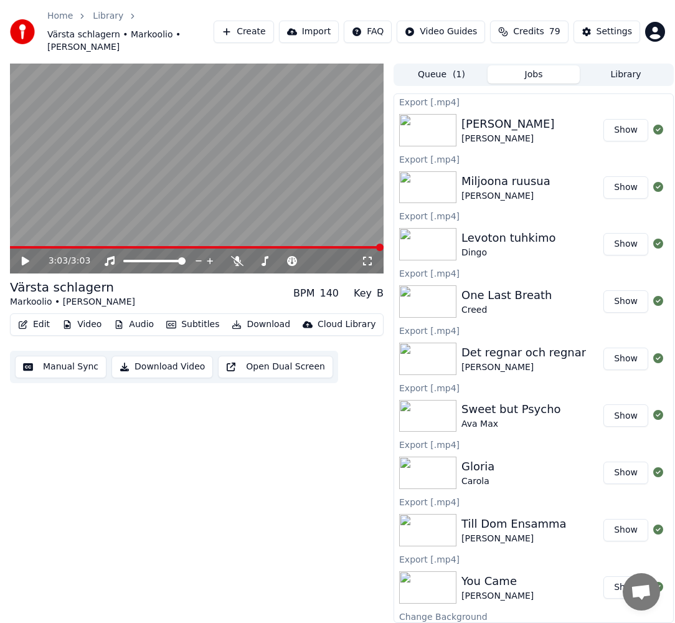
click at [19, 255] on div "3:03 / 3:03" at bounding box center [197, 261] width 374 height 25
click at [25, 257] on icon at bounding box center [25, 261] width 7 height 9
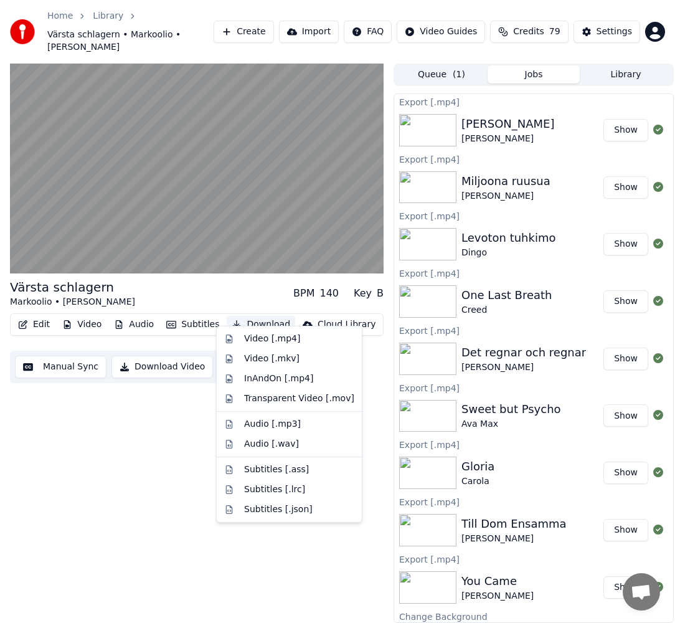
click at [244, 316] on button "Download" at bounding box center [261, 324] width 69 height 17
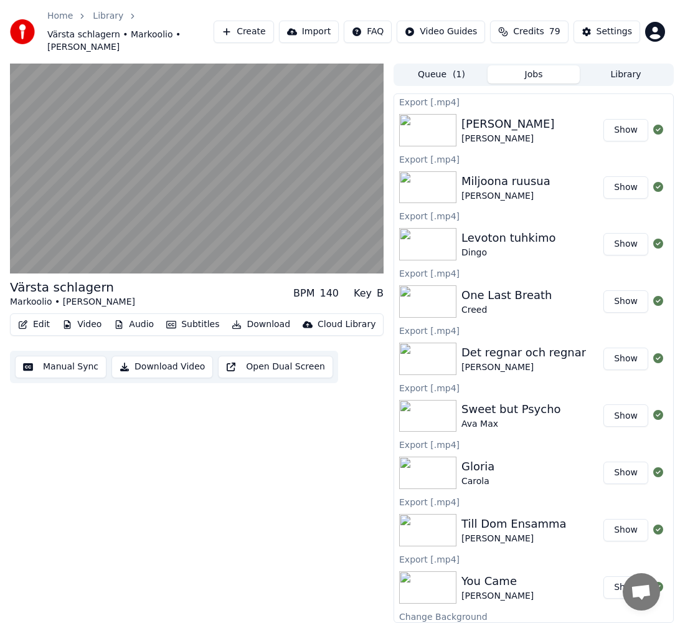
click at [543, 65] on button "Jobs" at bounding box center [534, 74] width 92 height 18
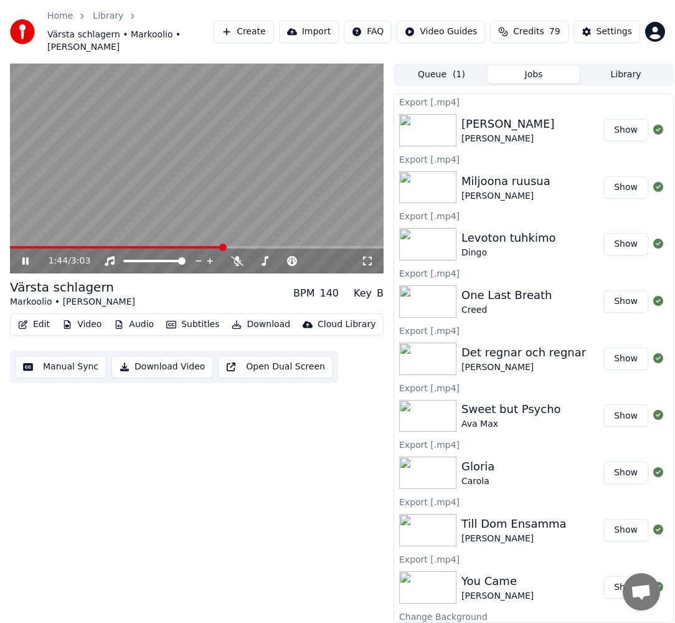
click at [244, 317] on button "Download" at bounding box center [261, 324] width 69 height 17
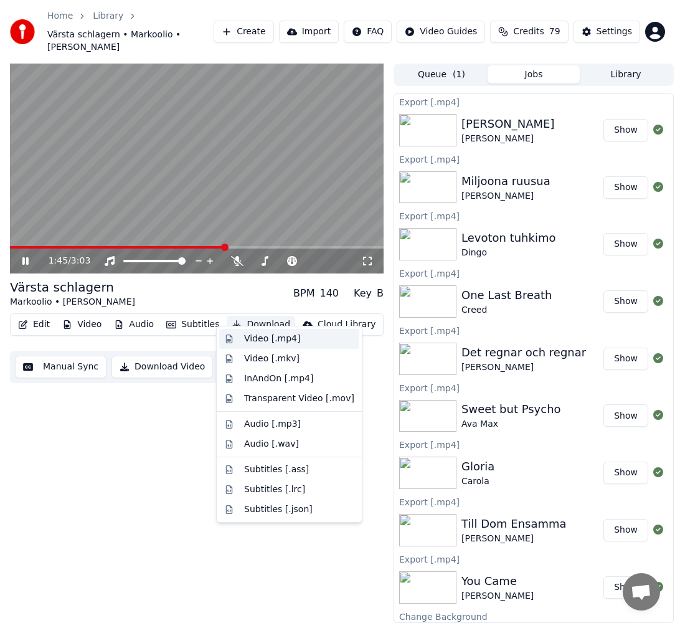
click at [260, 343] on div "Video [.mp4]" at bounding box center [272, 339] width 56 height 12
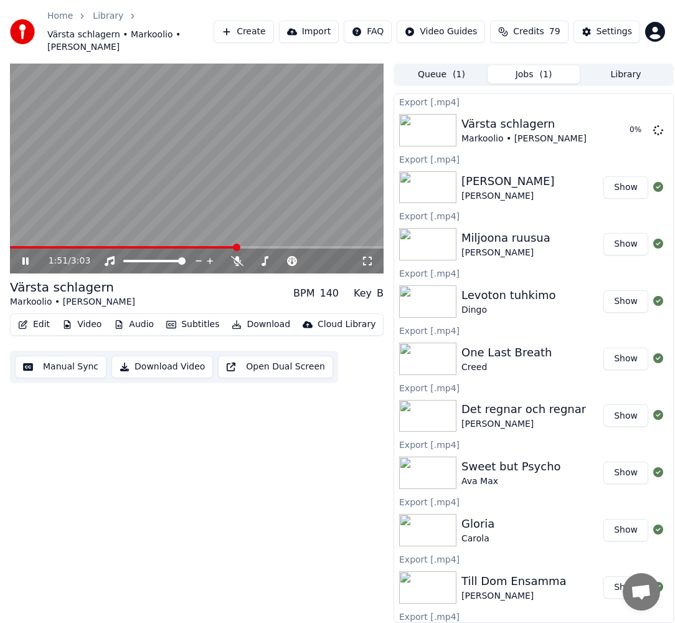
click at [633, 75] on div "Queue ( 1 ) Jobs ( 1 ) Library Export [.mp4] Värsta schlagern Markoolio • [PERS…" at bounding box center [534, 344] width 280 height 560
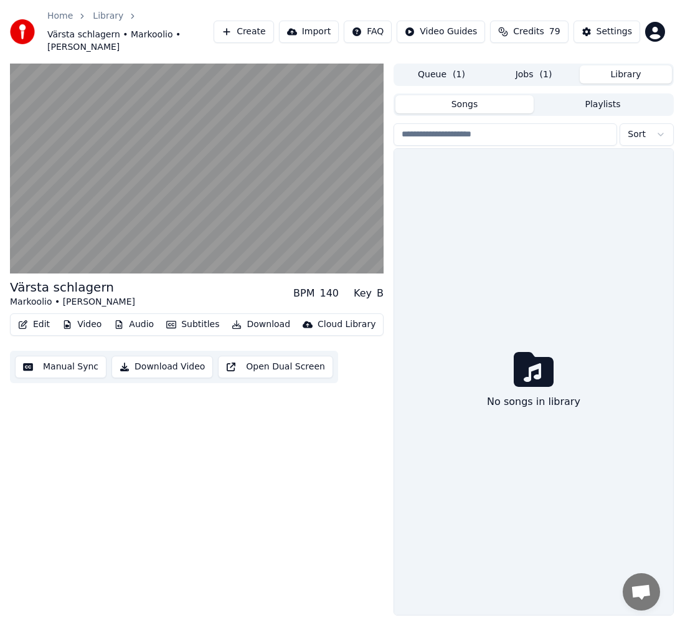
click at [642, 65] on button "Library" at bounding box center [626, 74] width 92 height 18
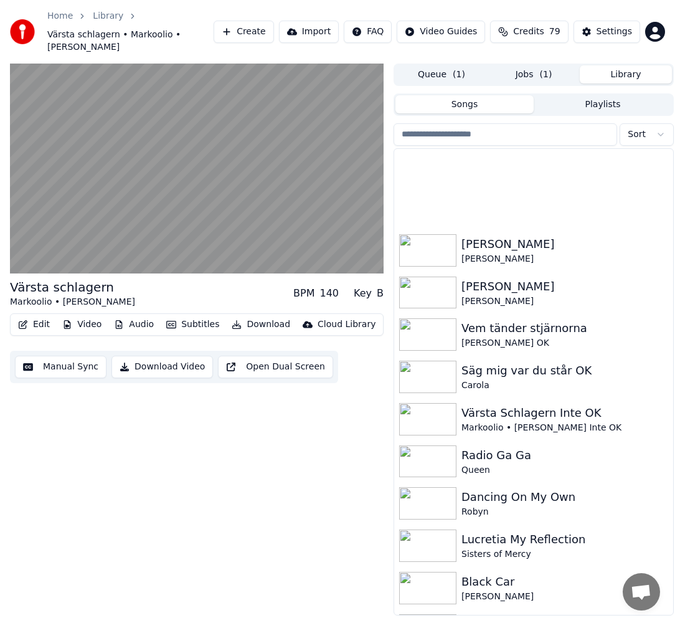
scroll to position [3185, 0]
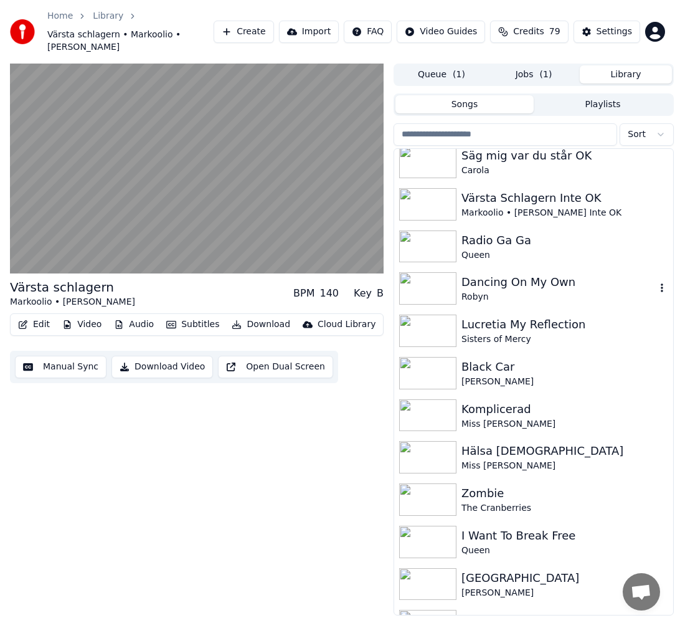
click at [562, 291] on div "Robyn" at bounding box center [559, 297] width 194 height 12
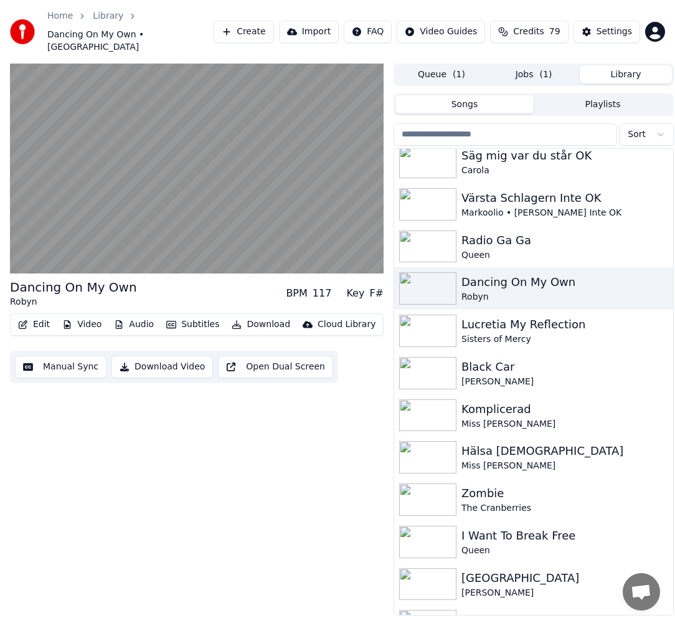
click at [535, 64] on div "Queue ( 1 ) Jobs ( 1 ) Library" at bounding box center [534, 75] width 280 height 22
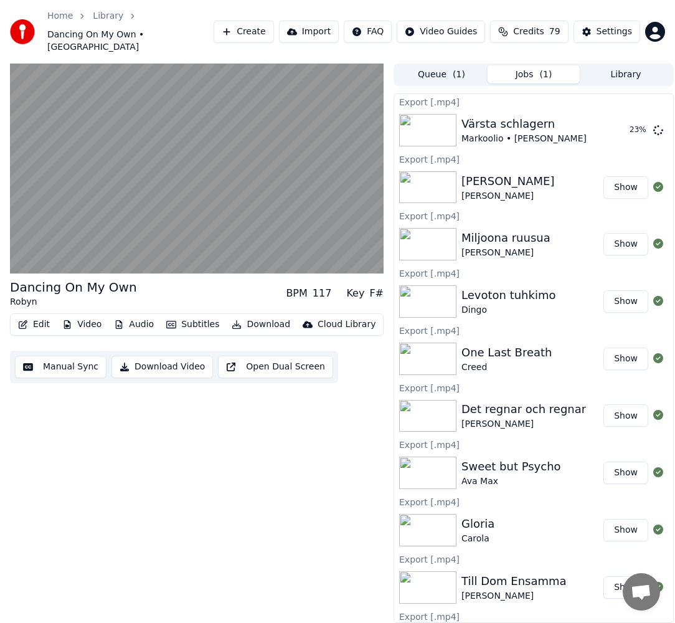
click at [537, 65] on button "Jobs ( 1 )" at bounding box center [534, 74] width 92 height 18
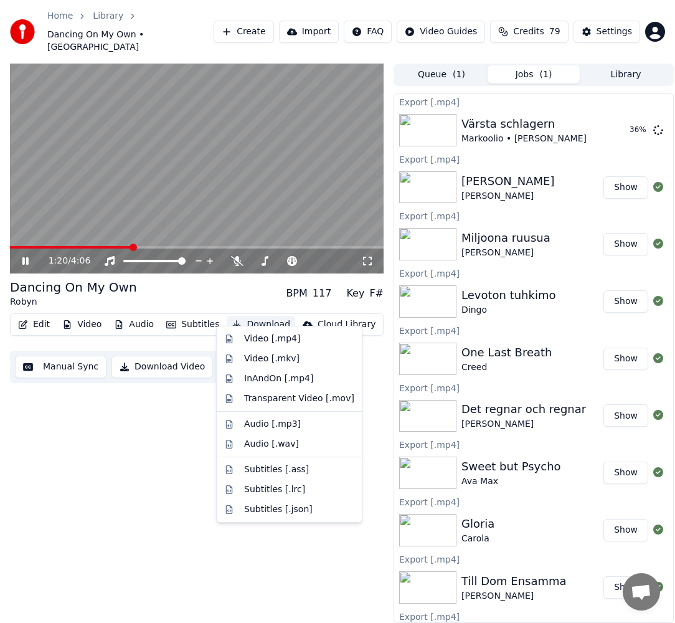
click at [268, 316] on button "Download" at bounding box center [261, 324] width 69 height 17
click at [277, 335] on div "Video [.mp4]" at bounding box center [272, 339] width 56 height 12
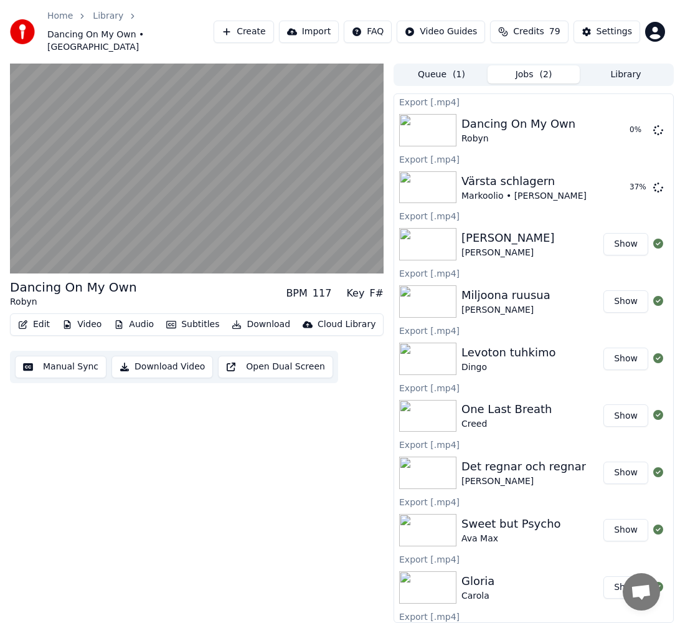
click at [635, 65] on button "Library" at bounding box center [626, 74] width 92 height 18
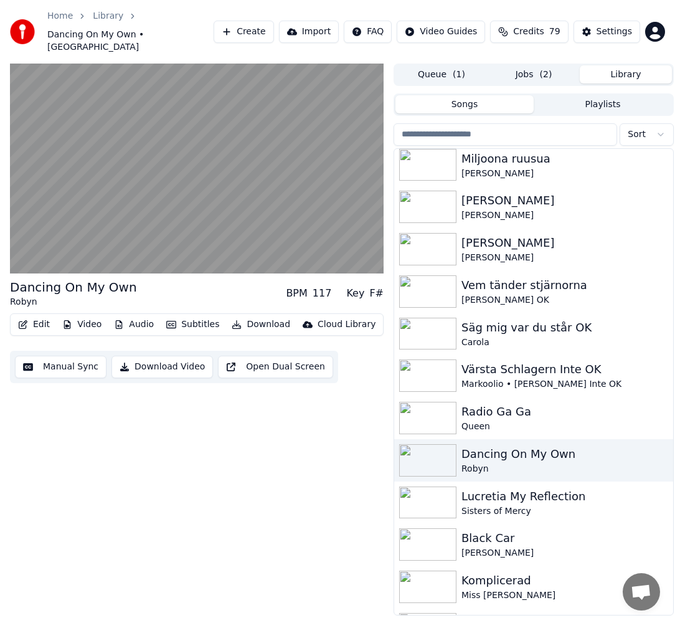
scroll to position [3113, 0]
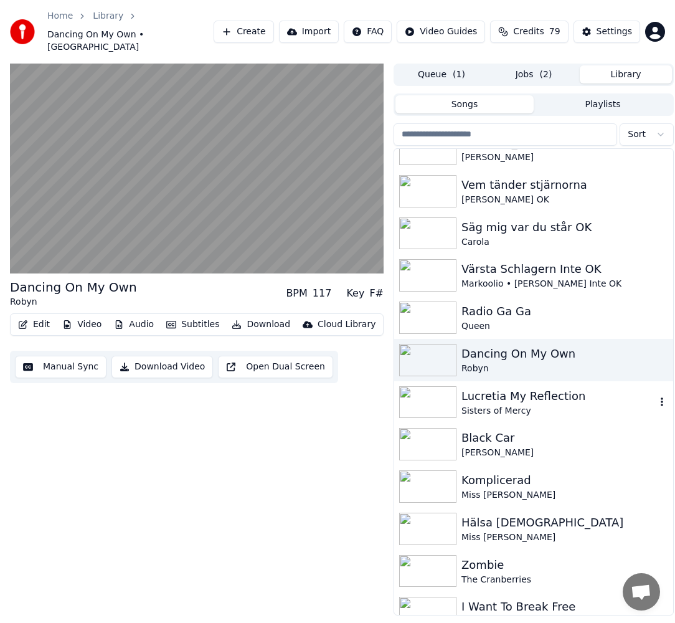
click at [521, 388] on div "Lucretia My Reflection" at bounding box center [559, 396] width 194 height 17
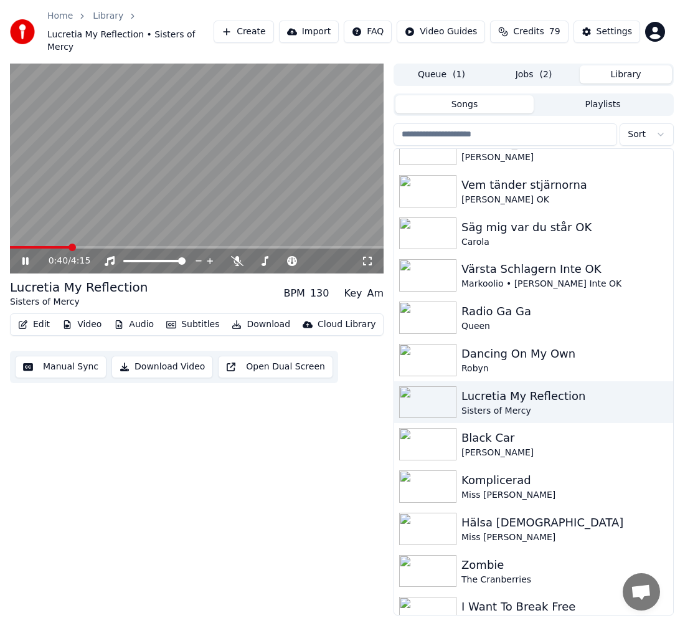
click at [541, 69] on span "( 2 )" at bounding box center [546, 75] width 12 height 12
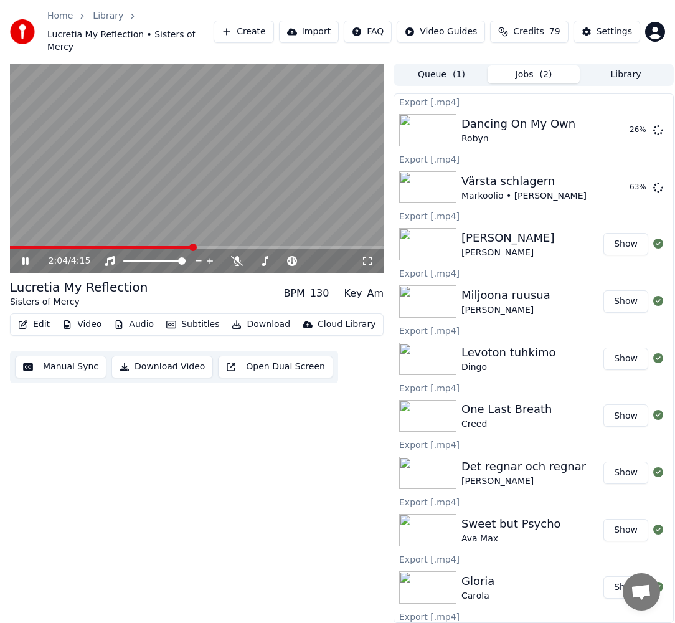
click at [263, 316] on button "Download" at bounding box center [261, 324] width 69 height 17
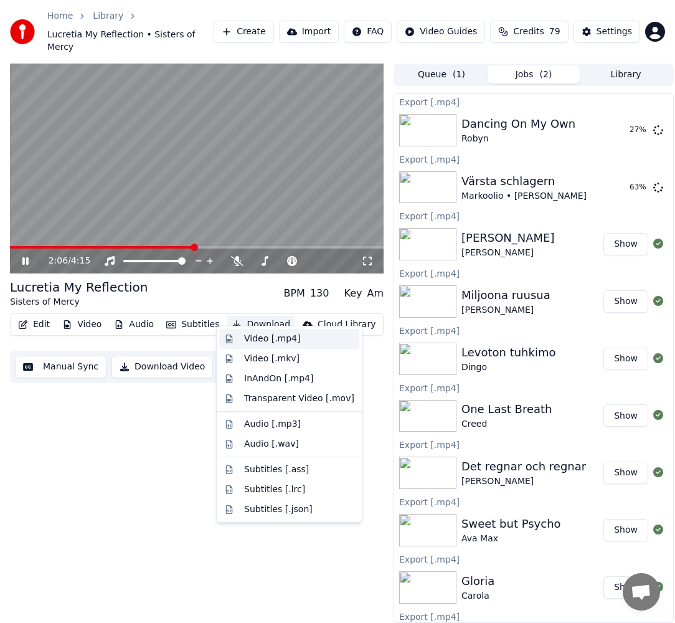
click at [273, 336] on div "Video [.mp4]" at bounding box center [272, 339] width 56 height 12
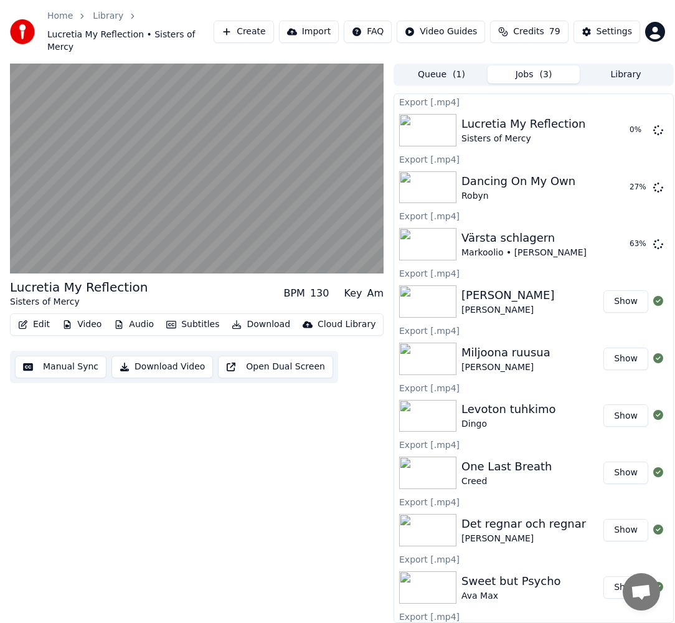
click at [640, 67] on button "Library" at bounding box center [626, 74] width 92 height 18
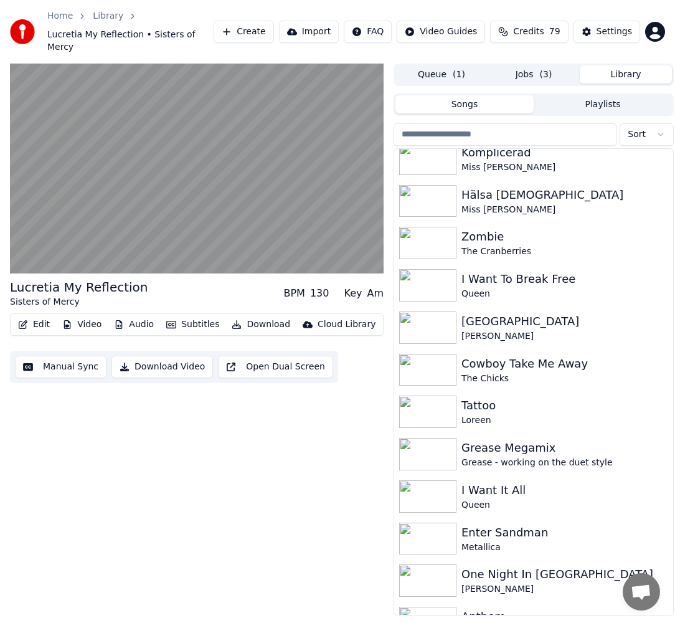
scroll to position [3300, 0]
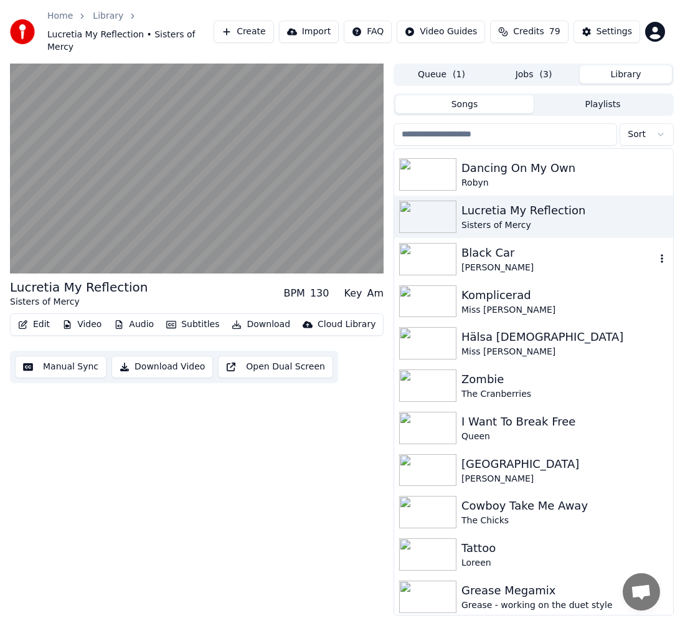
click at [509, 247] on div "Black Car" at bounding box center [559, 252] width 194 height 17
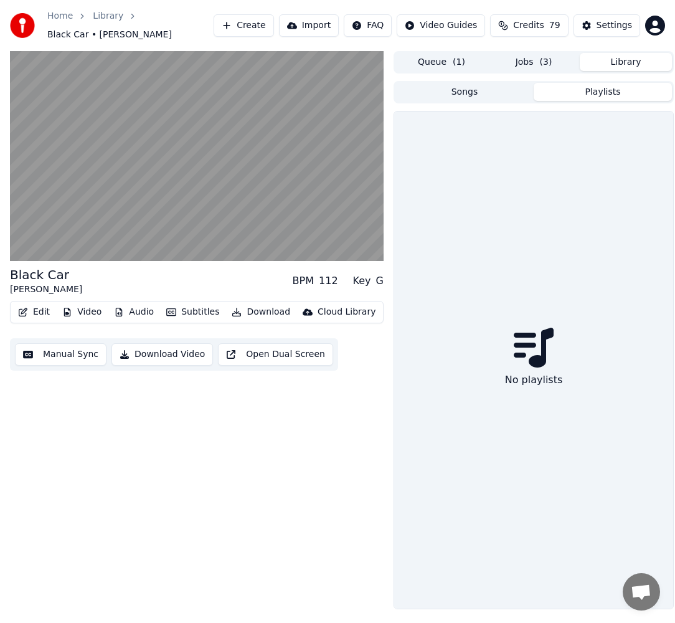
click at [588, 93] on button "Playlists" at bounding box center [603, 92] width 138 height 18
click at [616, 70] on button "Library" at bounding box center [626, 62] width 92 height 18
click at [624, 64] on button "Library" at bounding box center [626, 62] width 92 height 18
click at [614, 95] on button "Playlists" at bounding box center [603, 92] width 138 height 18
click at [642, 66] on button "Library" at bounding box center [626, 62] width 92 height 18
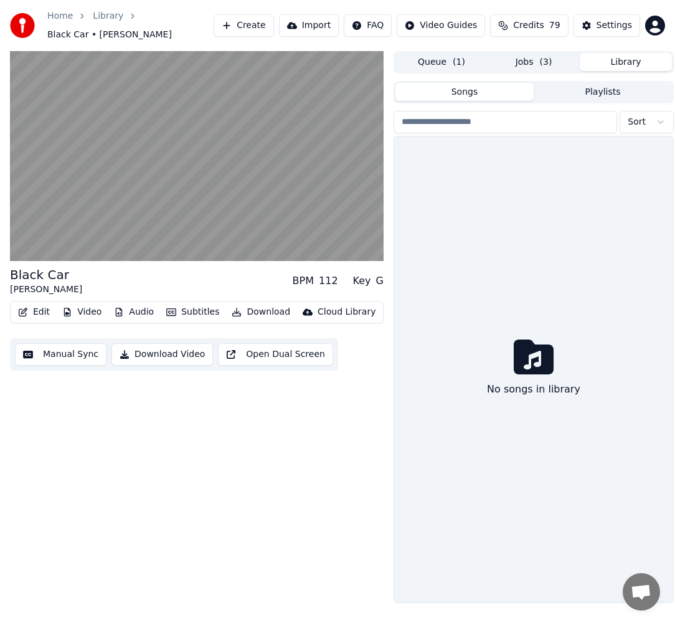
click at [456, 100] on button "Songs" at bounding box center [465, 92] width 138 height 18
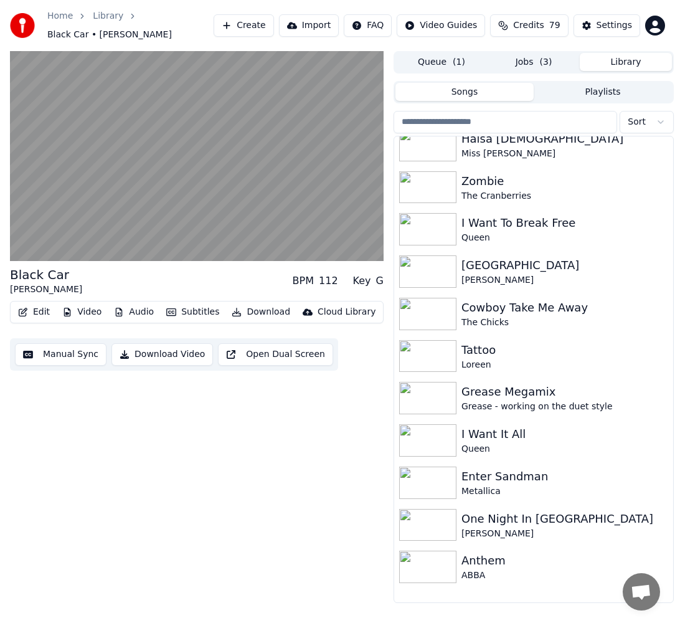
scroll to position [3314, 0]
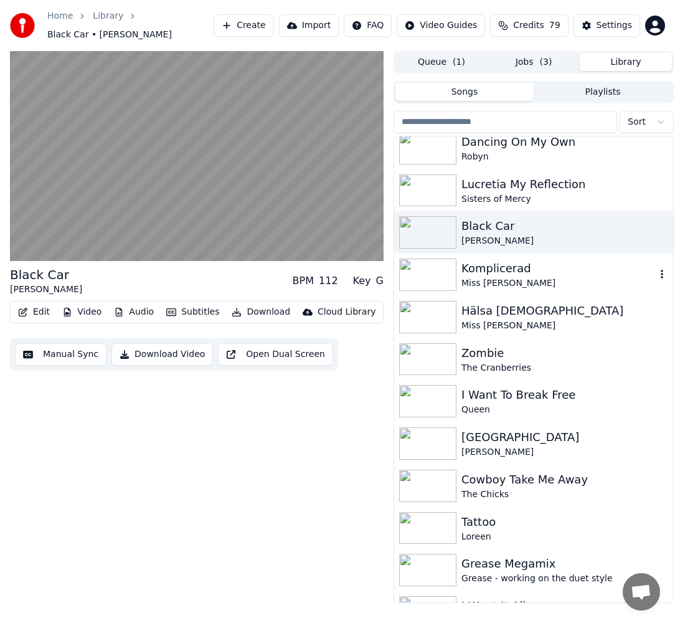
click at [584, 283] on div "Miss [PERSON_NAME]" at bounding box center [559, 283] width 194 height 12
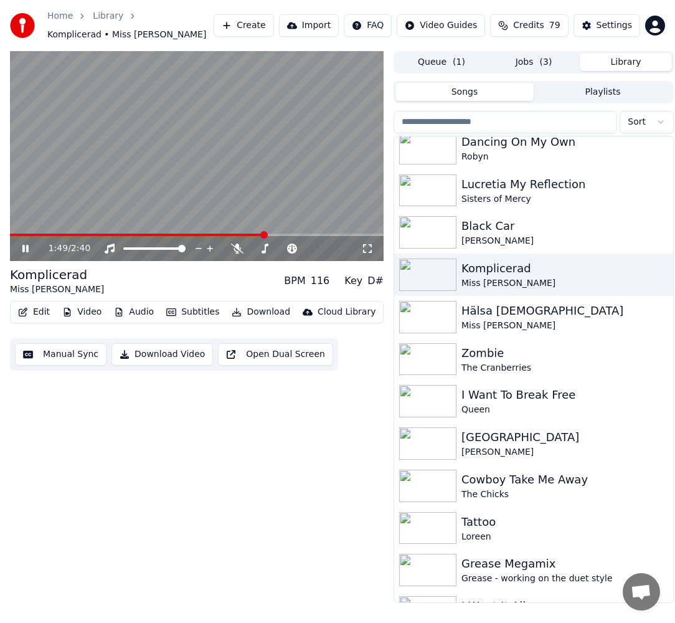
click at [543, 56] on span "( 3 )" at bounding box center [546, 62] width 12 height 12
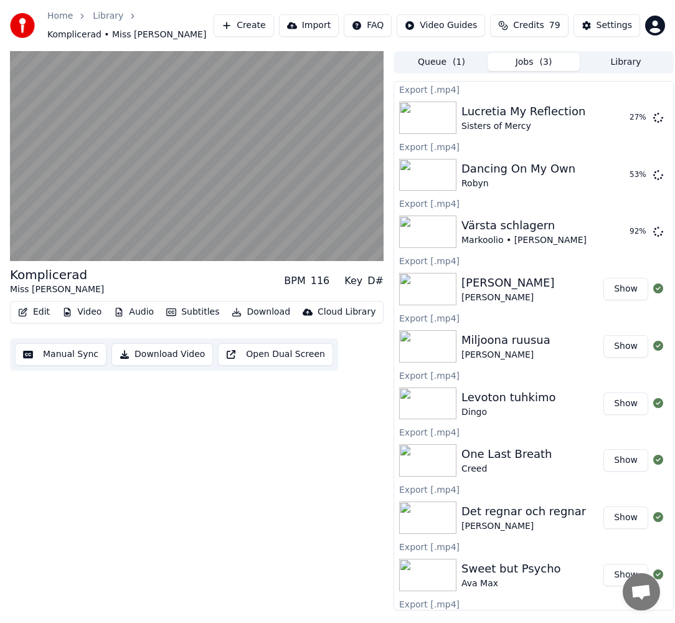
click at [619, 57] on button "Library" at bounding box center [626, 62] width 92 height 18
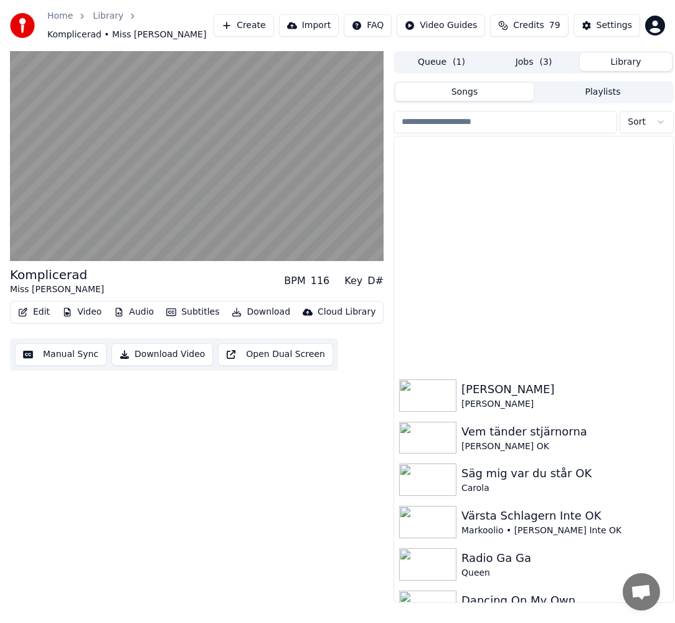
scroll to position [3262, 0]
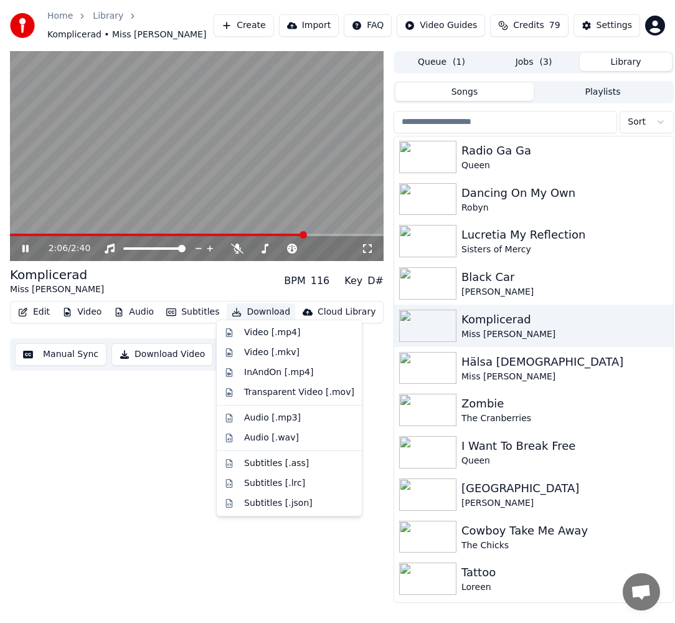
click at [250, 303] on button "Download" at bounding box center [261, 311] width 69 height 17
click at [290, 335] on div "Video [.mp4]" at bounding box center [272, 332] width 56 height 12
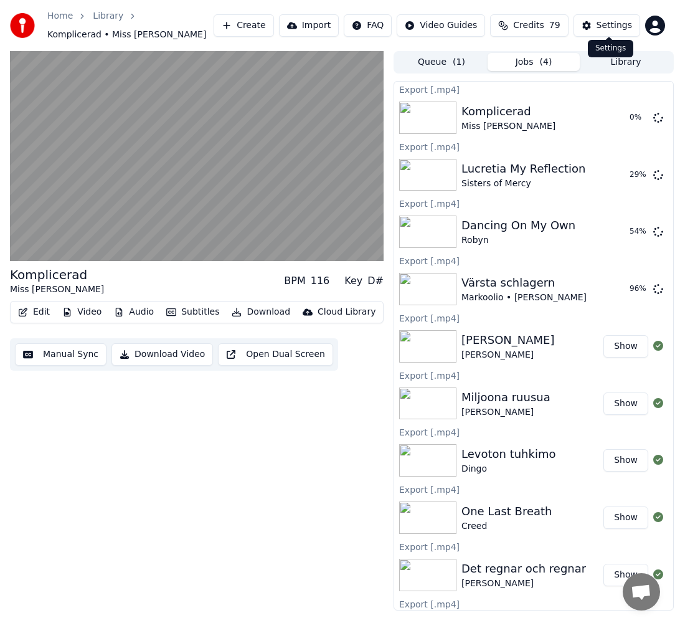
click at [652, 64] on button "Library" at bounding box center [626, 62] width 92 height 18
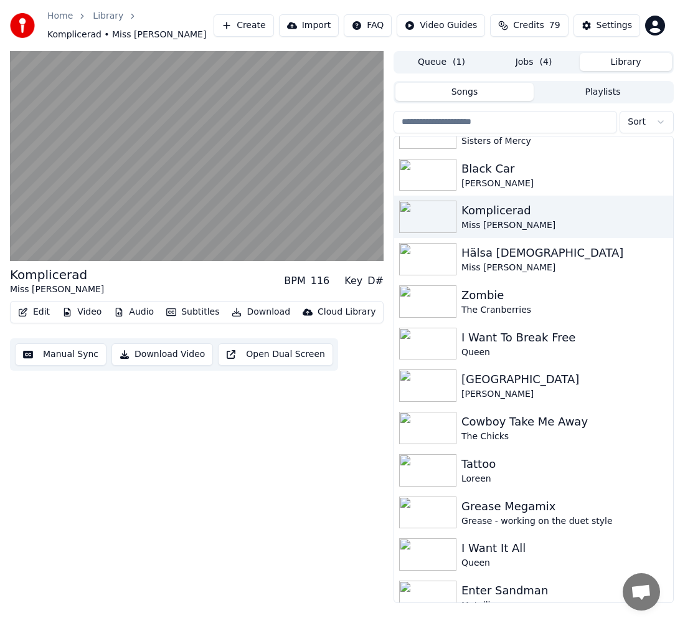
scroll to position [3357, 0]
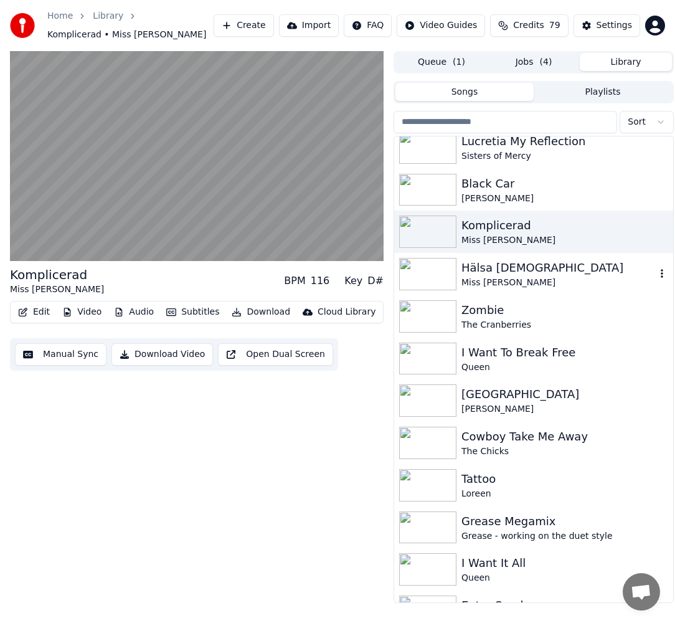
click at [558, 264] on div "Hälsa [DEMOGRAPHIC_DATA]" at bounding box center [559, 267] width 194 height 17
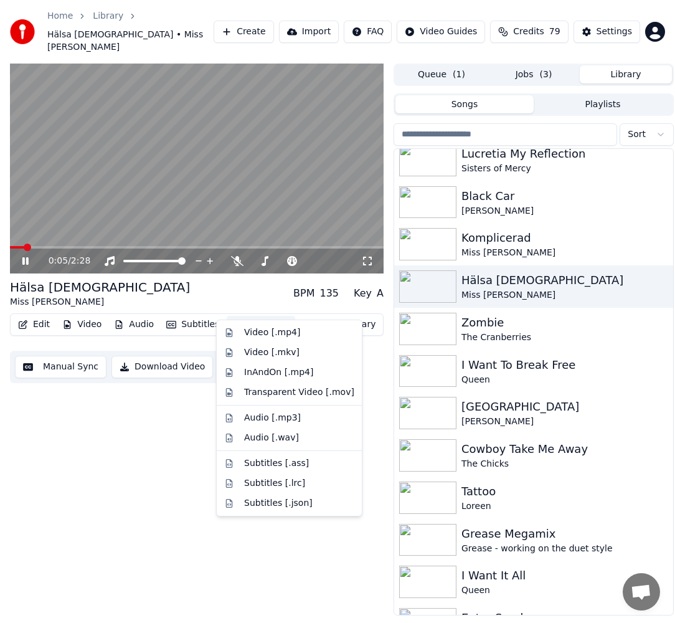
click at [260, 316] on button "Download" at bounding box center [261, 324] width 69 height 17
click at [265, 327] on div "Video [.mp4]" at bounding box center [272, 332] width 56 height 12
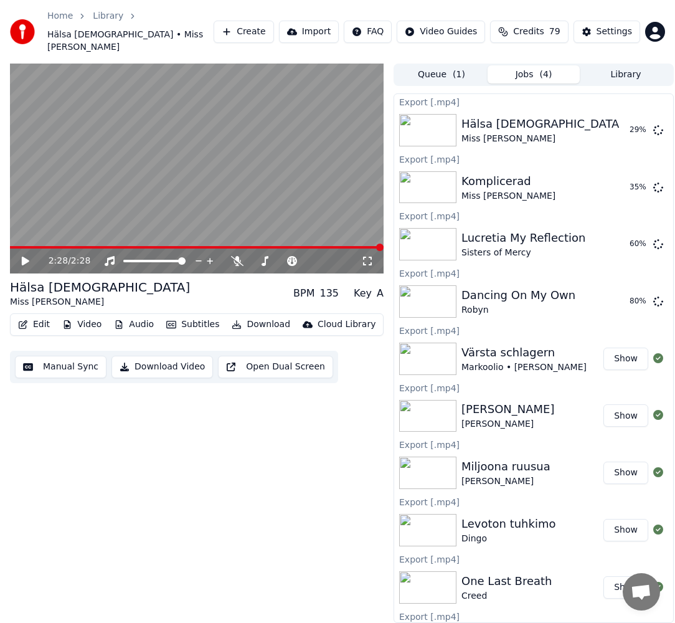
click at [641, 65] on button "Library" at bounding box center [626, 74] width 92 height 18
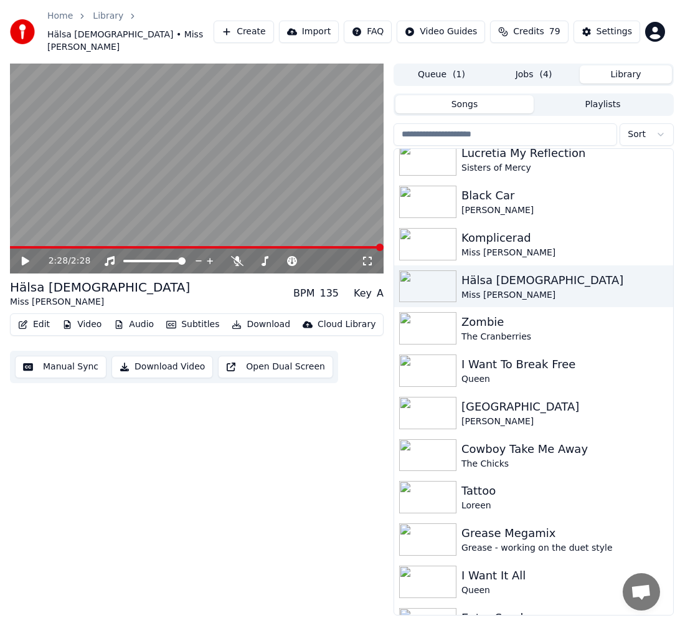
scroll to position [3328, 0]
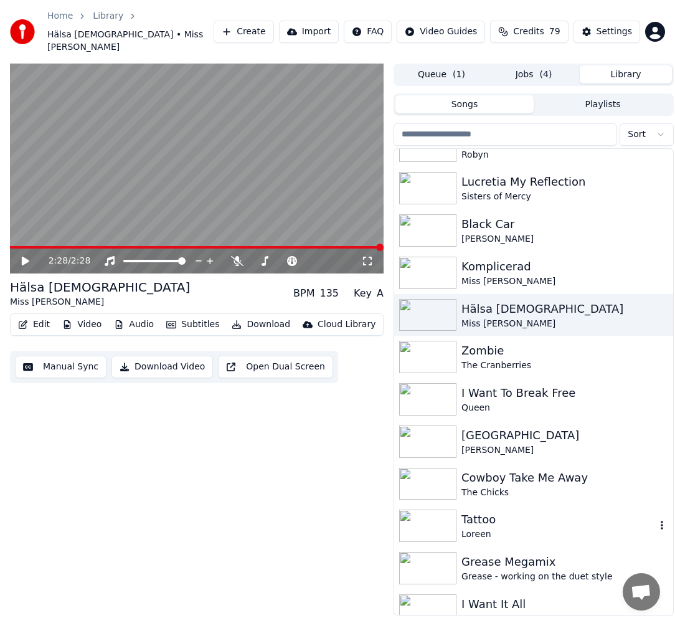
click at [493, 511] on div "Tattoo" at bounding box center [559, 519] width 194 height 17
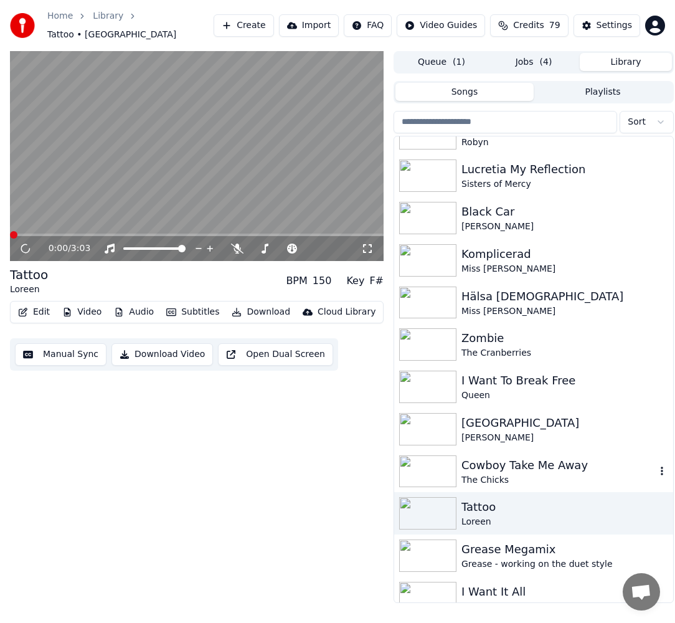
click at [560, 474] on div "The Chicks" at bounding box center [559, 480] width 194 height 12
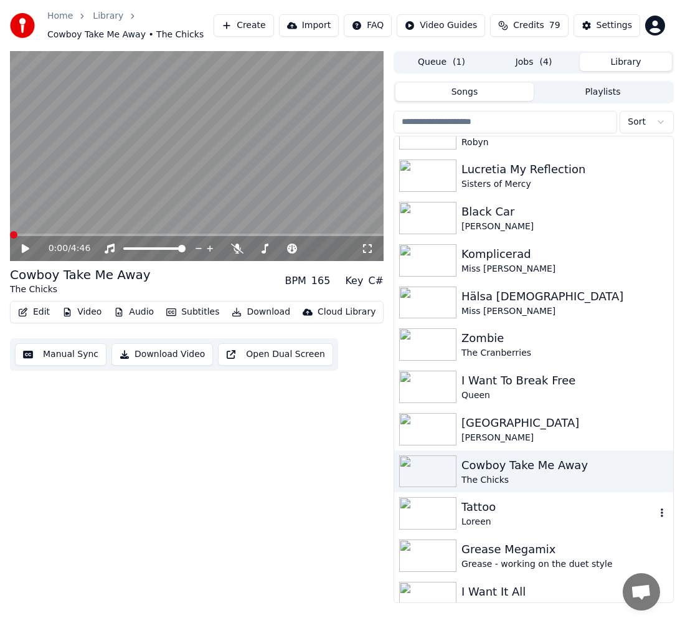
click at [484, 505] on div "Tattoo" at bounding box center [559, 506] width 194 height 17
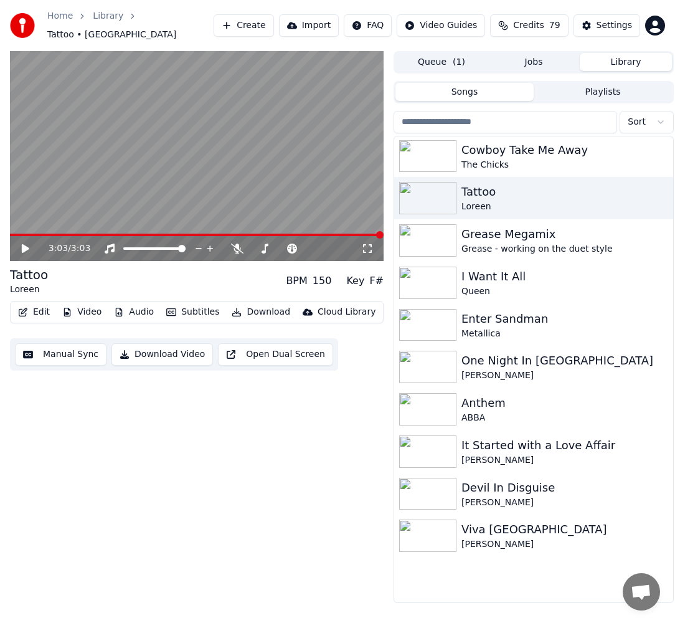
scroll to position [3702, 0]
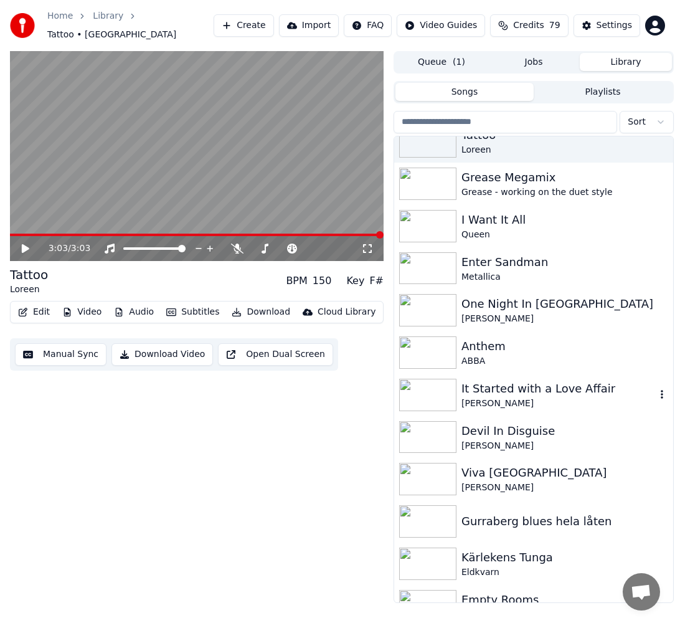
click at [574, 380] on div "It Started with a Love Affair" at bounding box center [559, 388] width 194 height 17
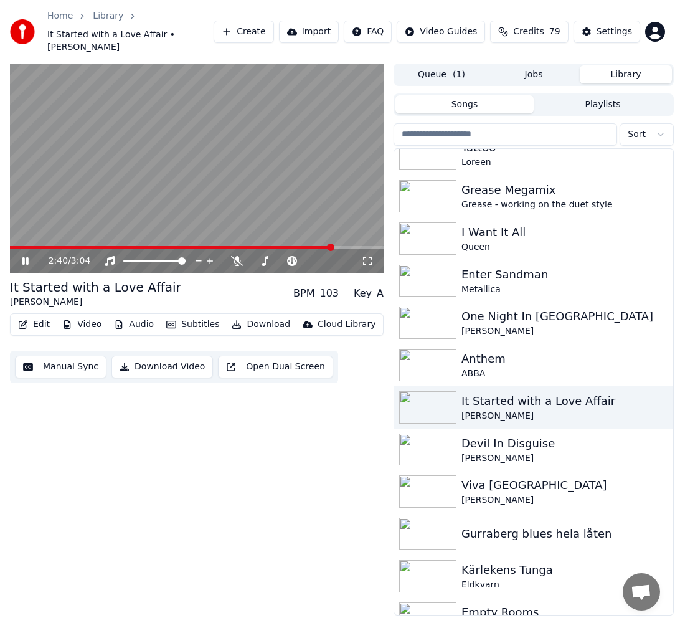
click at [333, 246] on span at bounding box center [197, 247] width 374 height 2
click at [357, 246] on span at bounding box center [197, 247] width 374 height 2
click at [247, 316] on button "Download" at bounding box center [261, 324] width 69 height 17
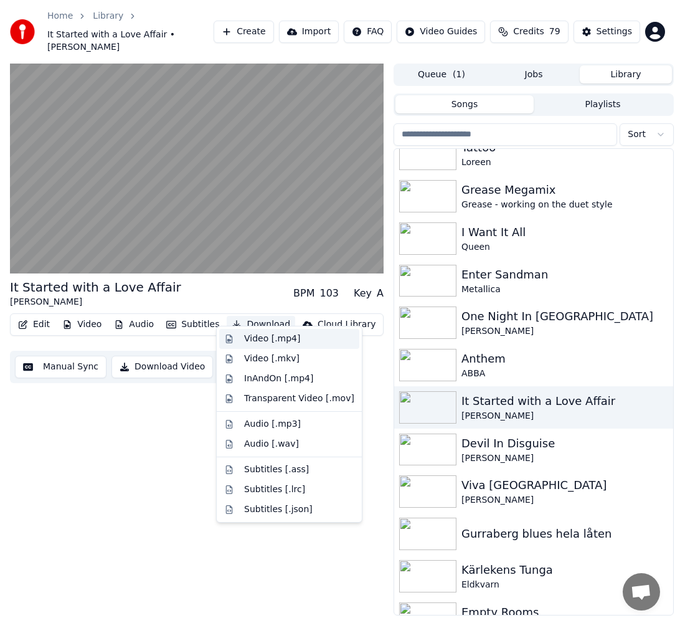
click at [260, 336] on div "Video [.mp4]" at bounding box center [272, 339] width 56 height 12
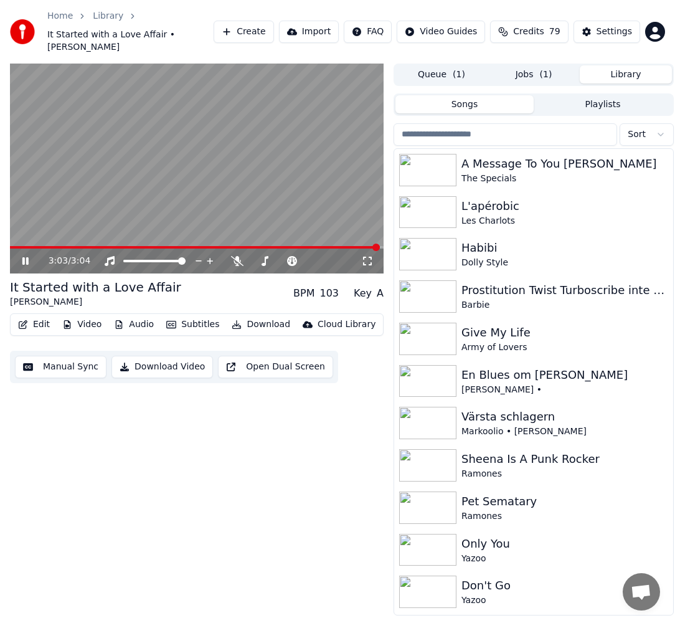
click at [635, 65] on button "Library" at bounding box center [626, 74] width 92 height 18
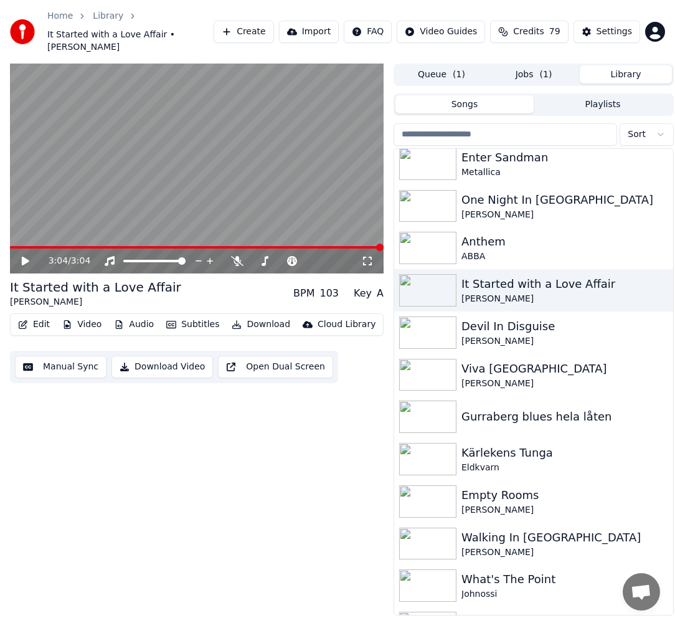
scroll to position [3820, 0]
click at [546, 461] on div "Eldkvarn" at bounding box center [559, 467] width 194 height 12
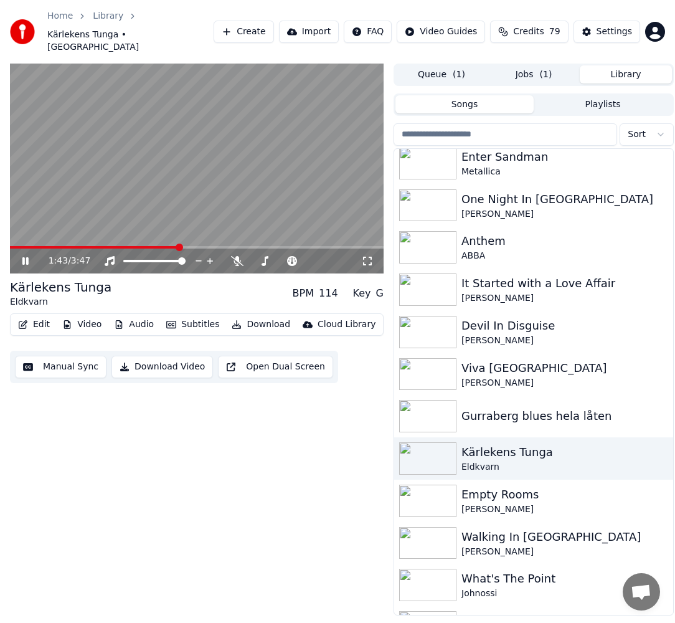
click at [179, 246] on span at bounding box center [197, 247] width 374 height 2
click at [218, 246] on span at bounding box center [197, 247] width 374 height 2
click at [272, 246] on span at bounding box center [197, 247] width 374 height 2
click at [306, 246] on span at bounding box center [197, 247] width 374 height 2
click at [551, 65] on button "Jobs ( 1 )" at bounding box center [534, 74] width 92 height 18
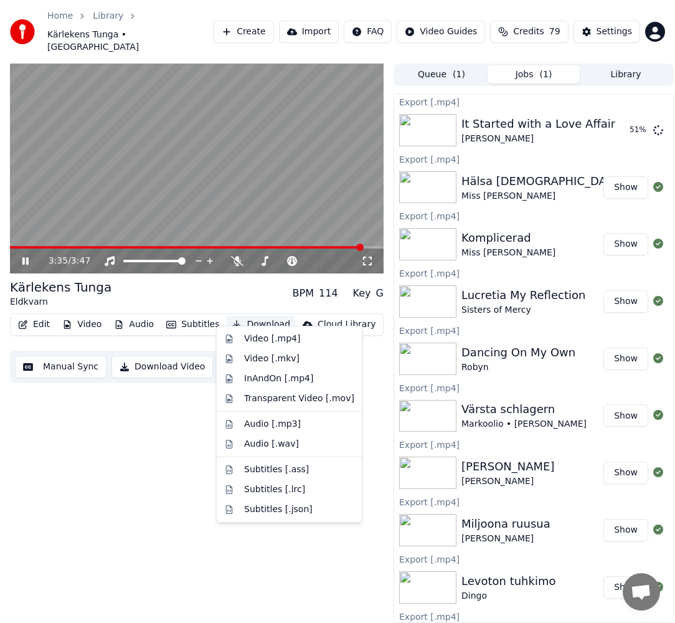
click at [255, 316] on button "Download" at bounding box center [261, 324] width 69 height 17
click at [275, 343] on div "Video [.mp4]" at bounding box center [272, 339] width 56 height 12
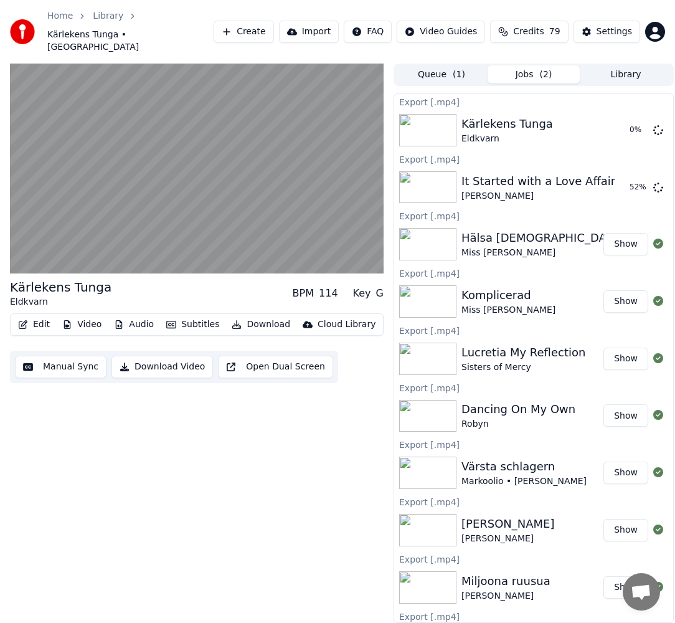
click at [651, 65] on button "Library" at bounding box center [626, 74] width 92 height 18
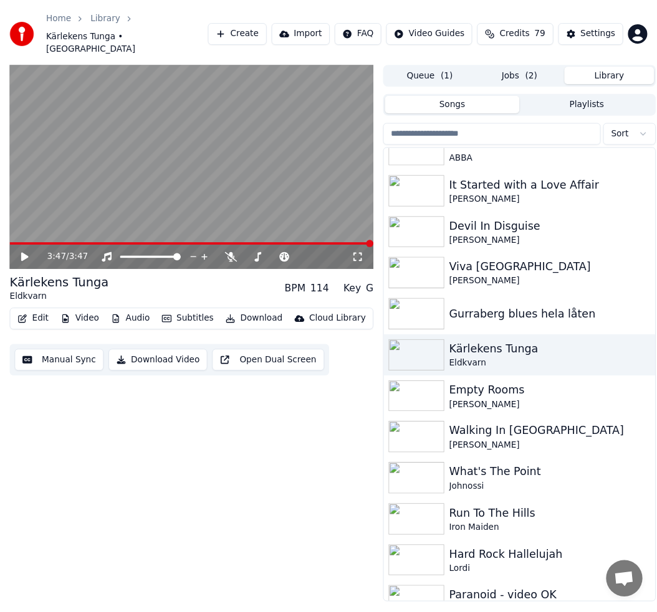
scroll to position [3931, 0]
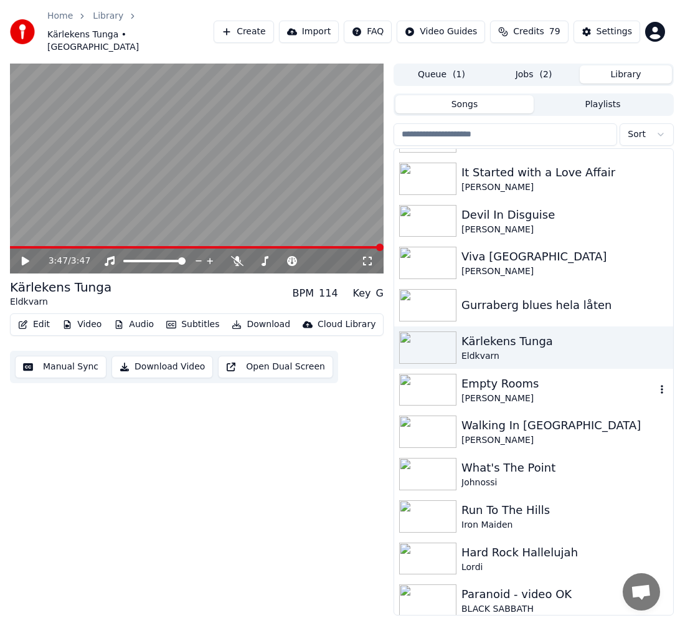
click at [566, 375] on div "Empty Rooms" at bounding box center [559, 383] width 194 height 17
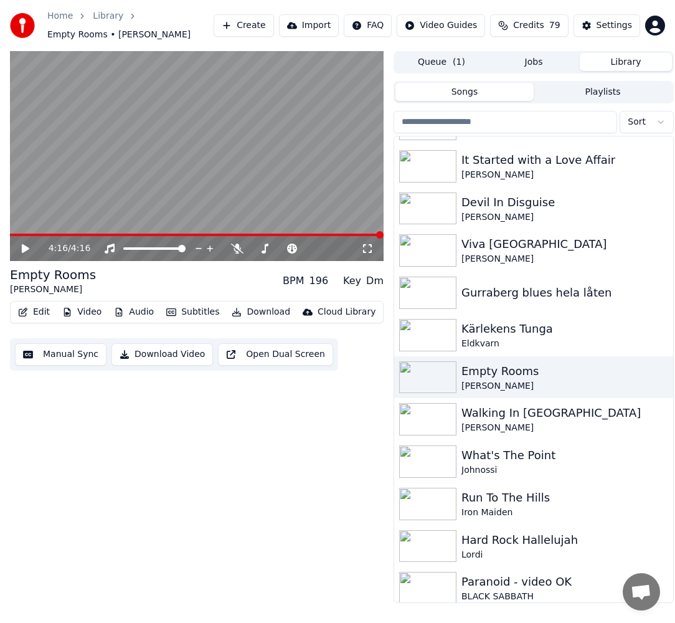
click at [553, 45] on div "Home Library Empty Rooms • [PERSON_NAME] Create Import FAQ Video Guides Credits…" at bounding box center [337, 25] width 675 height 51
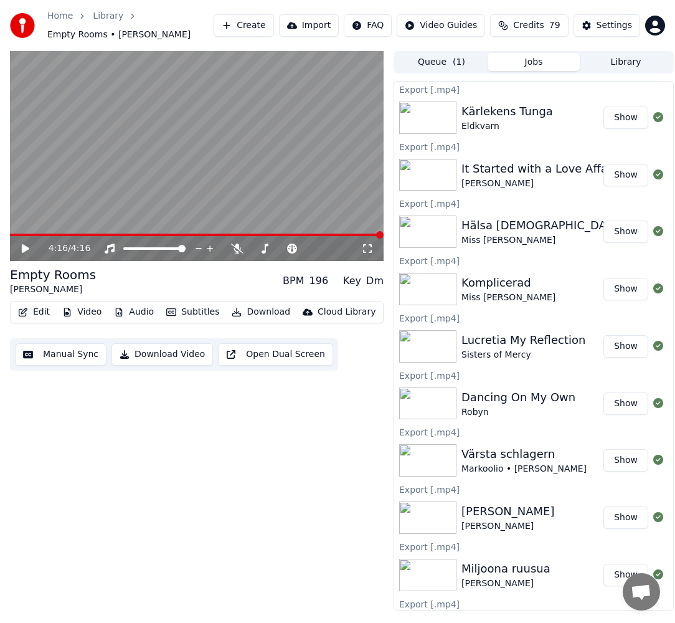
click at [546, 59] on button "Jobs" at bounding box center [534, 62] width 92 height 18
